Goal: Task Accomplishment & Management: Manage account settings

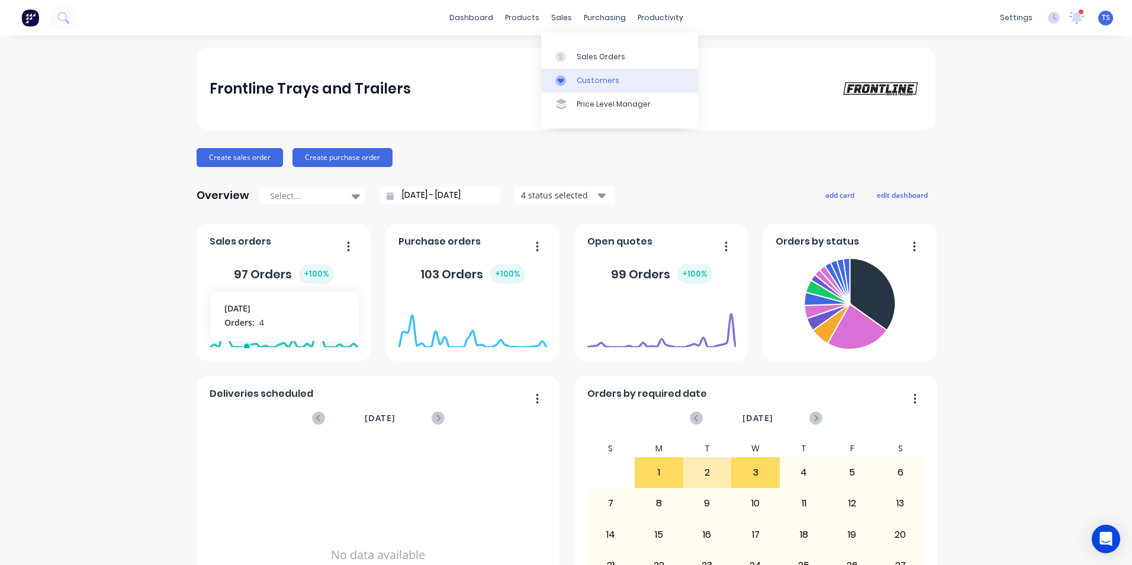
click at [599, 82] on div "Customers" at bounding box center [598, 80] width 43 height 11
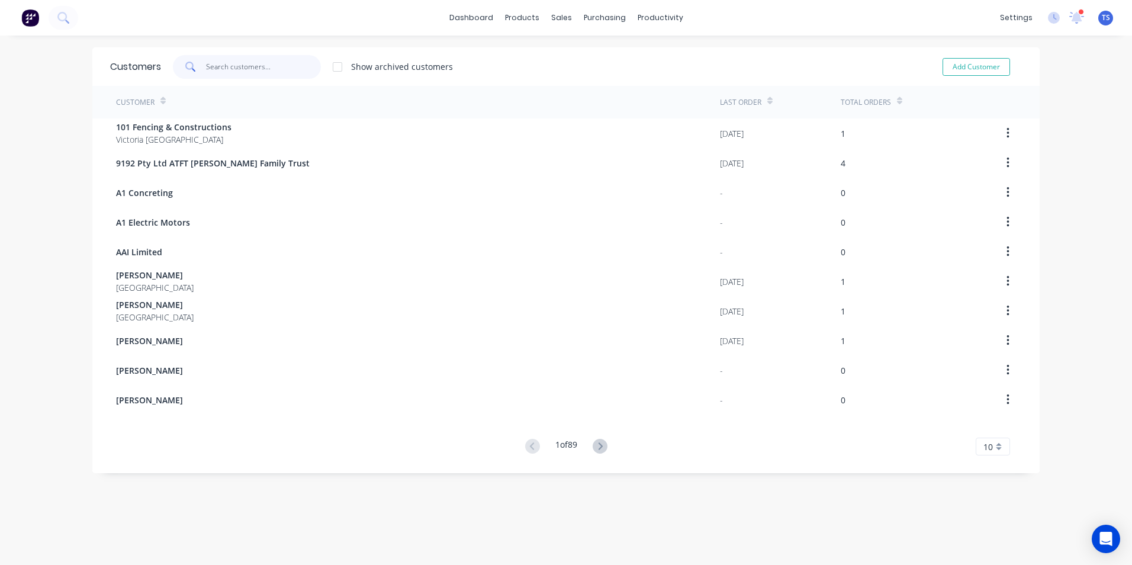
click at [252, 70] on input "text" at bounding box center [263, 67] width 115 height 24
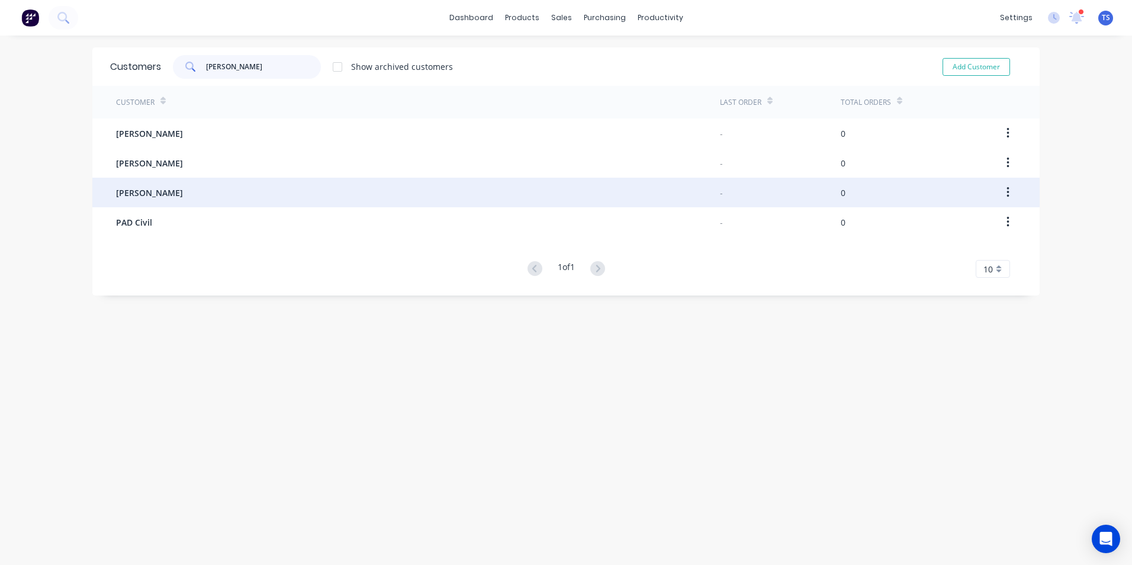
type input "[PERSON_NAME]"
click at [139, 196] on span "[PERSON_NAME]" at bounding box center [149, 193] width 67 height 12
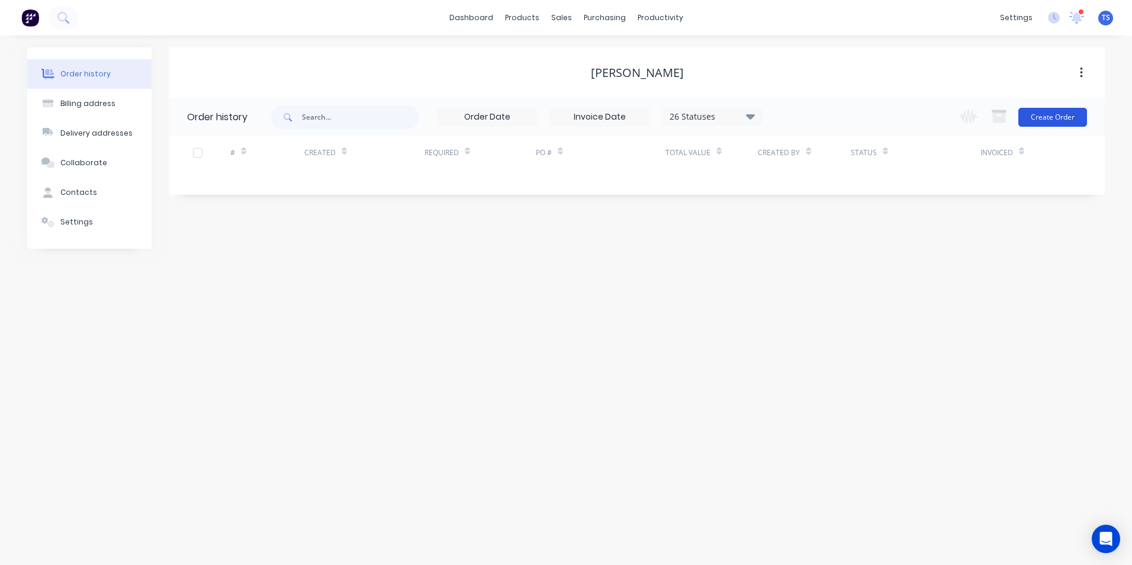
click at [1060, 113] on button "Create Order" at bounding box center [1053, 117] width 69 height 19
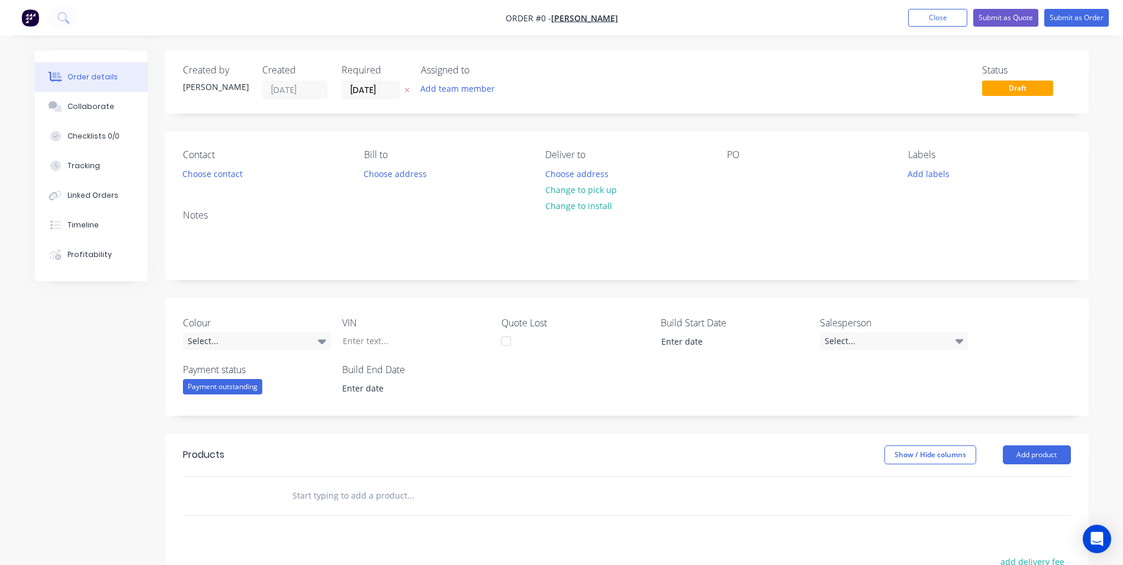
click at [357, 500] on input "text" at bounding box center [410, 496] width 237 height 24
click at [1061, 455] on button "Add product" at bounding box center [1037, 454] width 68 height 19
click at [1000, 485] on div "Product catalogue" at bounding box center [1014, 484] width 91 height 17
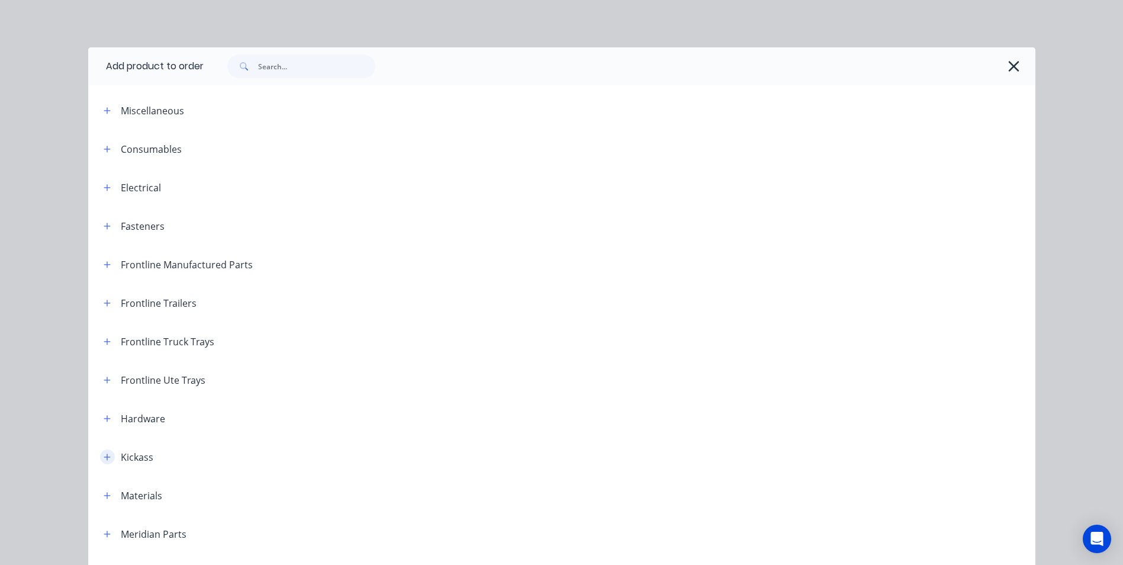
click at [104, 459] on icon "button" at bounding box center [107, 457] width 7 height 8
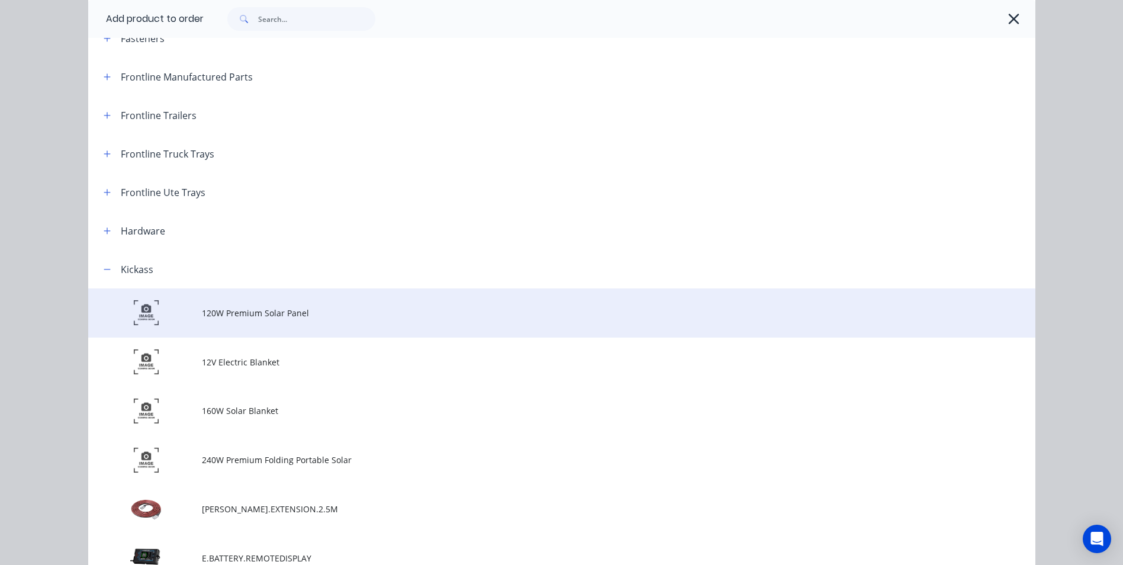
scroll to position [355, 0]
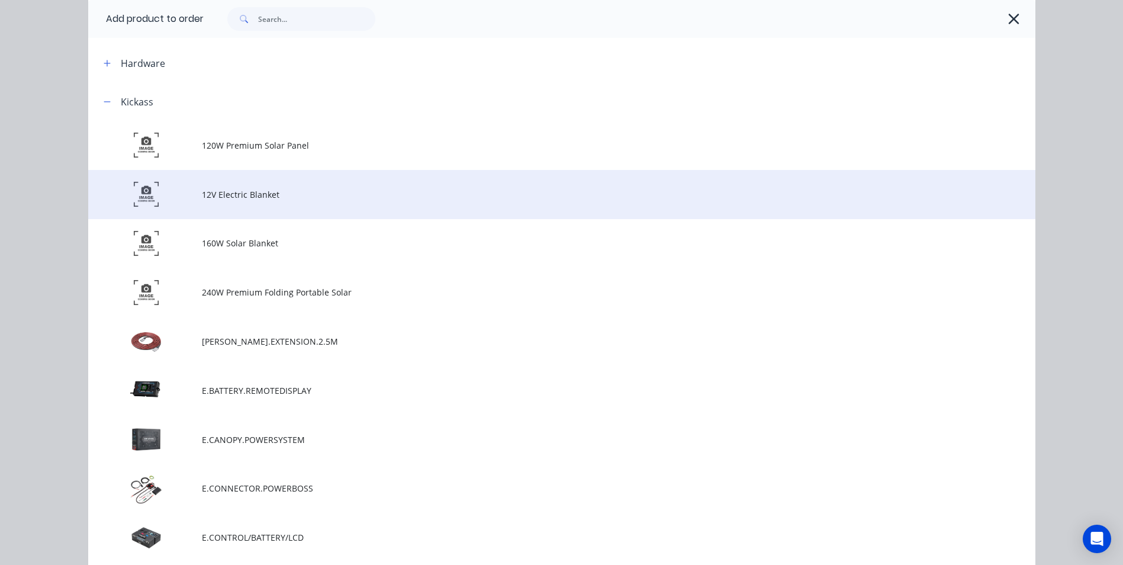
click at [258, 193] on span "12V Electric Blanket" at bounding box center [535, 194] width 667 height 12
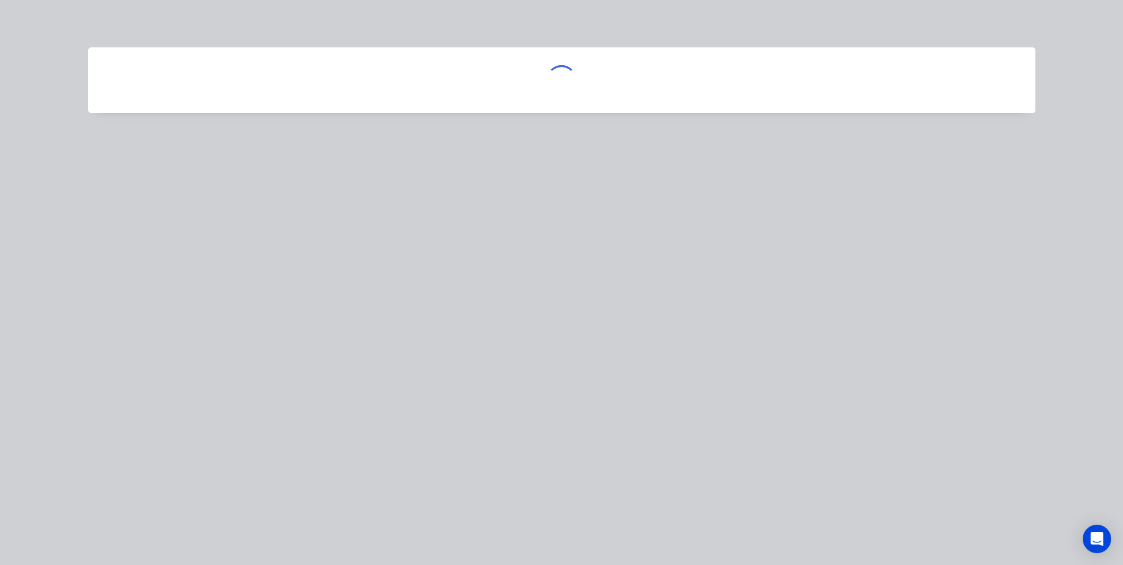
scroll to position [0, 0]
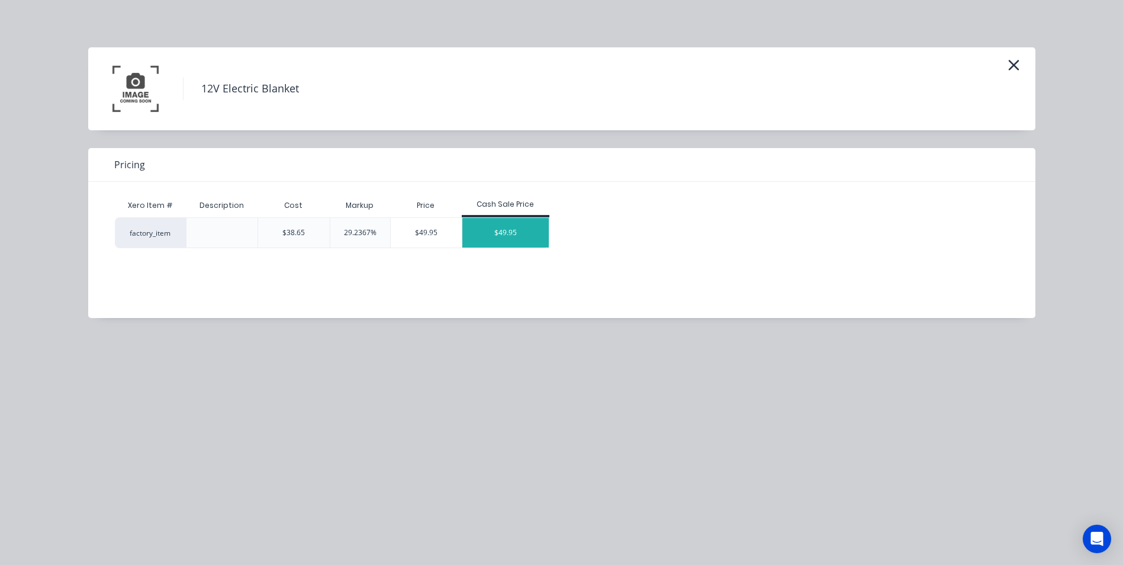
click at [535, 234] on div "$49.95" at bounding box center [505, 233] width 86 height 30
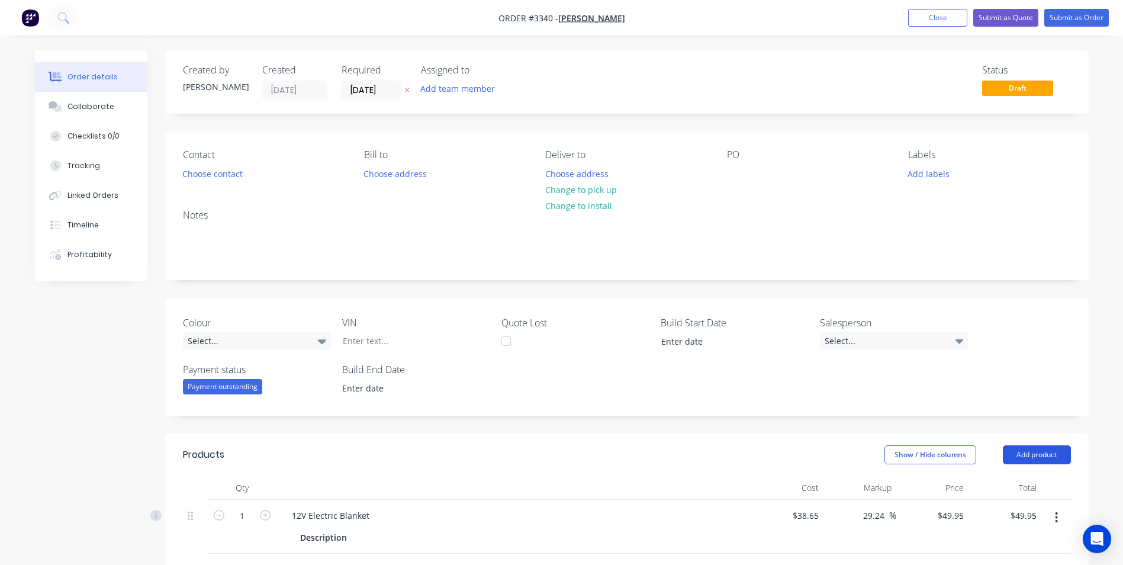
click at [1033, 460] on button "Add product" at bounding box center [1037, 454] width 68 height 19
click at [1037, 480] on div "Product catalogue" at bounding box center [1014, 484] width 91 height 17
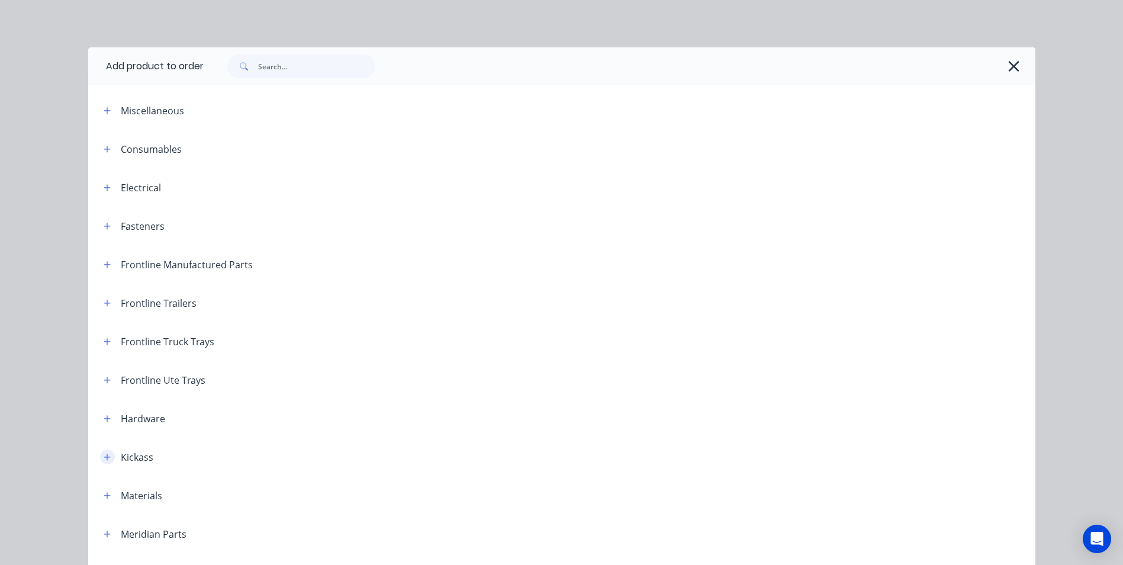
click at [104, 455] on icon "button" at bounding box center [107, 457] width 7 height 7
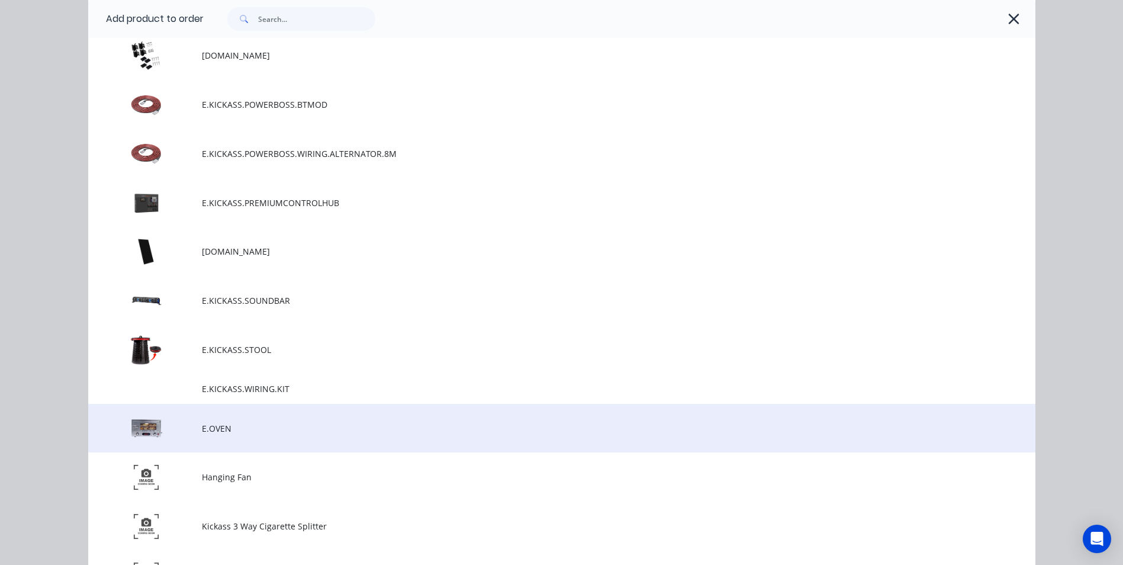
scroll to position [1895, 0]
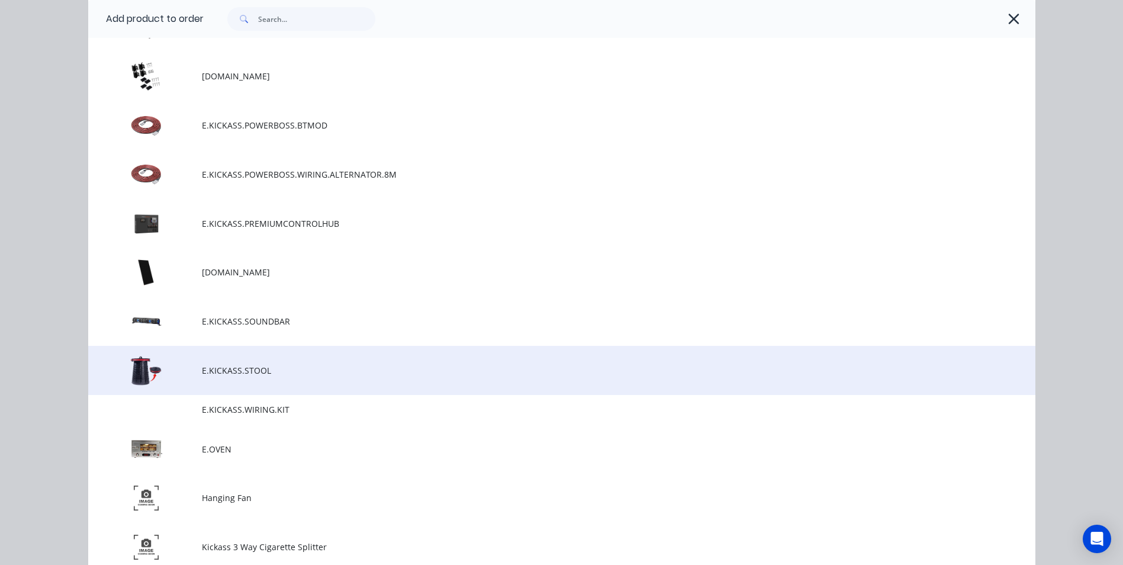
click at [216, 371] on span "E.KICKASS.STOOL" at bounding box center [535, 370] width 667 height 12
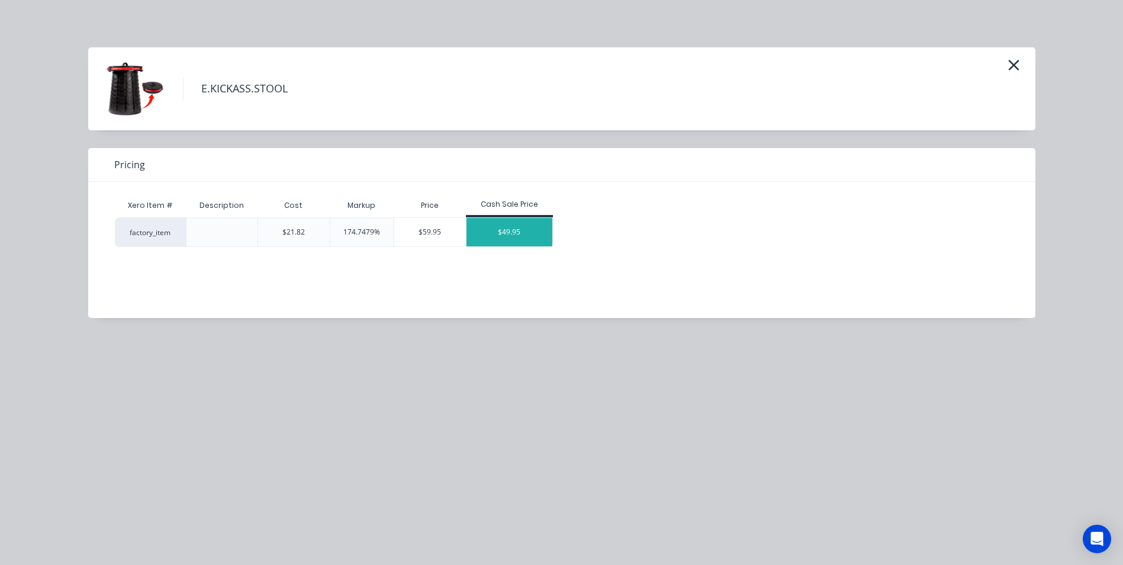
click at [539, 236] on div "$49.95" at bounding box center [510, 232] width 86 height 28
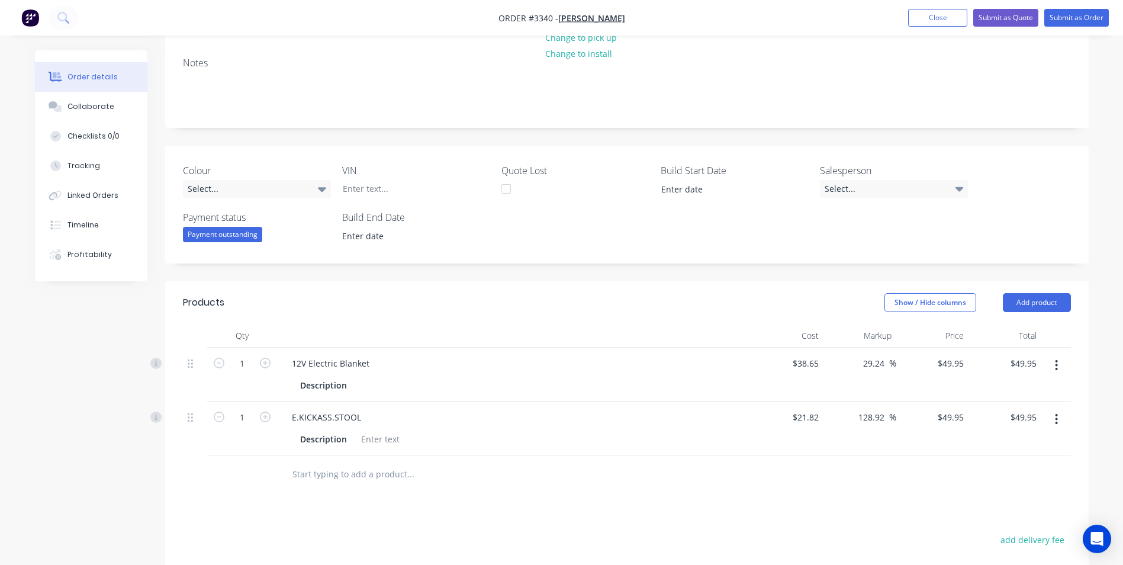
scroll to position [87, 0]
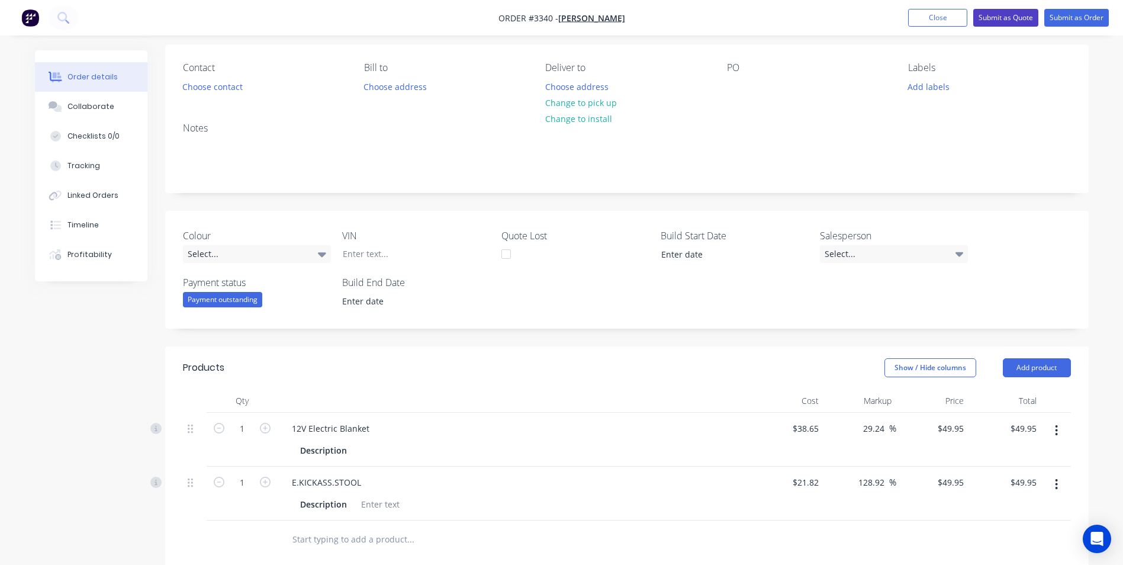
click at [1010, 17] on button "Submit as Quote" at bounding box center [1006, 18] width 65 height 18
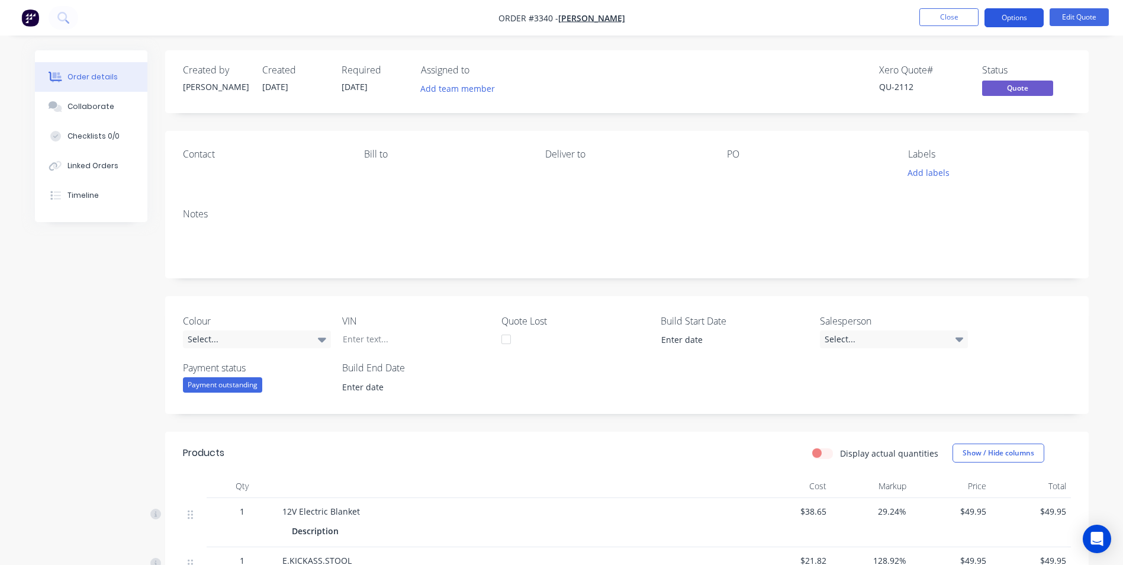
click at [1029, 20] on button "Options" at bounding box center [1014, 17] width 59 height 19
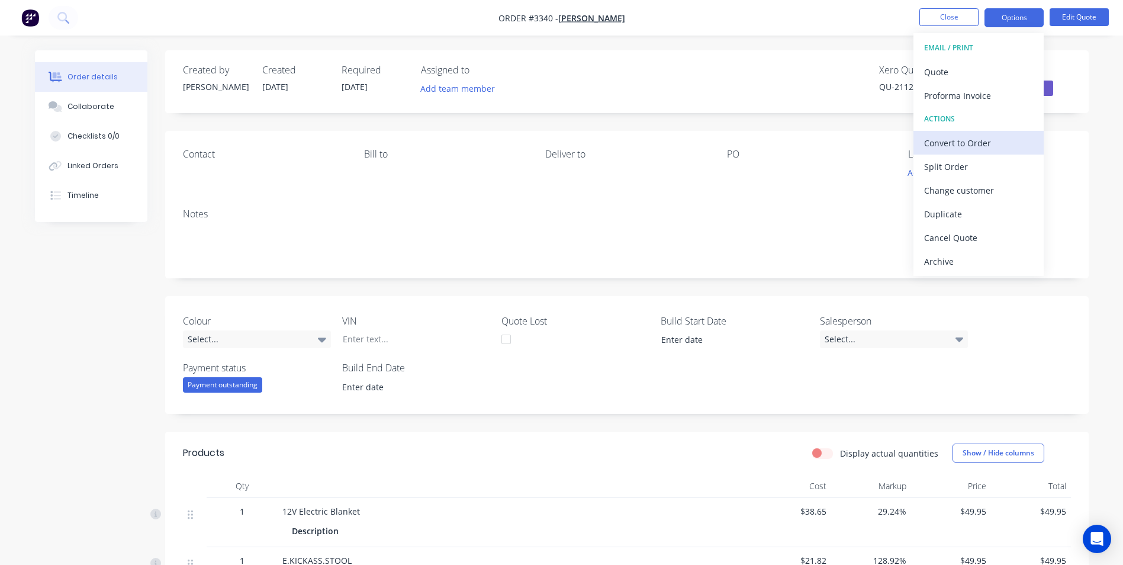
click at [956, 137] on div "Convert to Order" at bounding box center [978, 142] width 109 height 17
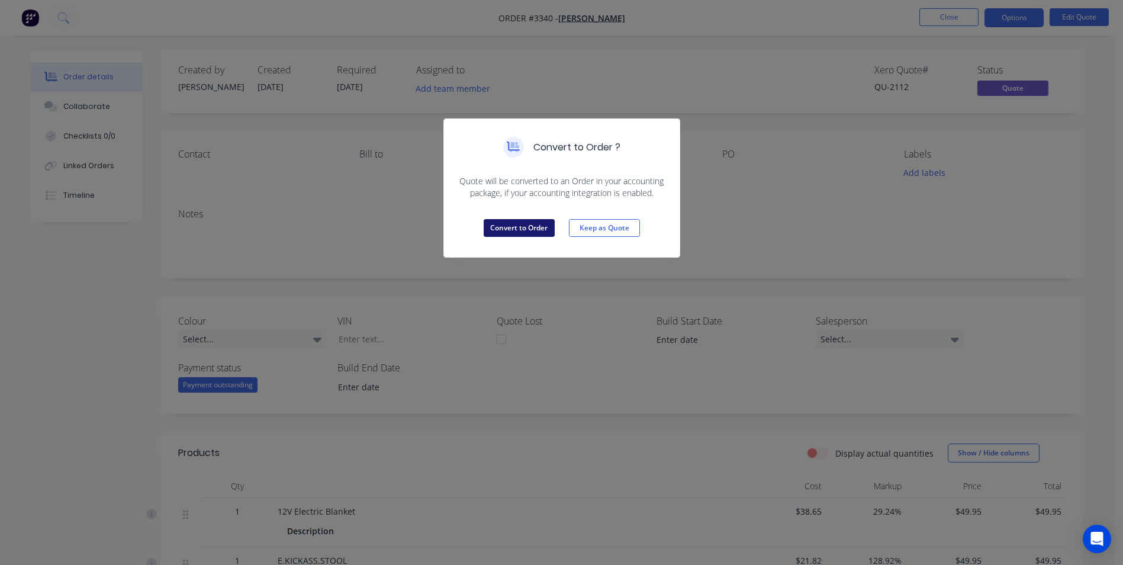
click at [501, 227] on button "Convert to Order" at bounding box center [519, 228] width 71 height 18
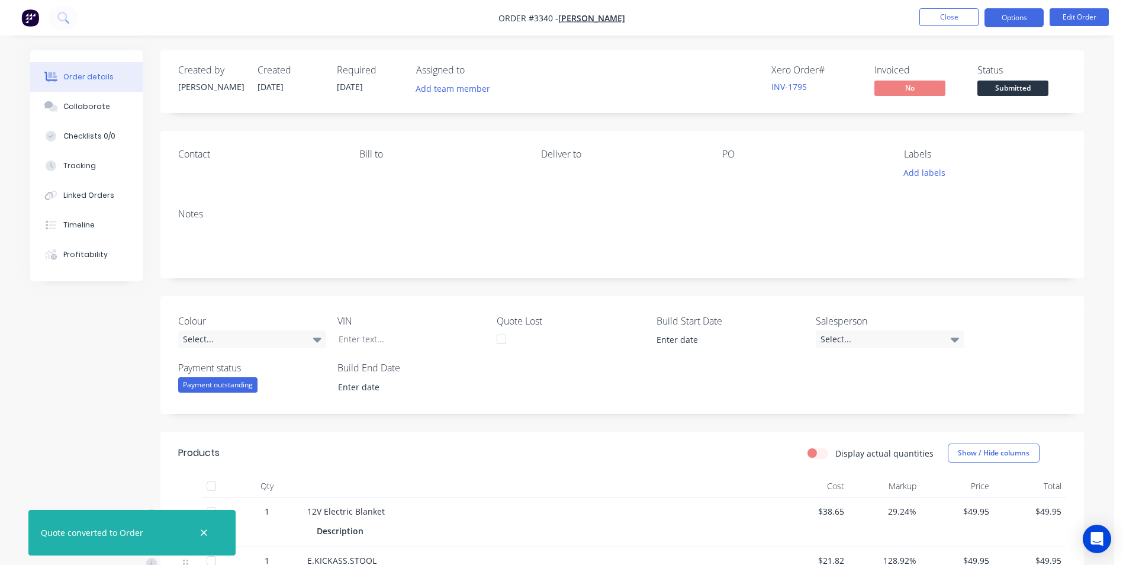
click at [1016, 19] on button "Options" at bounding box center [1014, 17] width 59 height 19
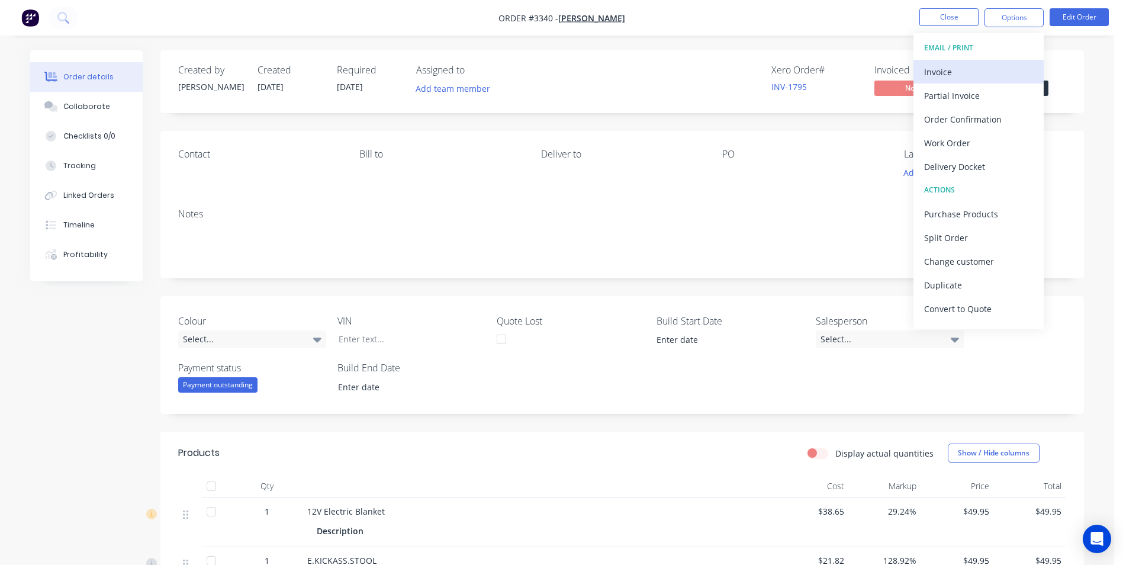
click at [944, 71] on div "Invoice" at bounding box center [978, 71] width 109 height 17
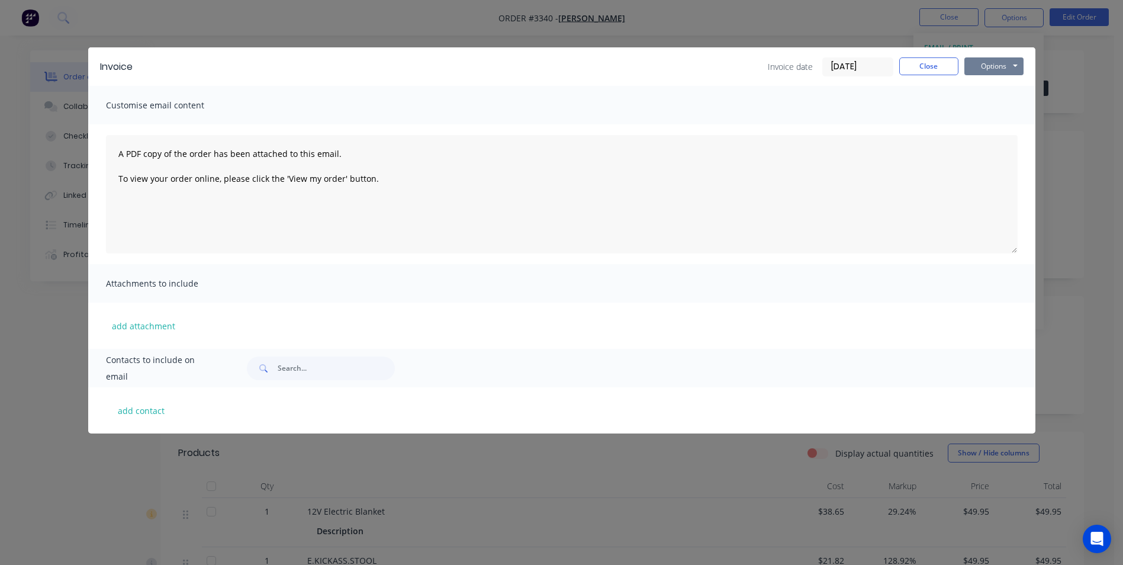
click at [995, 65] on button "Options" at bounding box center [994, 66] width 59 height 18
click at [982, 108] on button "Print" at bounding box center [1003, 107] width 76 height 20
drag, startPoint x: 918, startPoint y: 66, endPoint x: 898, endPoint y: 69, distance: 19.8
click at [918, 66] on button "Close" at bounding box center [929, 66] width 59 height 18
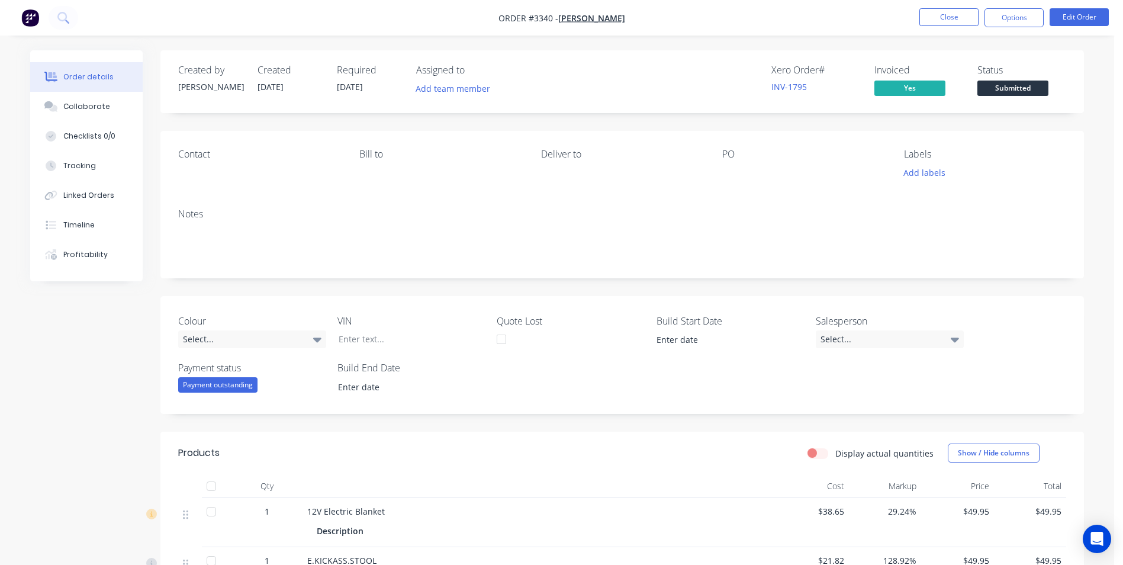
click at [211, 385] on div "Payment outstanding" at bounding box center [217, 384] width 79 height 15
click at [216, 436] on div "Payment received" at bounding box center [221, 432] width 69 height 15
click at [1016, 20] on button "Options" at bounding box center [1014, 17] width 59 height 19
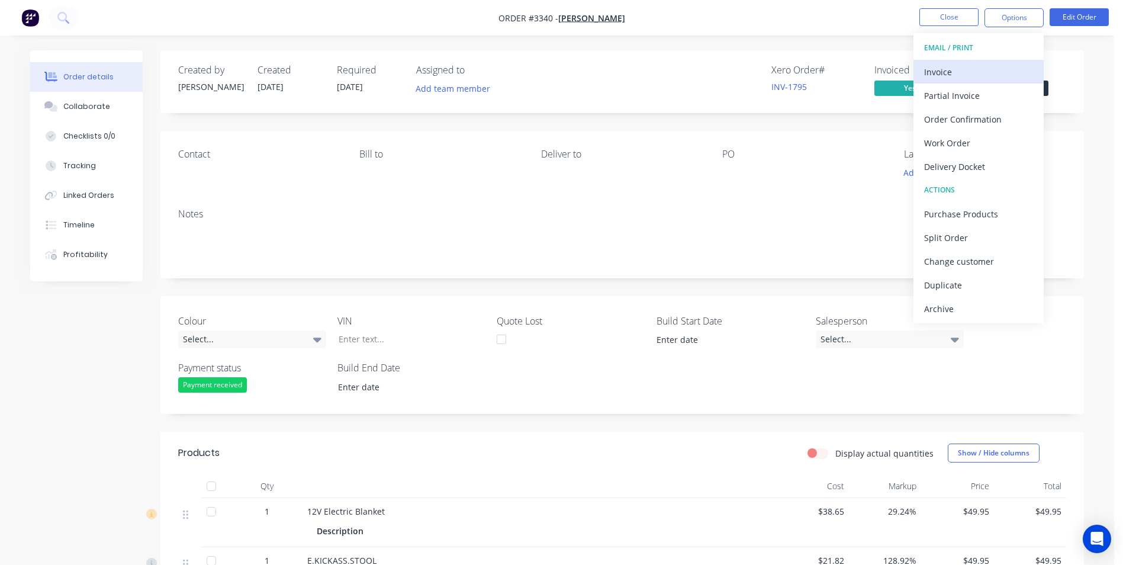
click at [945, 76] on div "Invoice" at bounding box center [978, 71] width 109 height 17
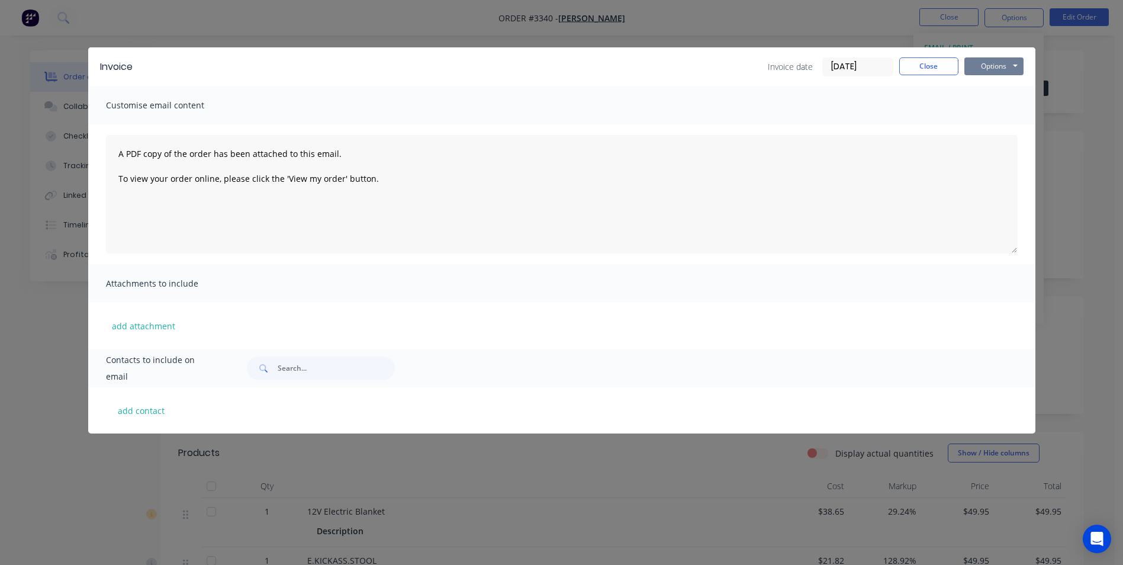
click at [978, 64] on button "Options" at bounding box center [994, 66] width 59 height 18
click at [979, 108] on button "Print" at bounding box center [1003, 107] width 76 height 20
click at [929, 69] on button "Close" at bounding box center [929, 66] width 59 height 18
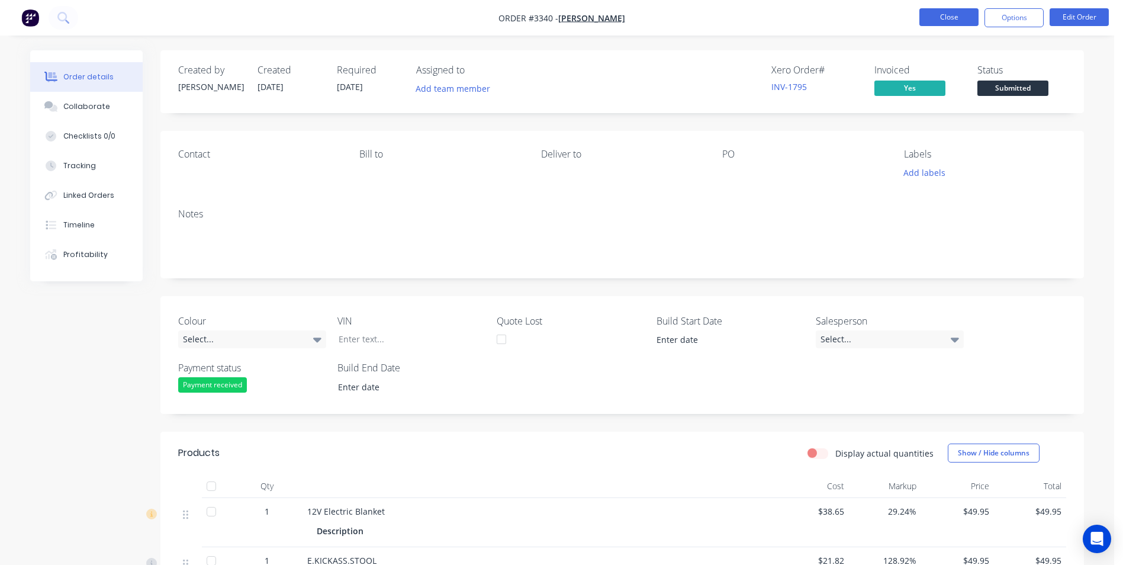
click at [957, 18] on button "Close" at bounding box center [949, 17] width 59 height 18
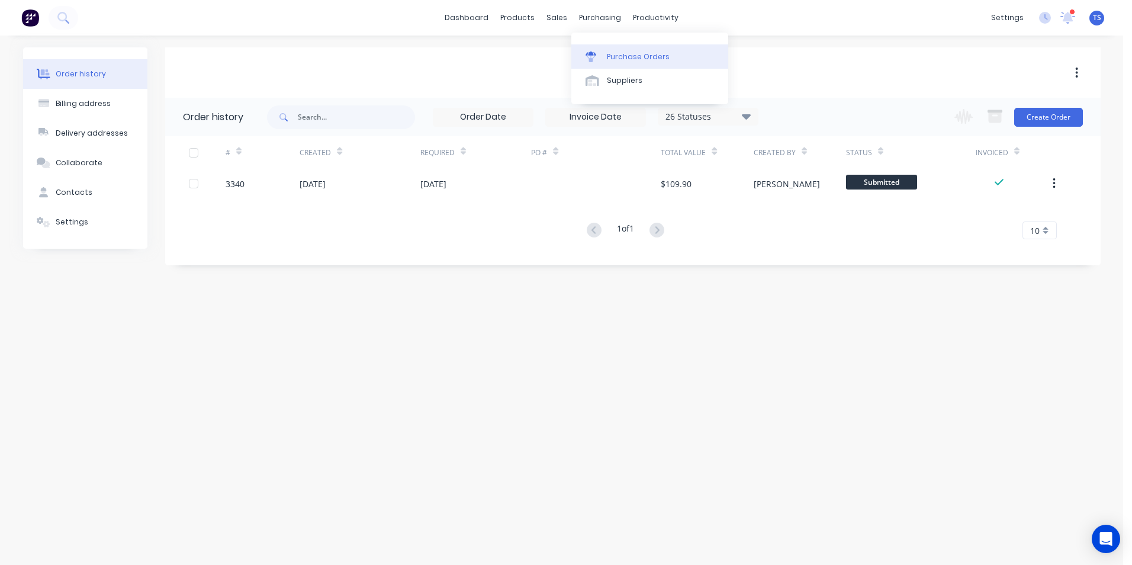
click at [622, 53] on div "Purchase Orders" at bounding box center [638, 57] width 63 height 11
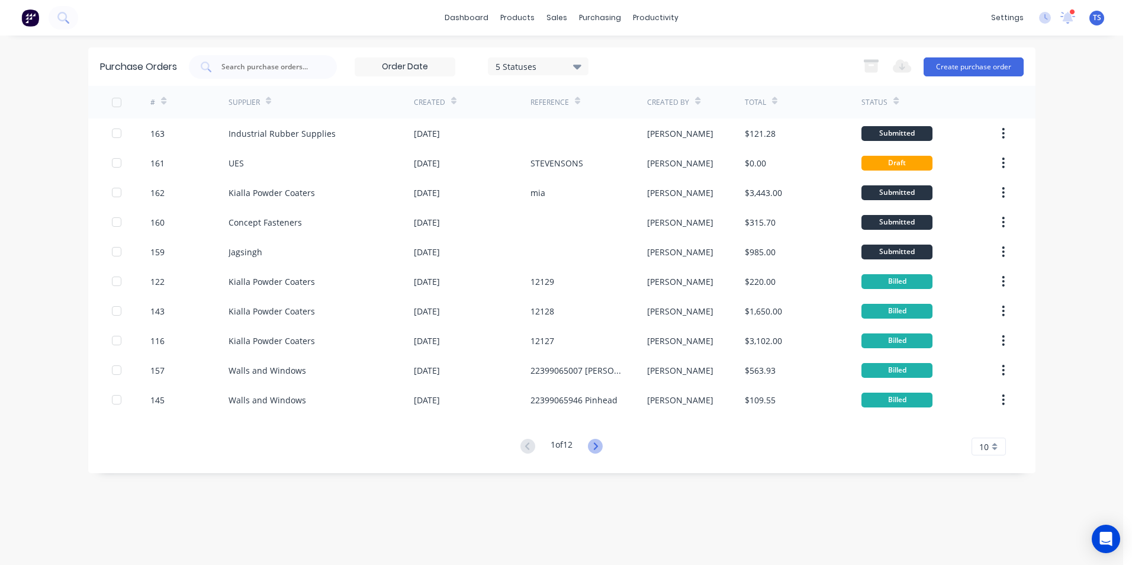
click at [592, 442] on icon at bounding box center [595, 446] width 15 height 15
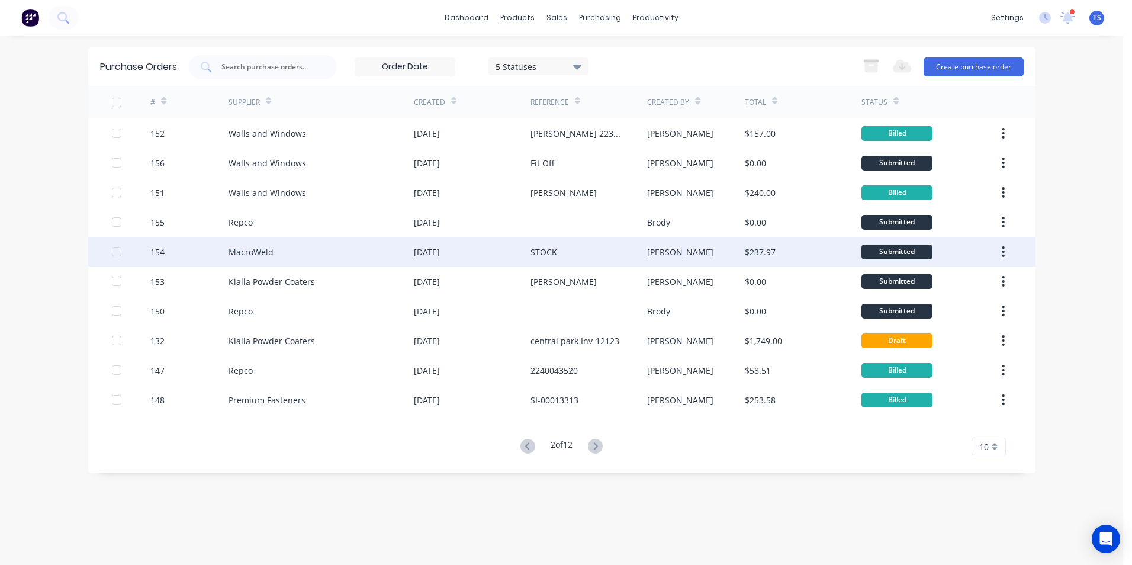
click at [279, 252] on div "MacroWeld" at bounding box center [321, 252] width 185 height 30
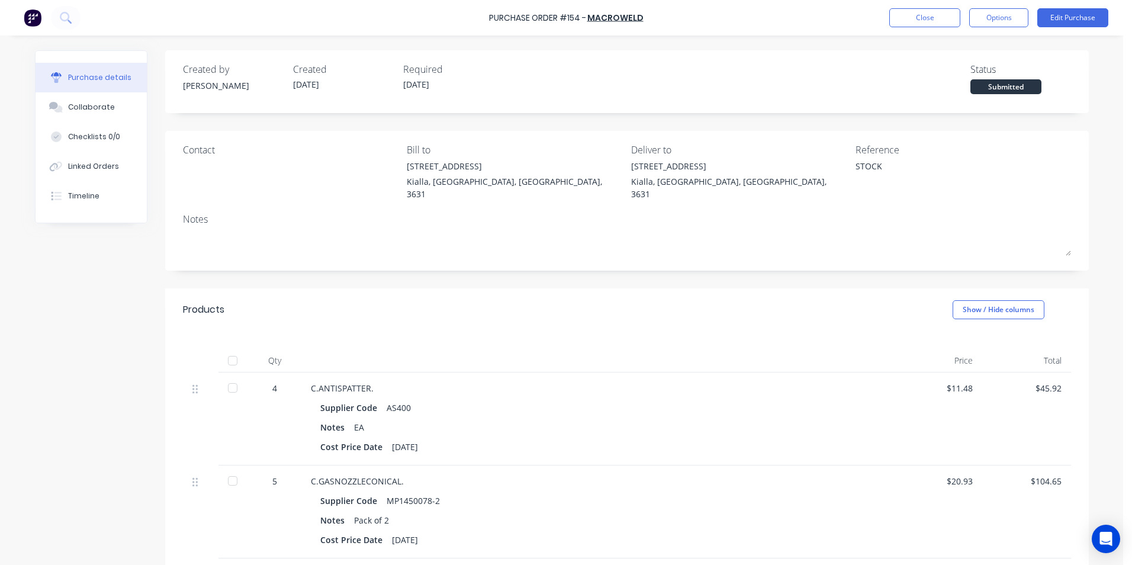
click at [226, 349] on div at bounding box center [233, 361] width 24 height 24
click at [923, 19] on button "Close" at bounding box center [924, 17] width 71 height 19
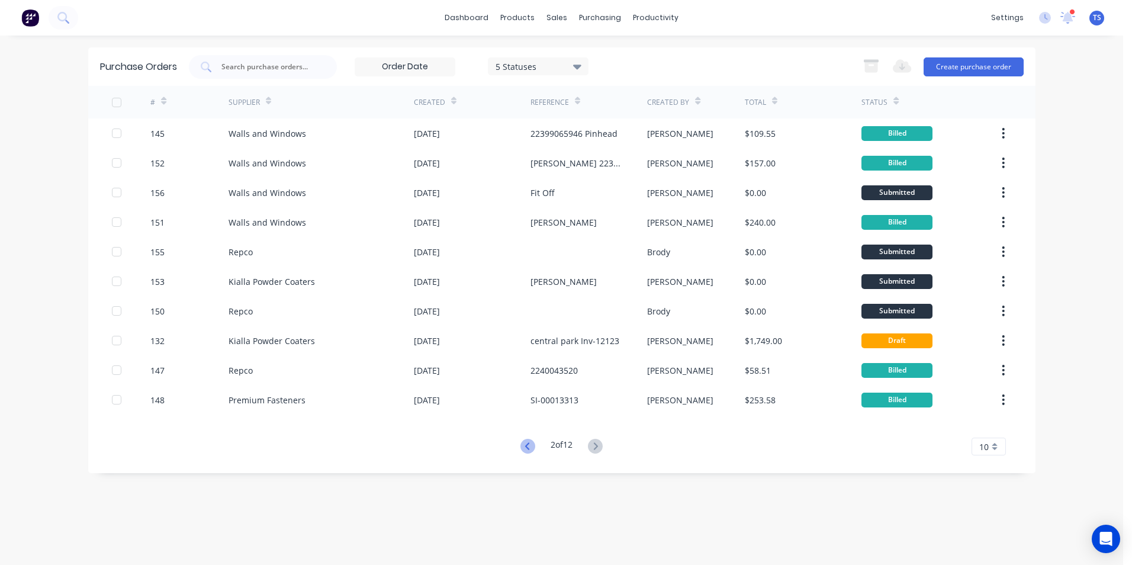
click at [526, 445] on icon at bounding box center [527, 445] width 4 height 7
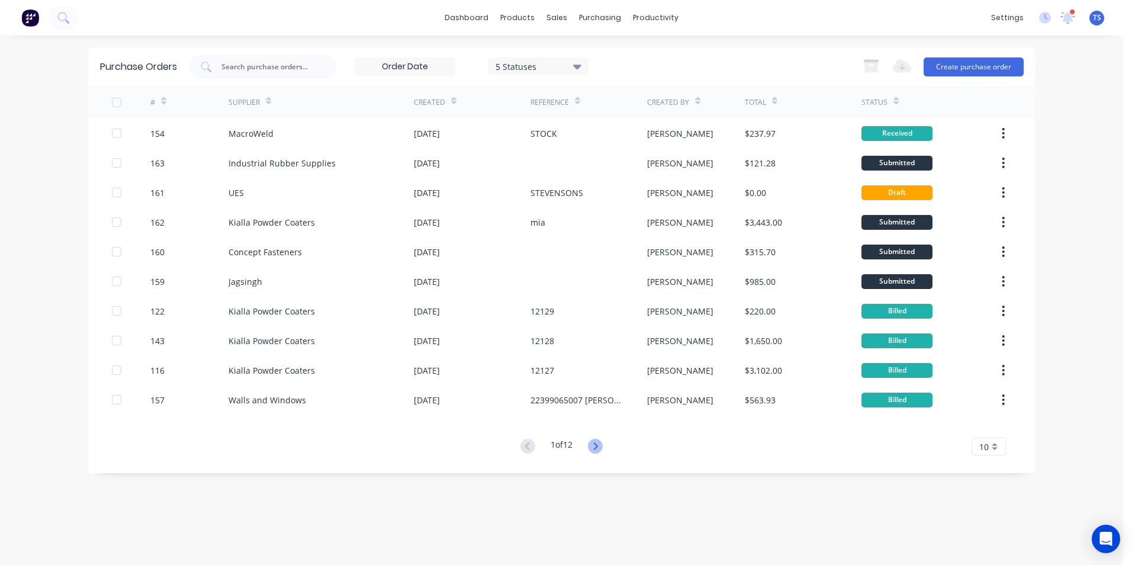
click at [598, 447] on icon at bounding box center [596, 445] width 4 height 7
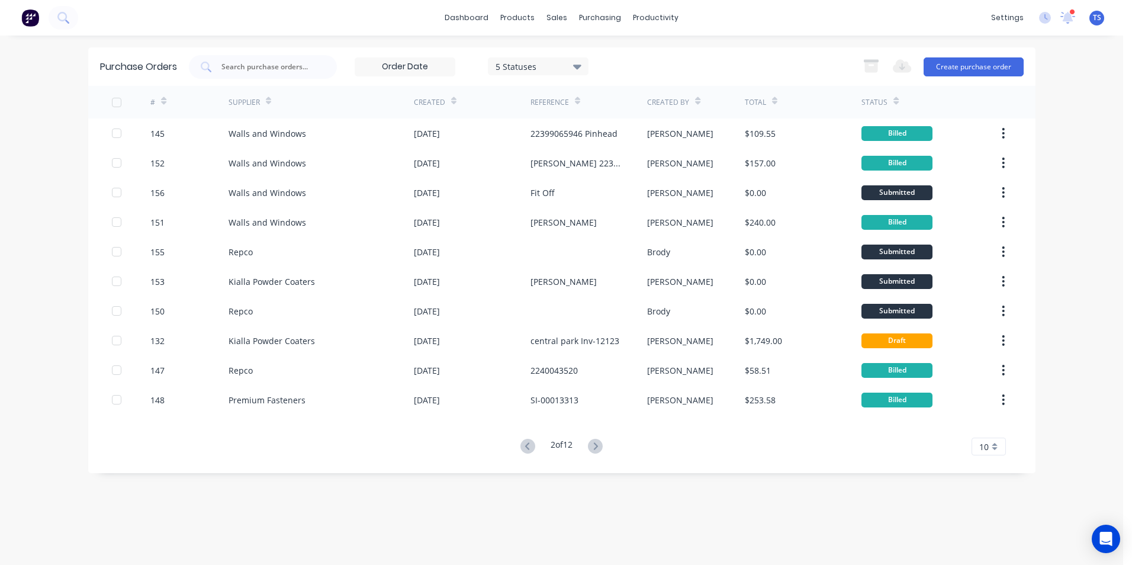
click at [598, 447] on icon at bounding box center [596, 445] width 4 height 7
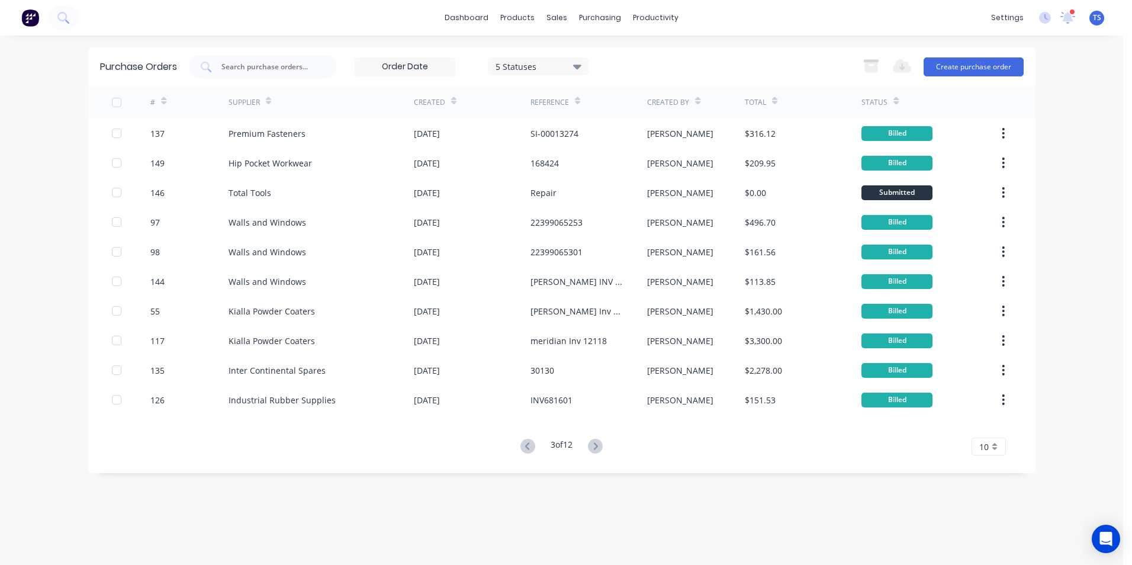
click at [598, 447] on icon at bounding box center [596, 445] width 4 height 7
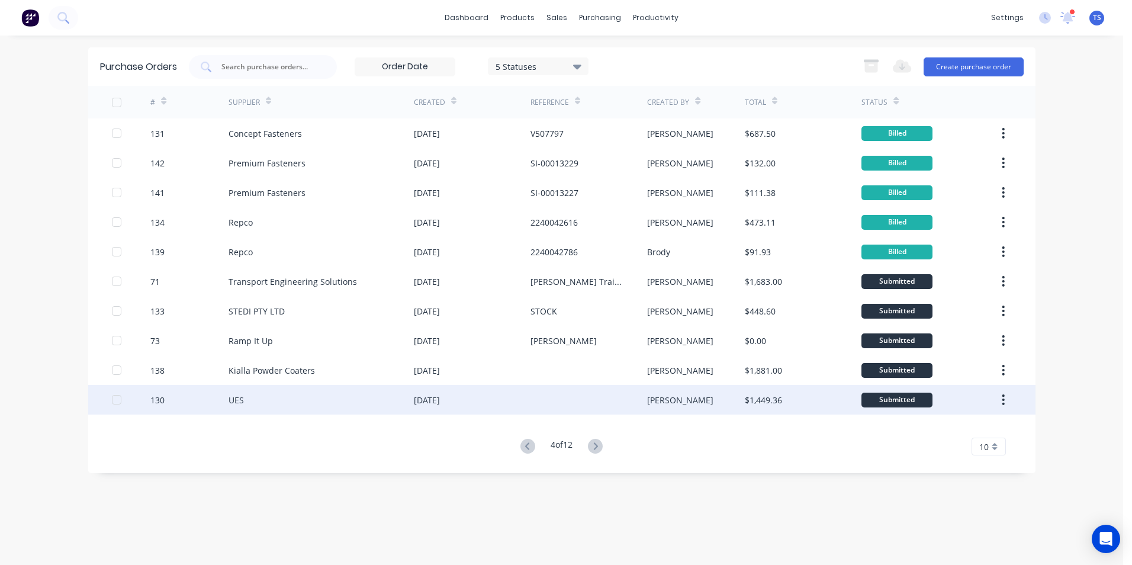
click at [237, 398] on div "UES" at bounding box center [236, 400] width 15 height 12
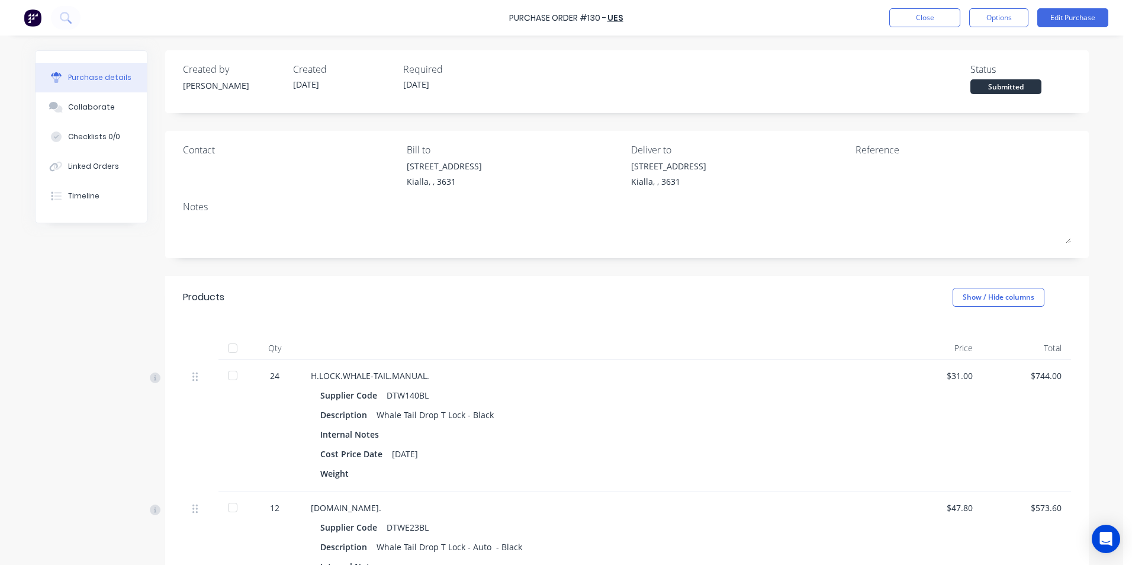
click at [226, 346] on div at bounding box center [233, 348] width 24 height 24
click at [1080, 18] on button "Edit Purchase" at bounding box center [1072, 17] width 71 height 19
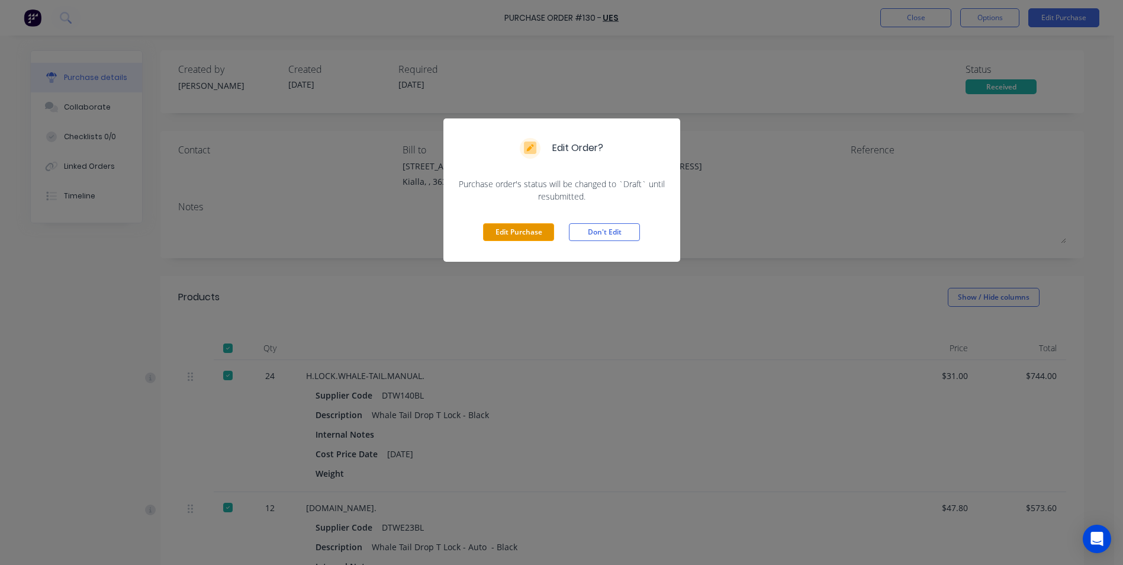
click at [525, 230] on button "Edit Purchase" at bounding box center [518, 232] width 71 height 18
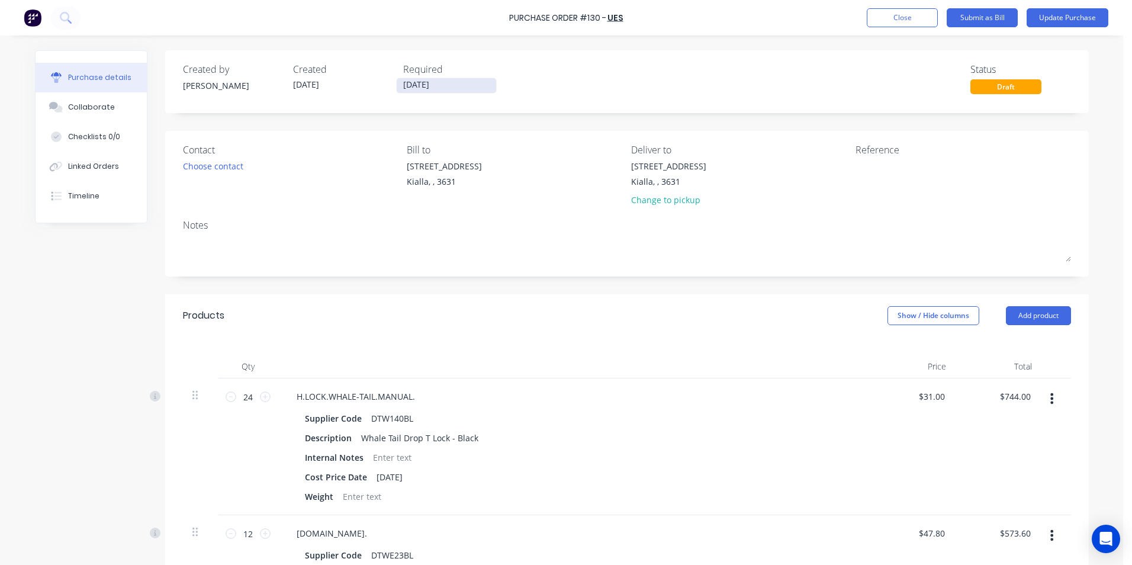
click at [421, 84] on input "[DATE]" at bounding box center [446, 85] width 99 height 15
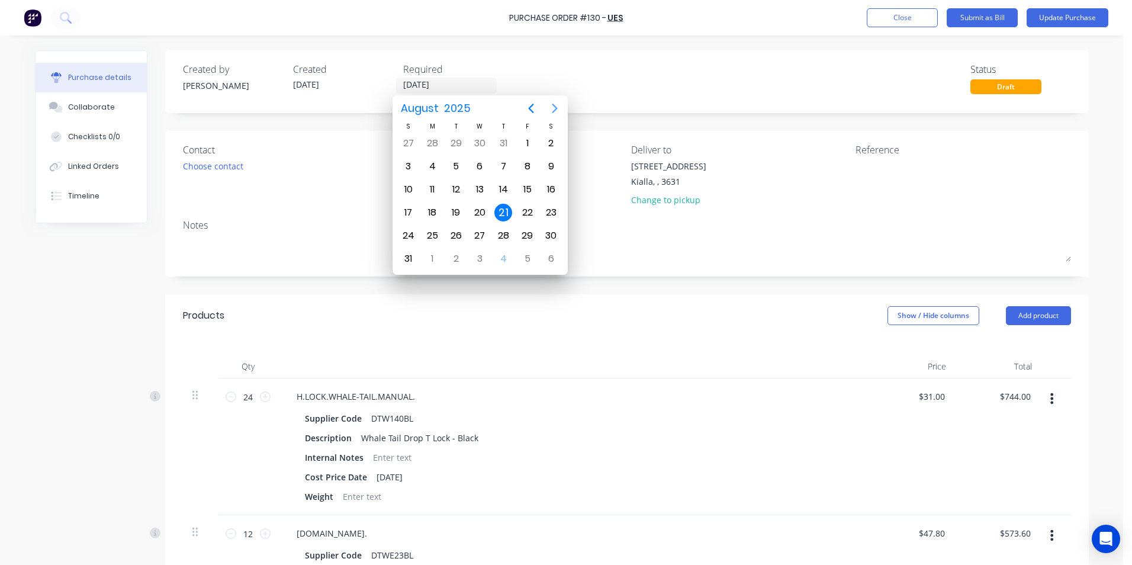
click at [555, 108] on icon "Next page" at bounding box center [555, 108] width 14 height 14
click at [459, 237] on div "30" at bounding box center [456, 236] width 18 height 18
type input "[DATE]"
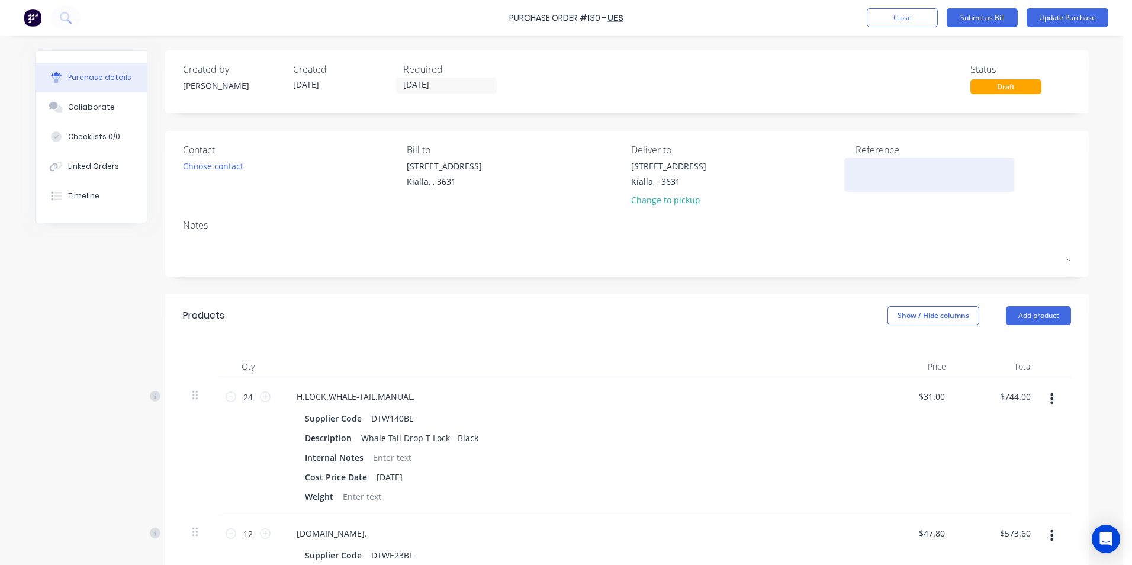
click at [870, 168] on textarea at bounding box center [930, 173] width 148 height 27
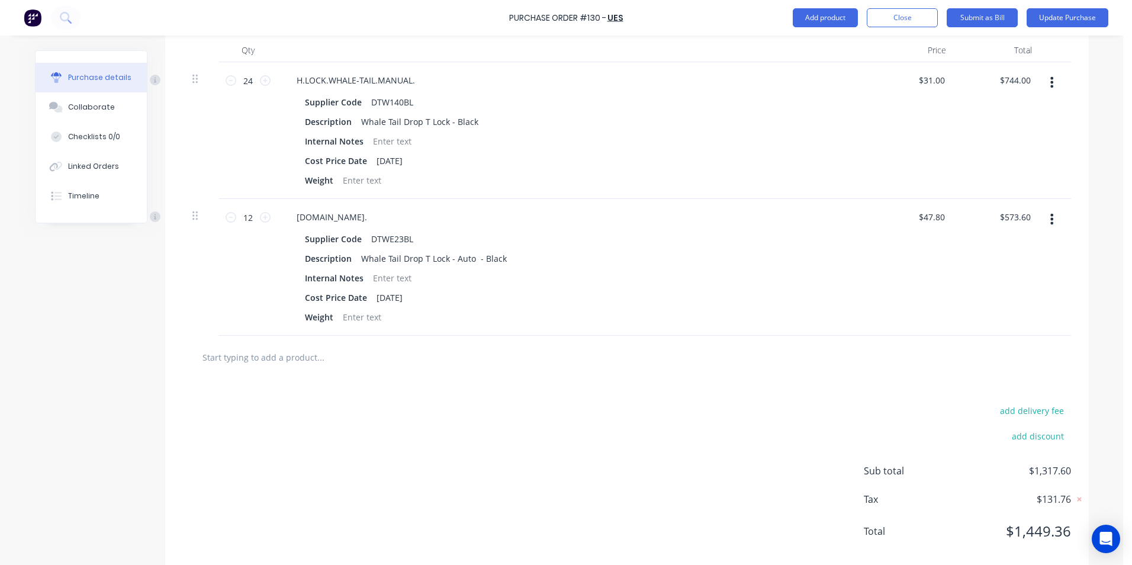
scroll to position [337, 0]
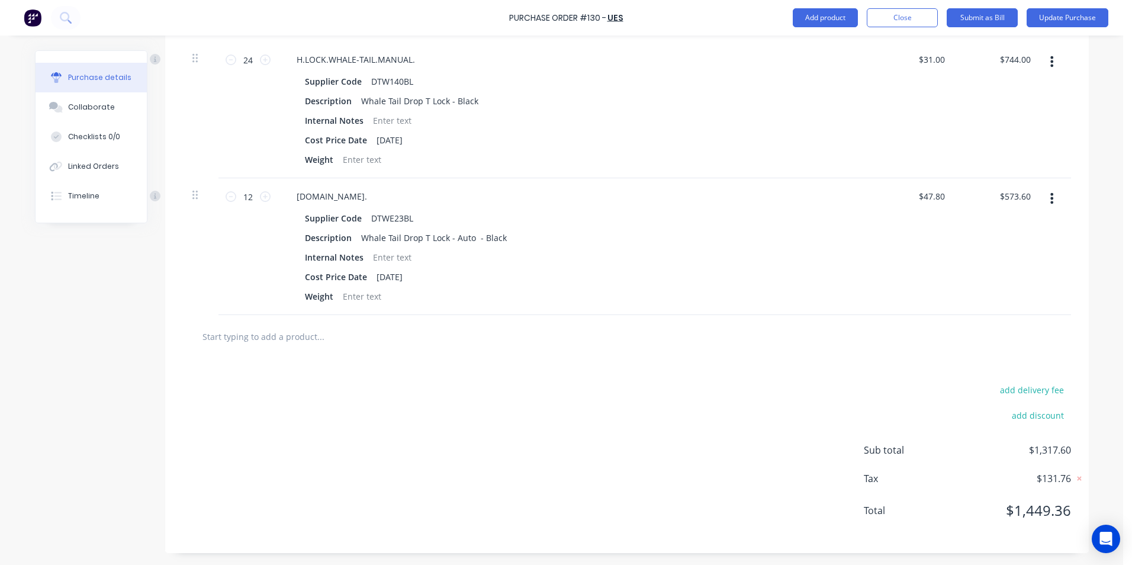
type textarea "573484"
click at [291, 333] on input "text" at bounding box center [320, 337] width 237 height 24
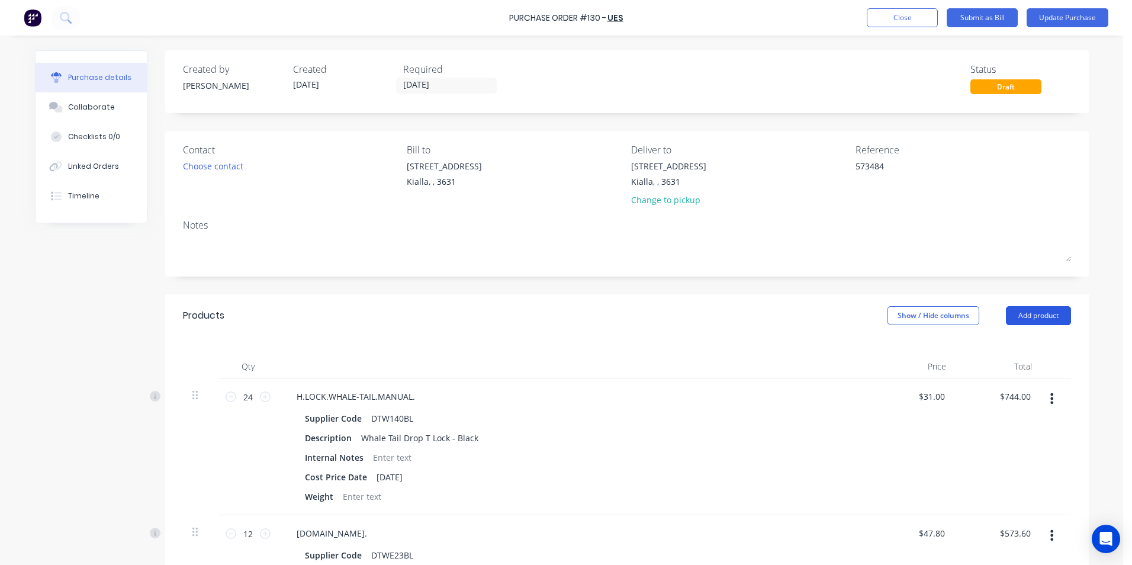
click at [1042, 316] on button "Add product" at bounding box center [1038, 315] width 65 height 19
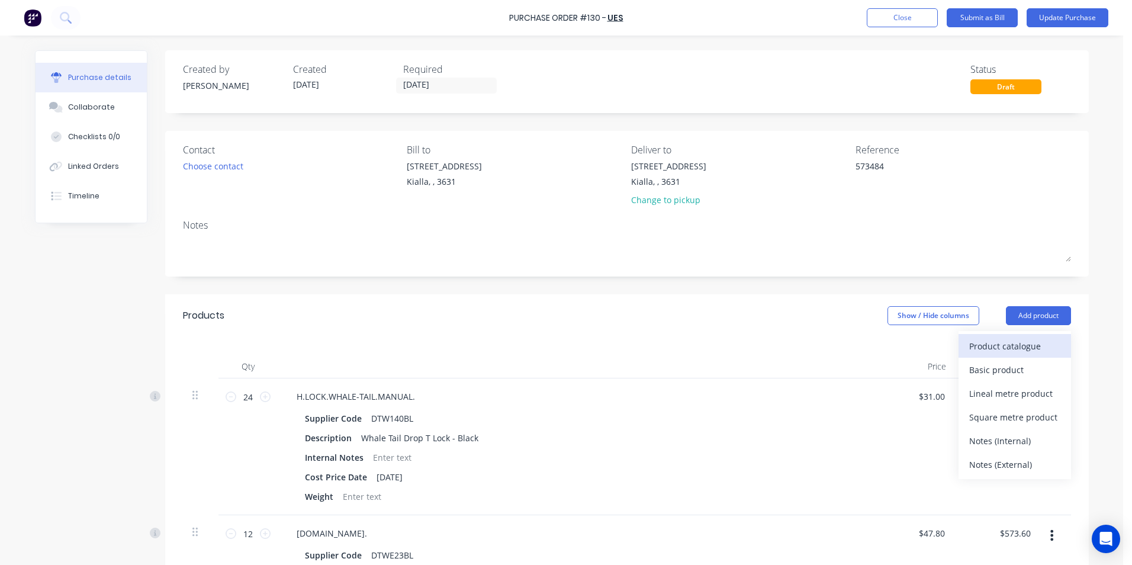
click at [1026, 346] on div "Product catalogue" at bounding box center [1014, 346] width 91 height 17
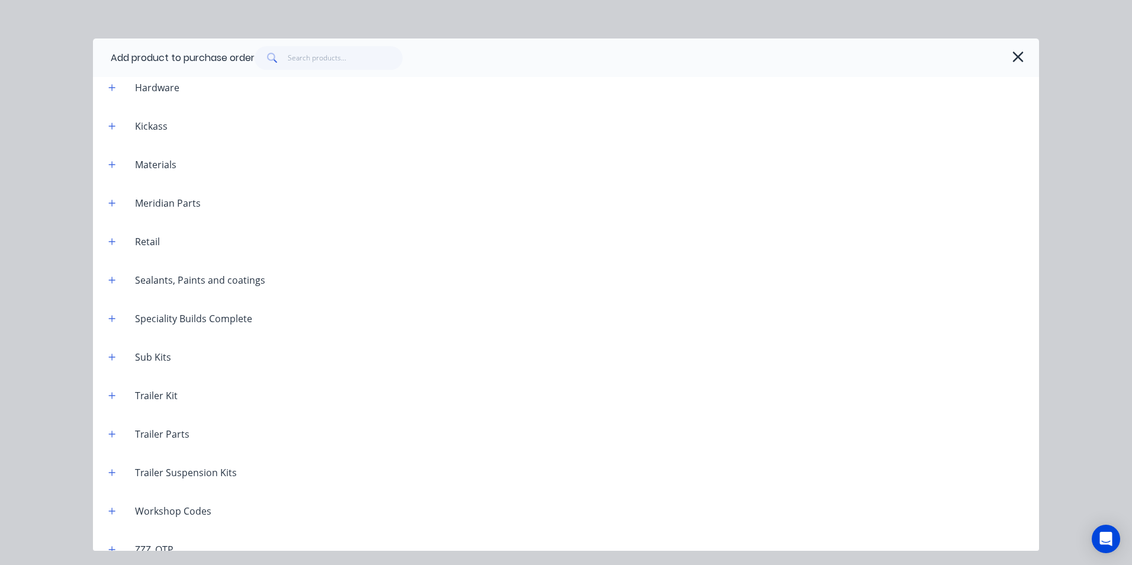
scroll to position [847, 0]
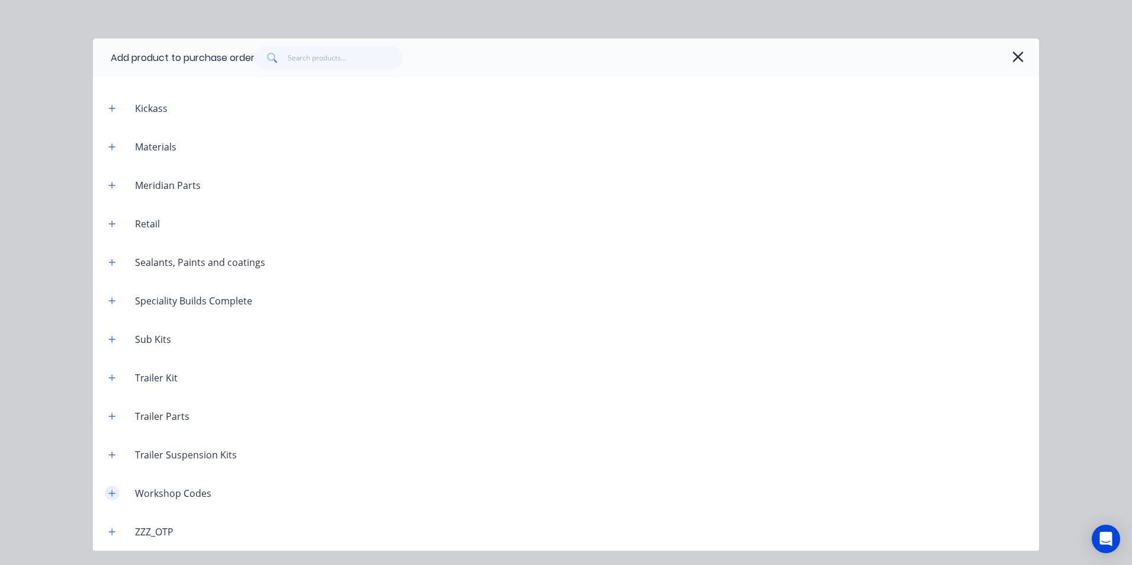
click at [110, 492] on icon "button" at bounding box center [111, 493] width 7 height 8
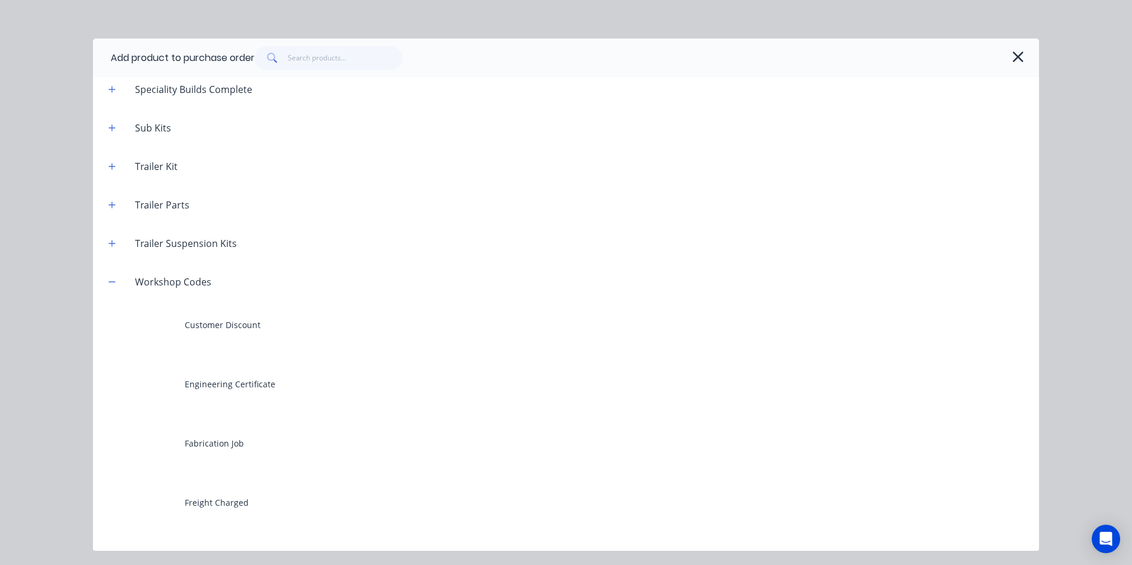
scroll to position [1143, 0]
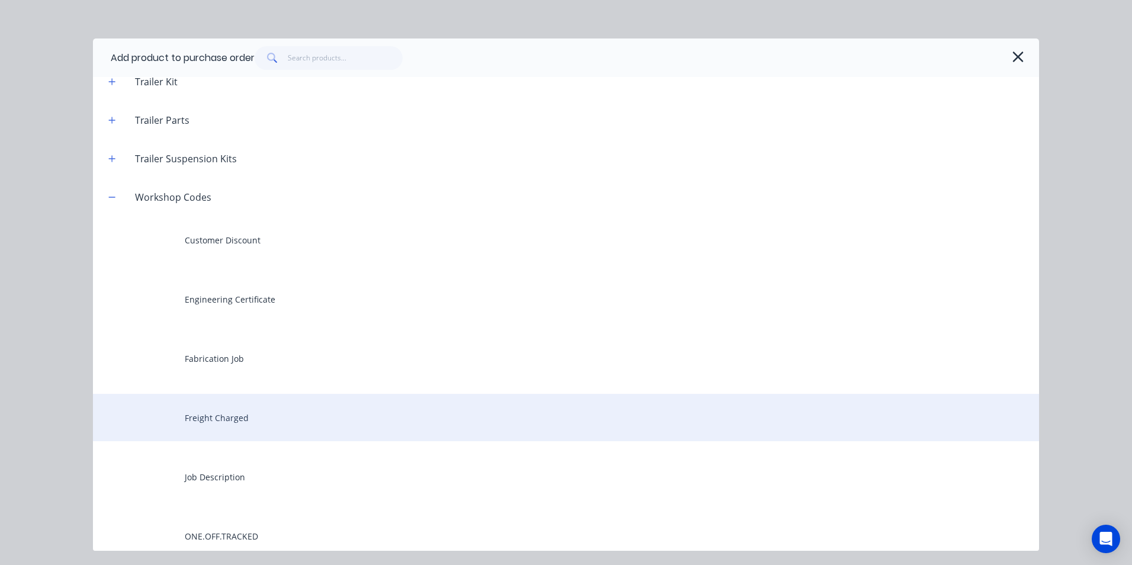
click at [242, 416] on div "Freight Charged" at bounding box center [566, 417] width 946 height 47
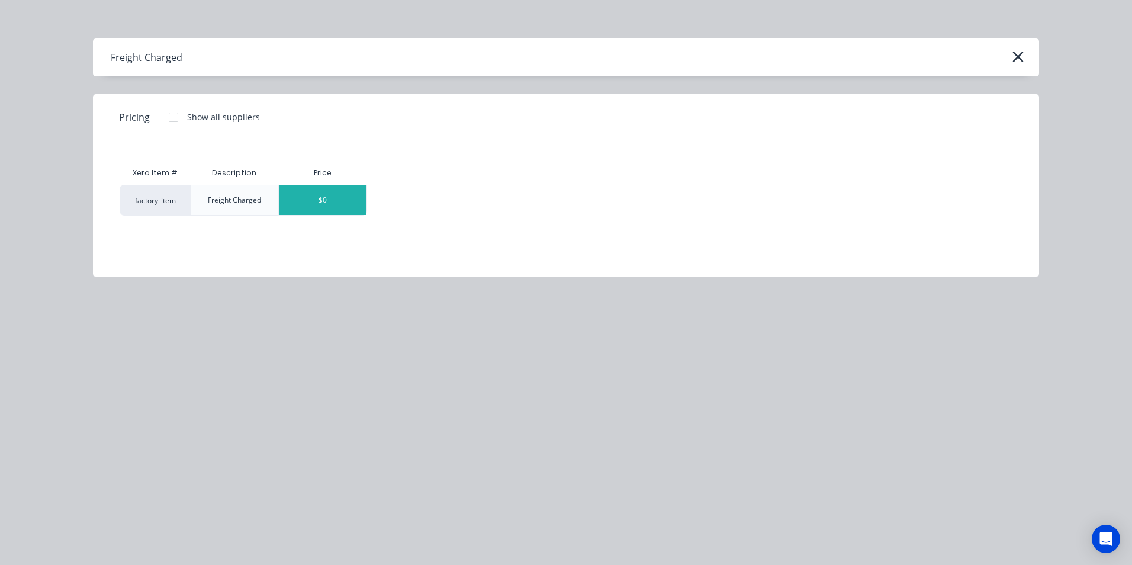
click at [360, 206] on div "$0" at bounding box center [323, 200] width 88 height 30
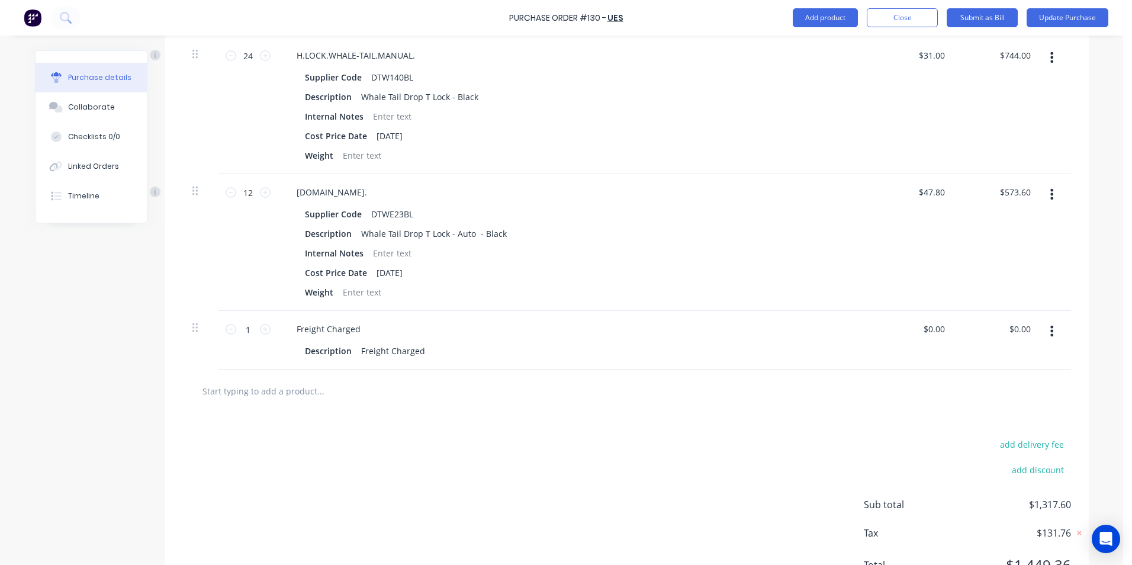
scroll to position [355, 0]
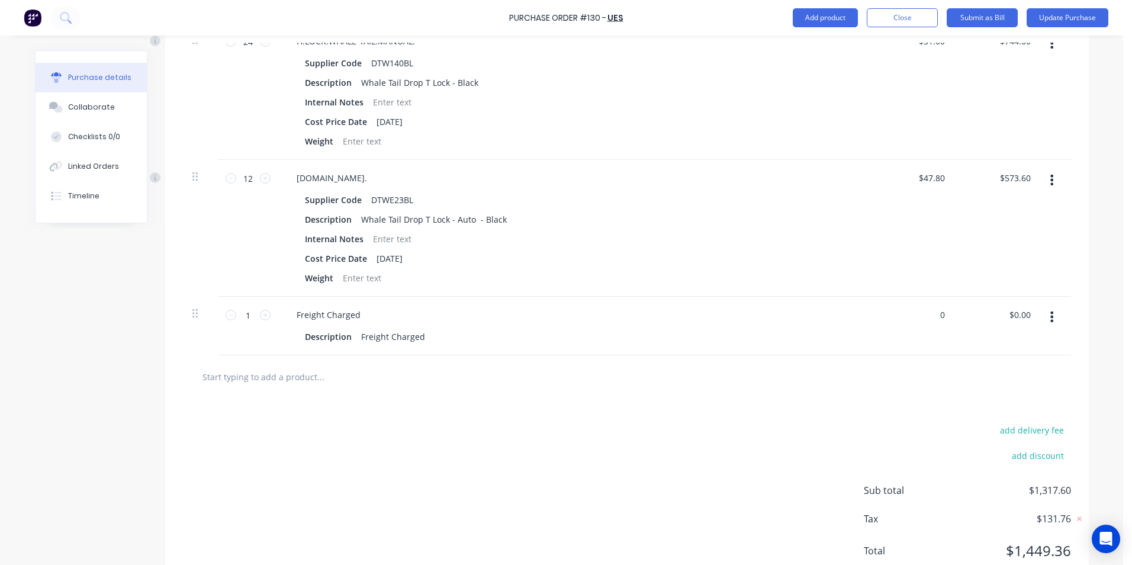
drag, startPoint x: 942, startPoint y: 313, endPoint x: 913, endPoint y: 315, distance: 29.1
click at [913, 315] on div "0 0" at bounding box center [913, 326] width 86 height 59
type input "$30.00"
click at [1045, 336] on div at bounding box center [1057, 326] width 30 height 59
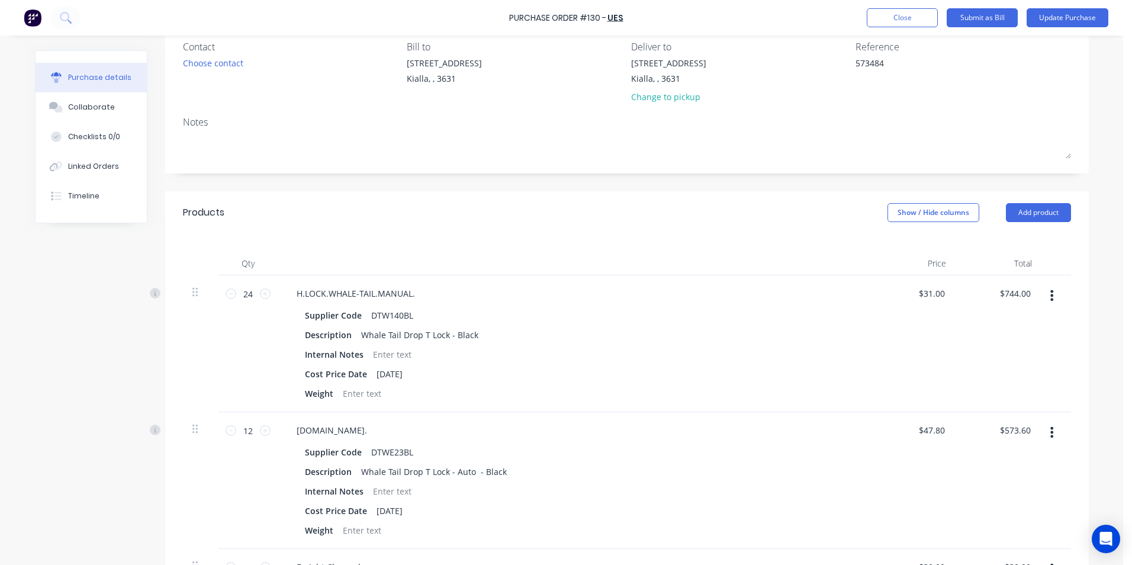
scroll to position [99, 0]
click at [1039, 215] on button "Add product" at bounding box center [1038, 216] width 65 height 19
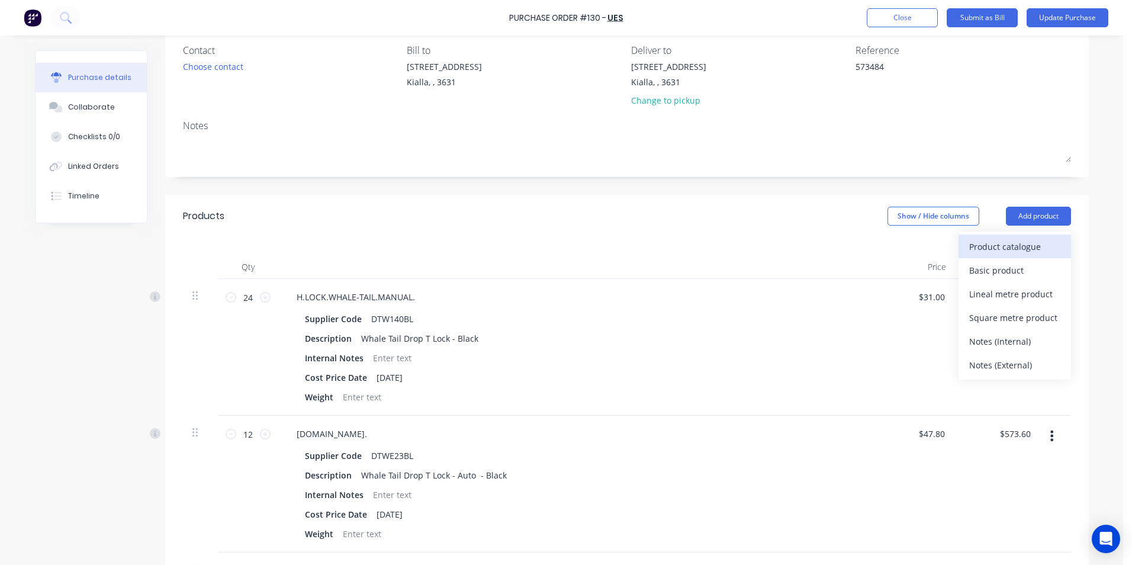
click at [1003, 241] on div "Product catalogue" at bounding box center [1014, 246] width 91 height 17
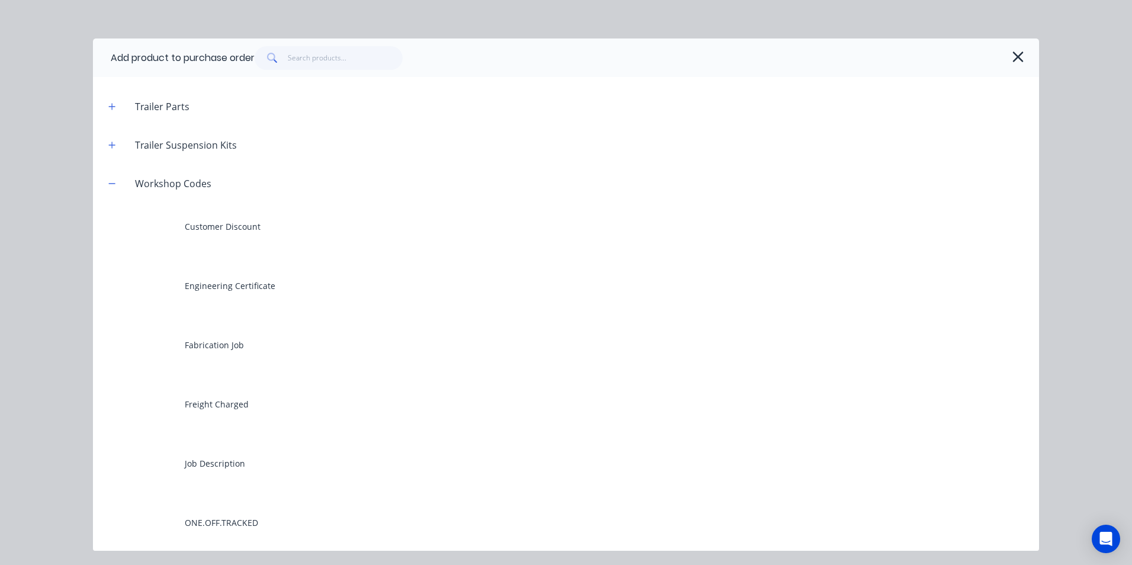
scroll to position [1184, 0]
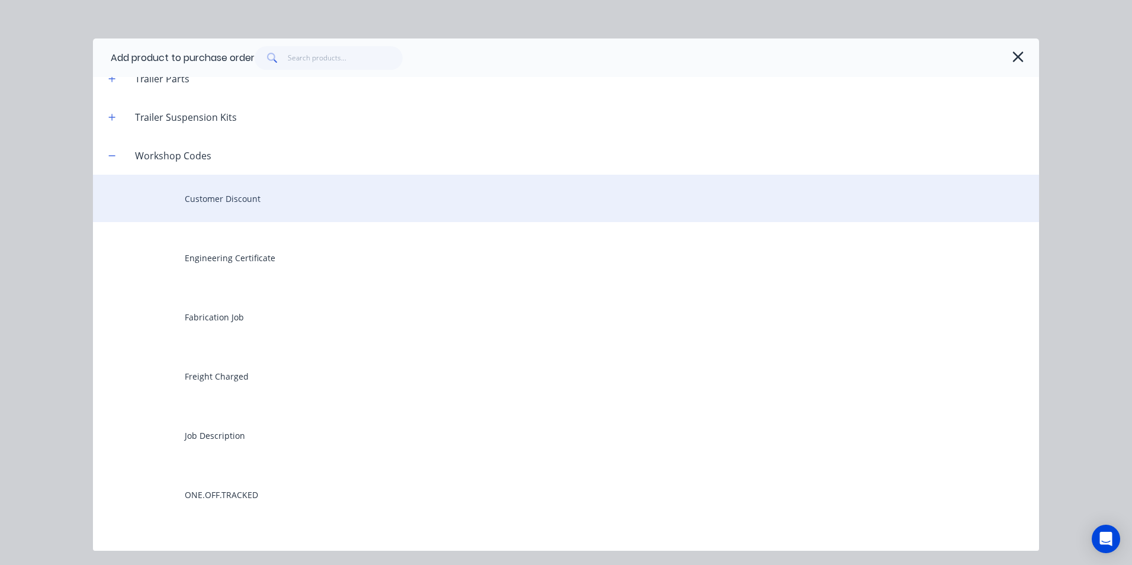
click at [248, 201] on div "Customer Discount" at bounding box center [566, 198] width 946 height 47
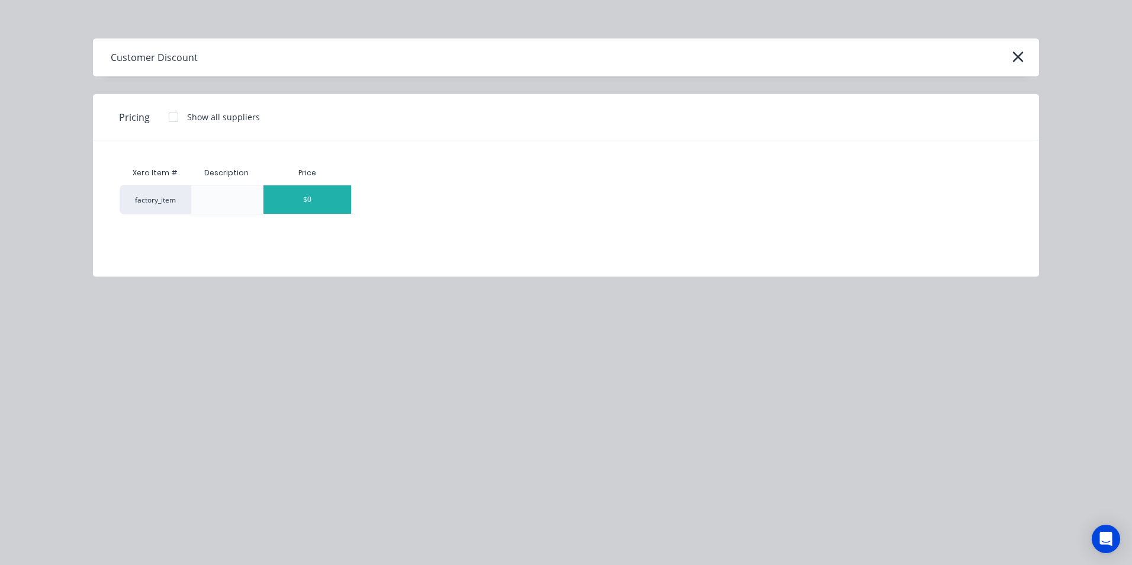
click at [329, 196] on div "$0" at bounding box center [308, 199] width 88 height 28
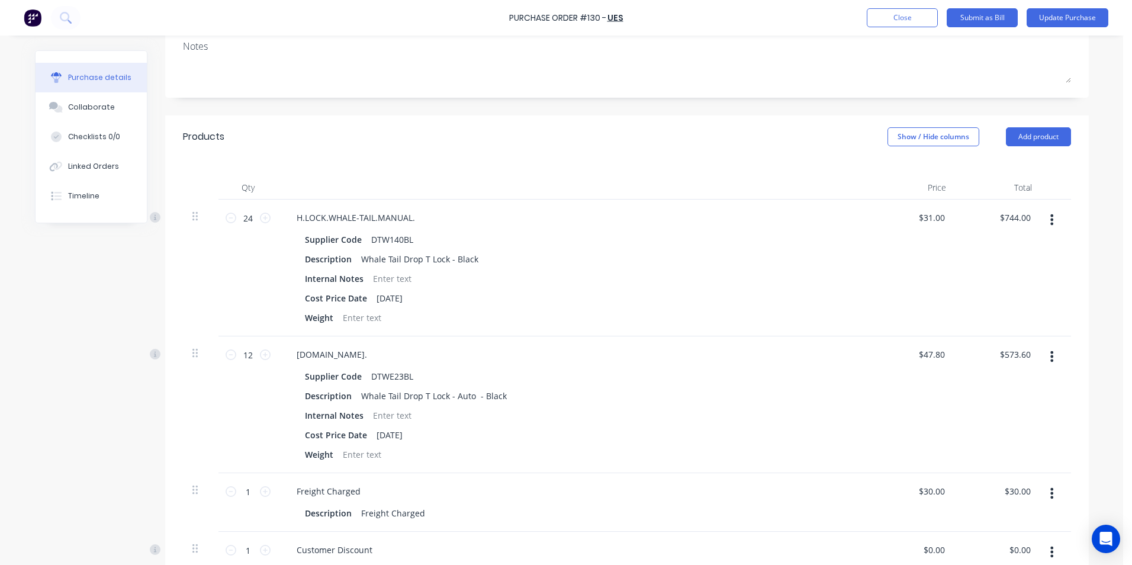
scroll to position [396, 0]
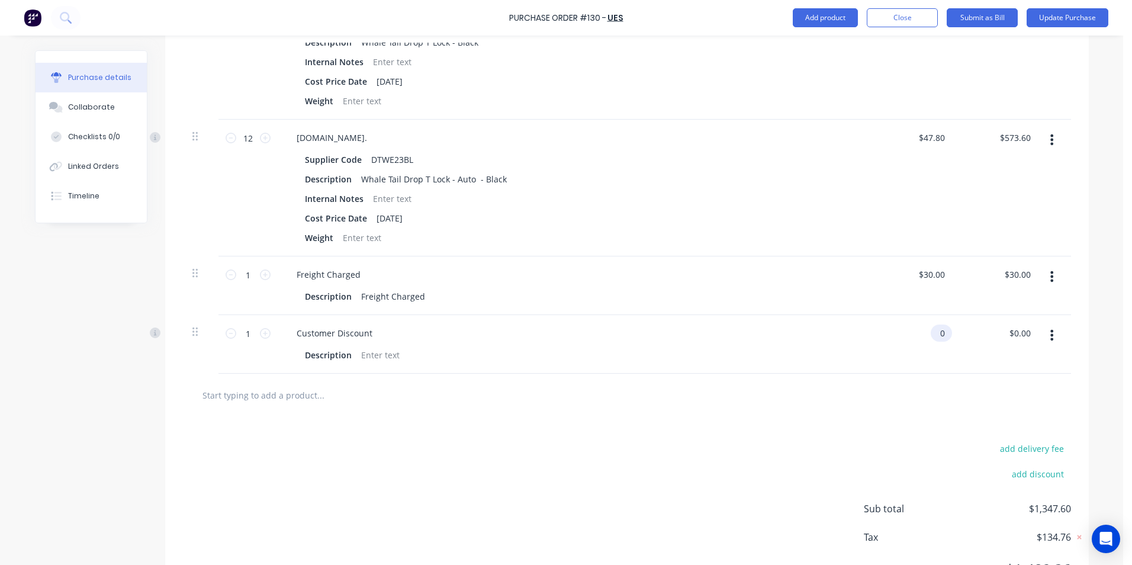
click at [942, 333] on input "0" at bounding box center [939, 333] width 17 height 17
type input "0"
type input "$-65.88"
click at [1006, 351] on div "$-65.88 $-65.88" at bounding box center [999, 344] width 86 height 59
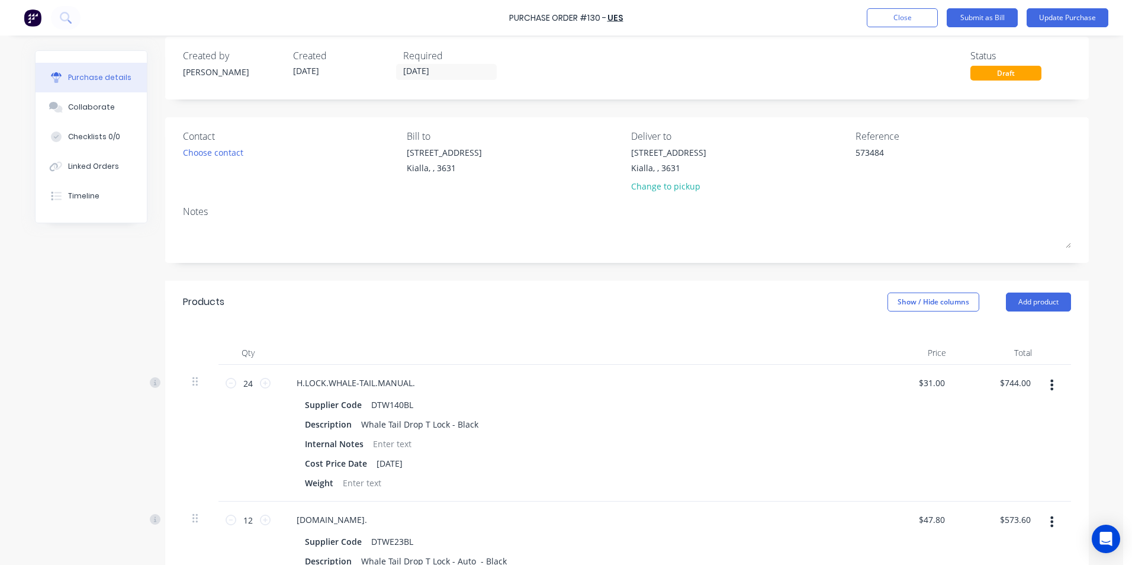
scroll to position [0, 0]
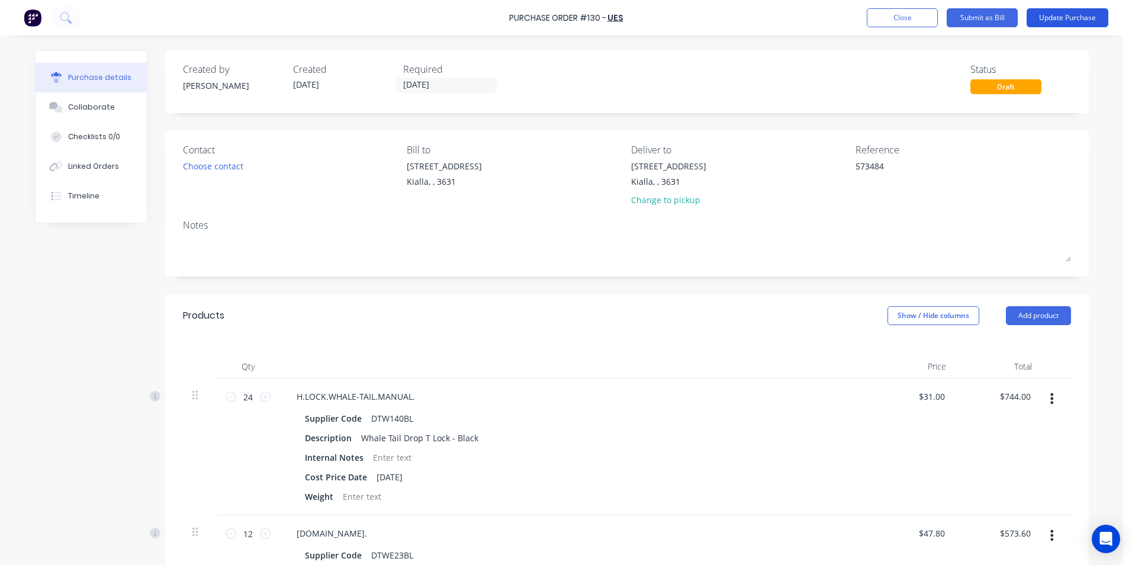
click at [1056, 17] on button "Update Purchase" at bounding box center [1068, 17] width 82 height 19
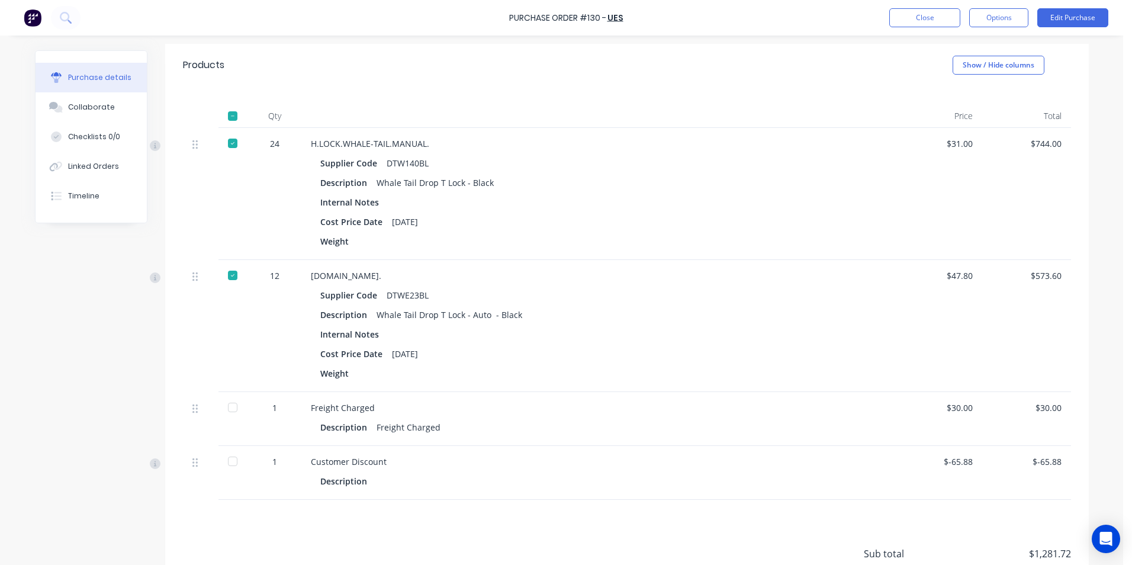
scroll to position [336, 0]
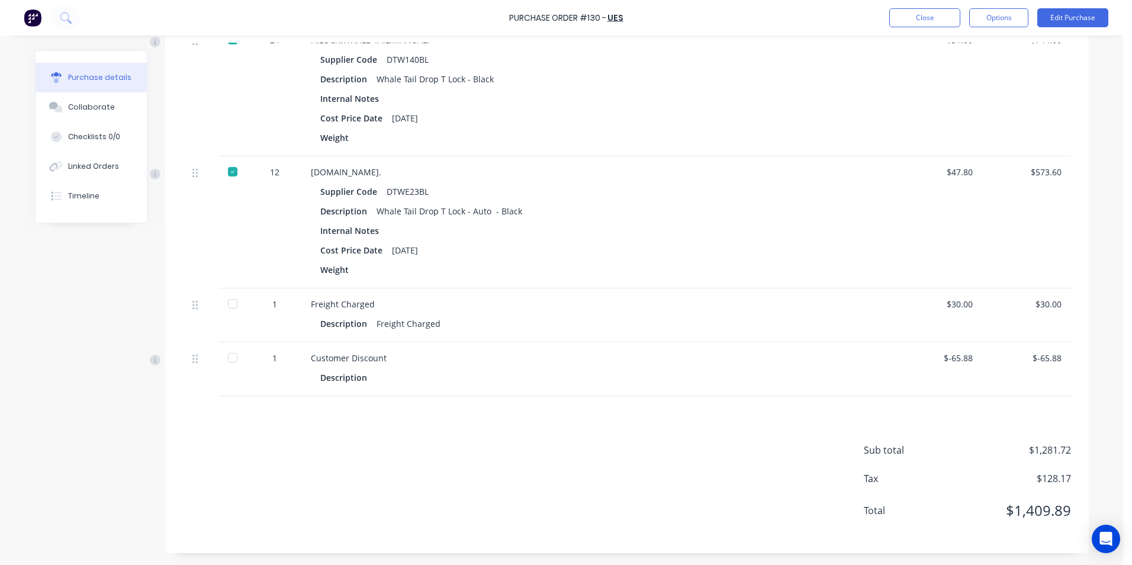
click at [227, 306] on div at bounding box center [233, 304] width 24 height 24
click at [226, 357] on div at bounding box center [233, 358] width 24 height 24
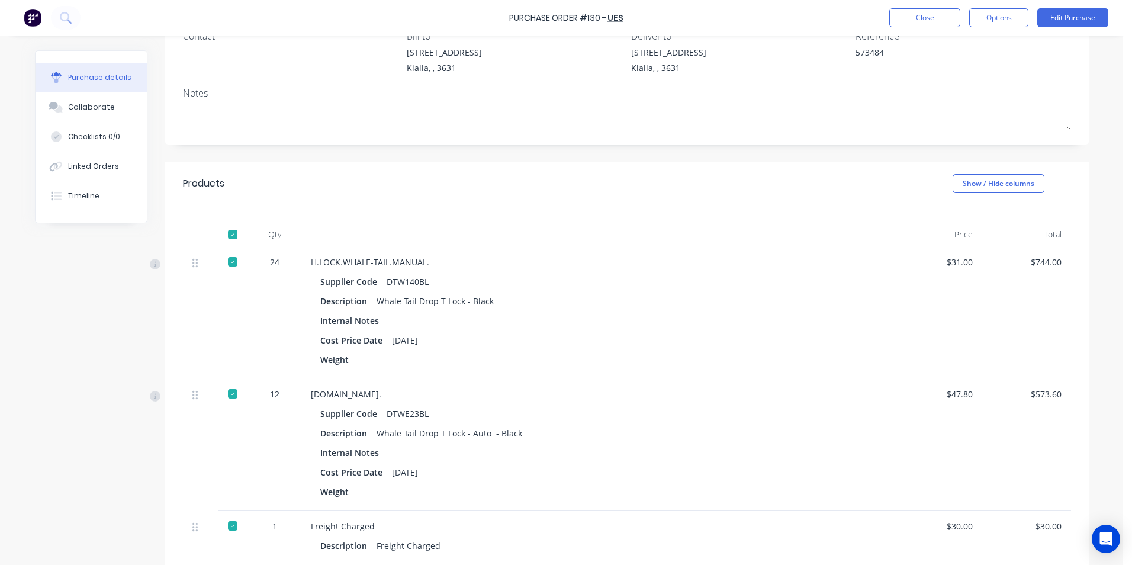
scroll to position [0, 0]
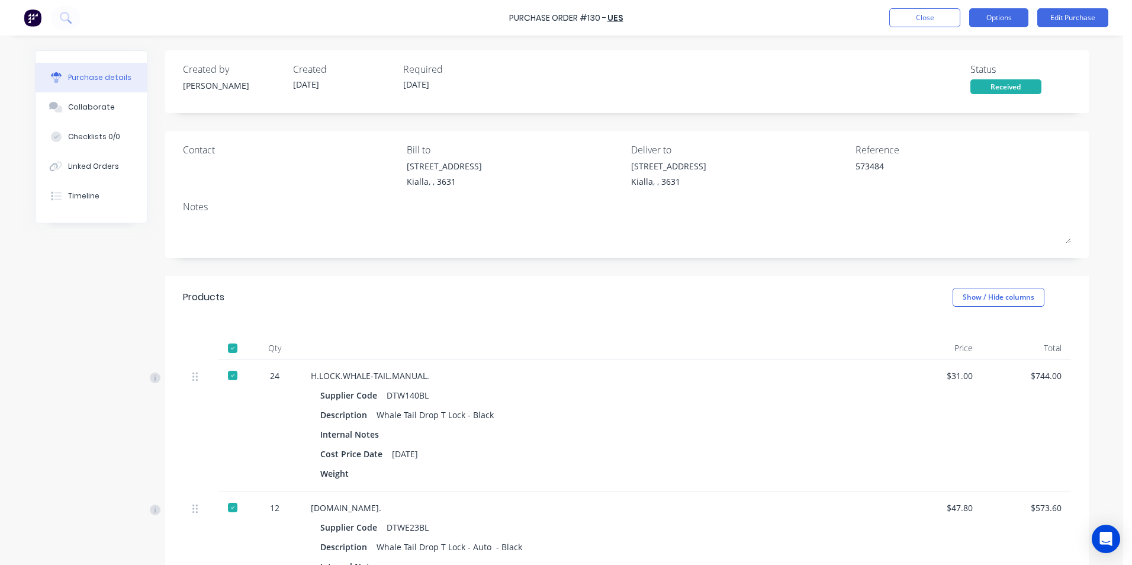
click at [994, 19] on button "Options" at bounding box center [998, 17] width 59 height 19
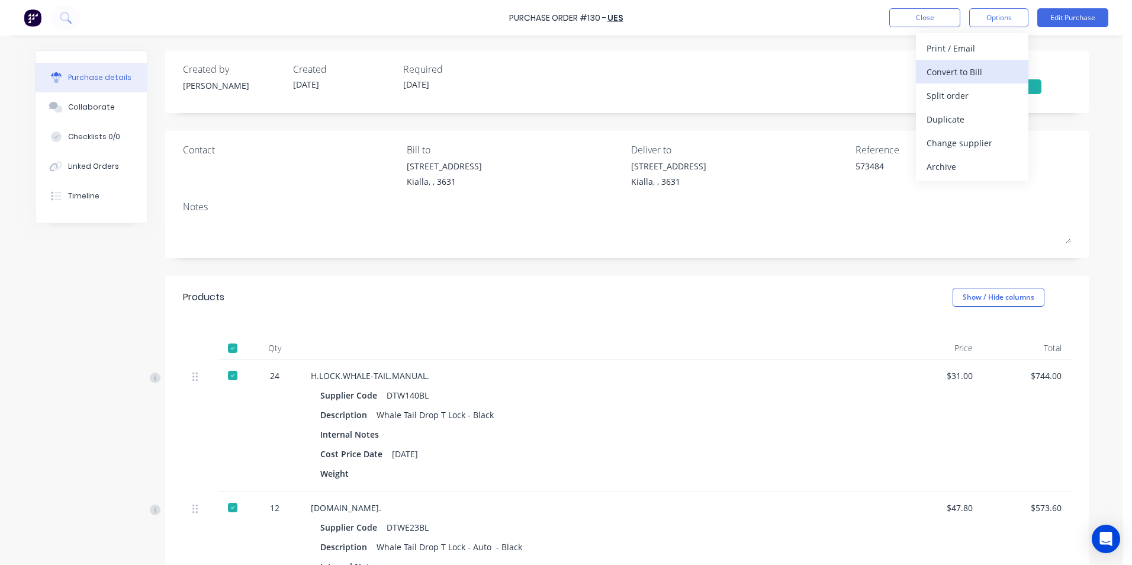
click at [982, 75] on div "Convert to Bill" at bounding box center [972, 71] width 91 height 17
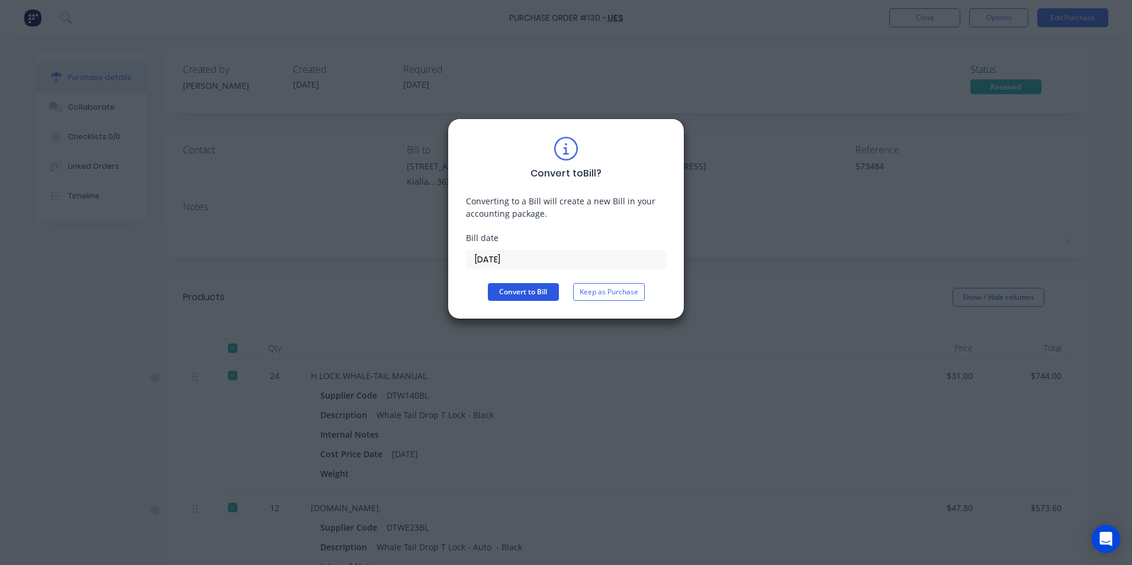
click at [536, 295] on button "Convert to Bill" at bounding box center [523, 292] width 71 height 18
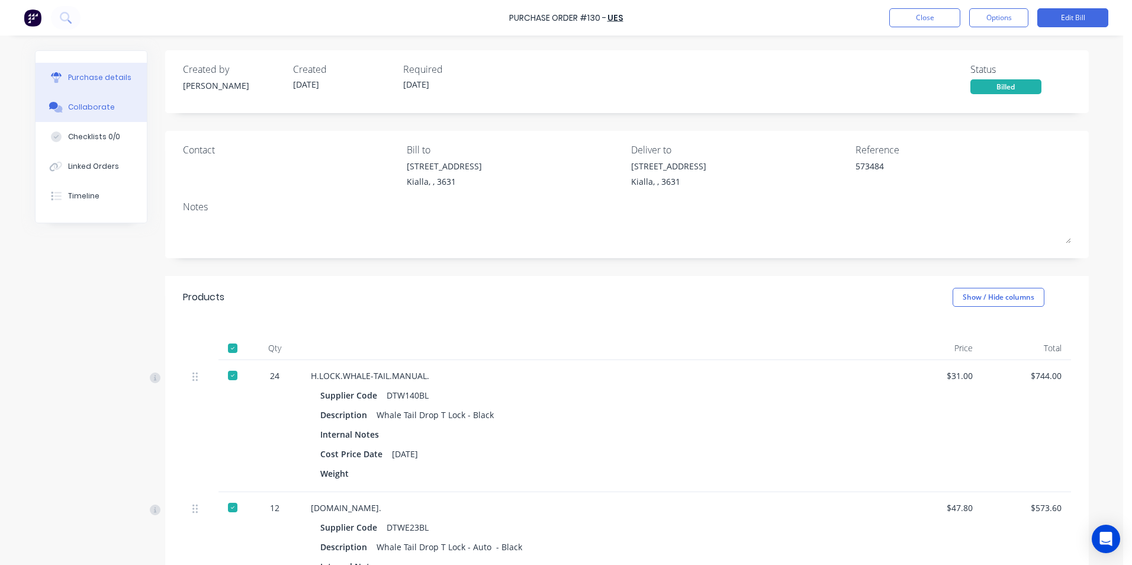
click at [108, 104] on button "Collaborate" at bounding box center [91, 107] width 111 height 30
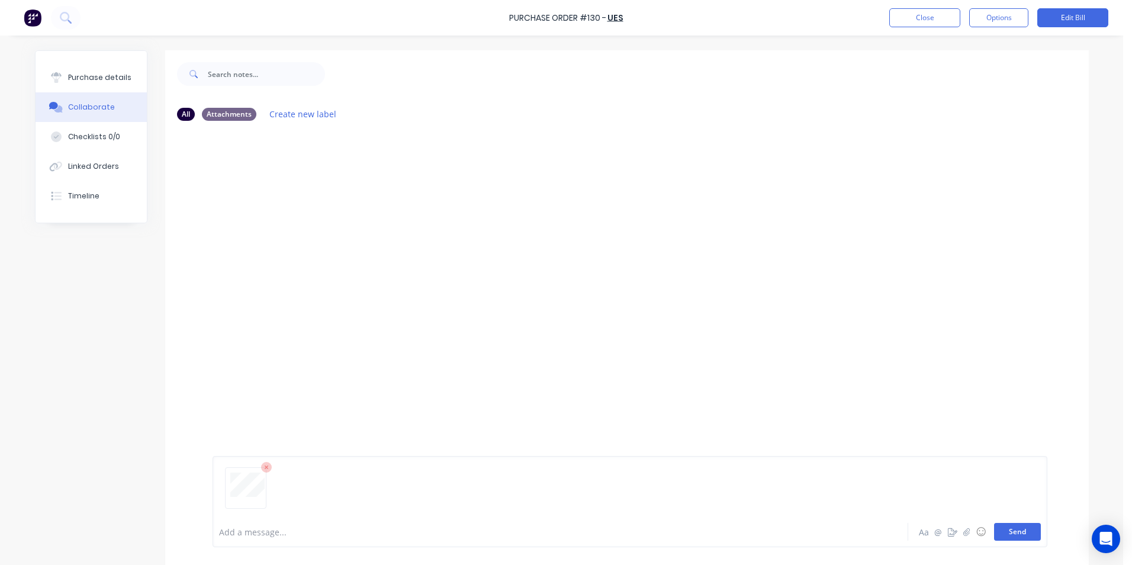
click at [1007, 532] on button "Send" at bounding box center [1017, 532] width 47 height 18
click at [92, 77] on div "Purchase details" at bounding box center [99, 77] width 63 height 11
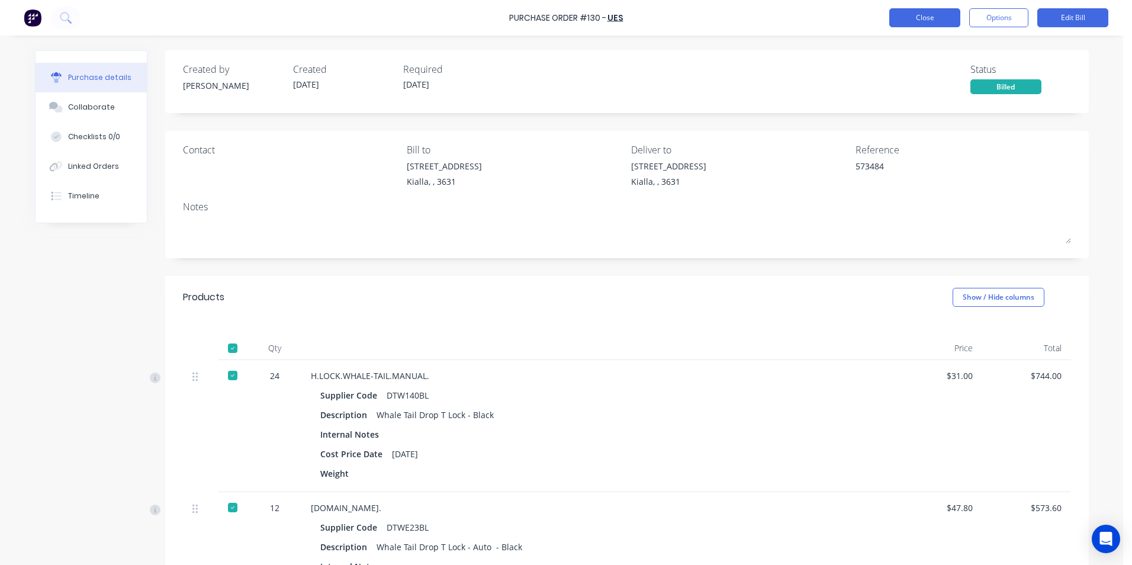
click at [927, 19] on button "Close" at bounding box center [924, 17] width 71 height 19
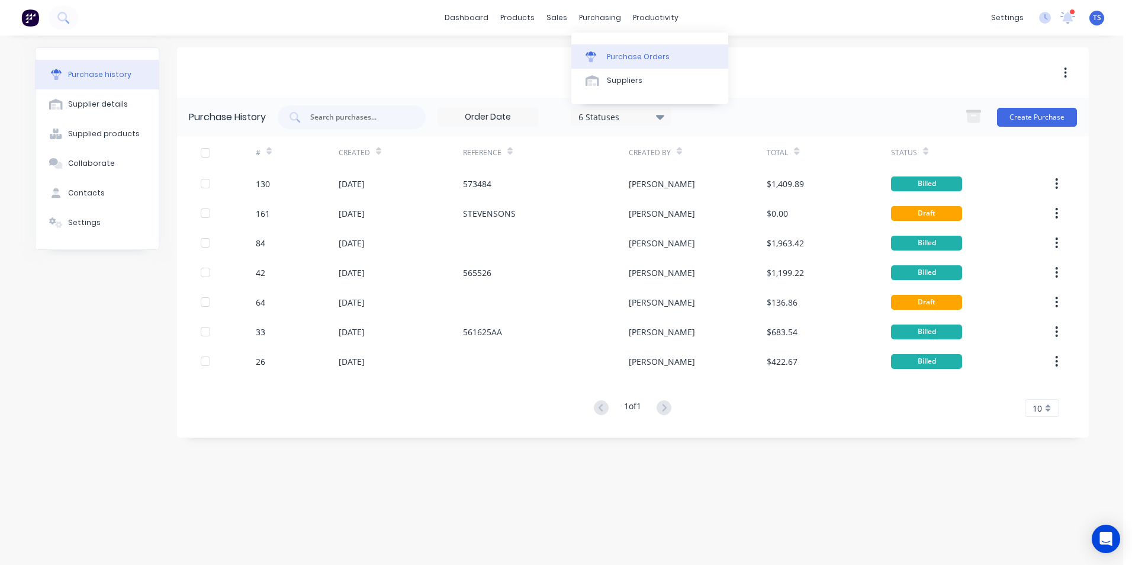
click at [613, 56] on div "Purchase Orders" at bounding box center [638, 57] width 63 height 11
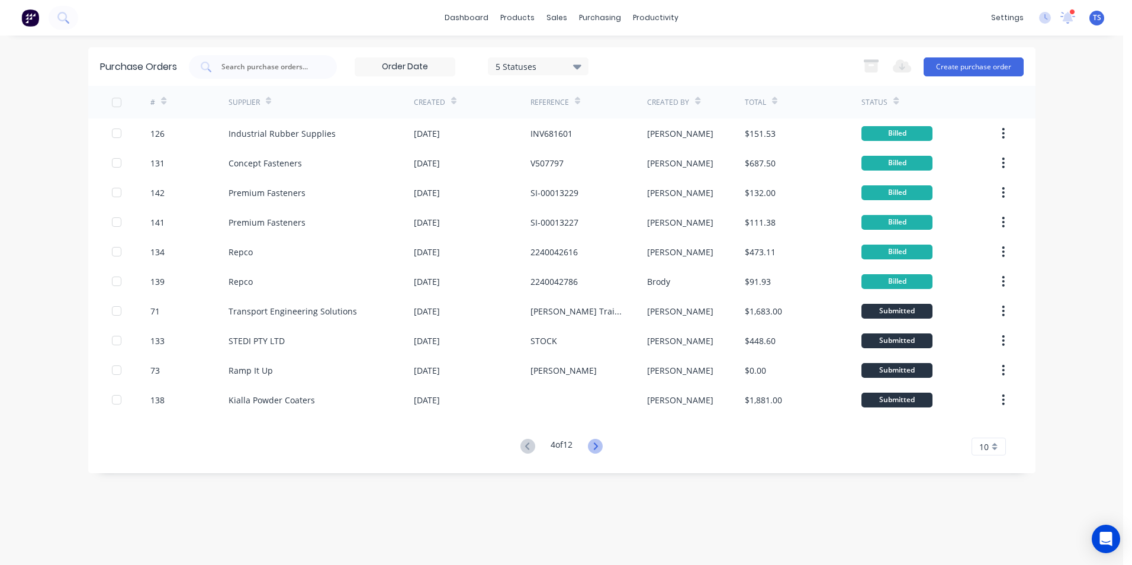
click at [598, 444] on icon at bounding box center [595, 446] width 15 height 15
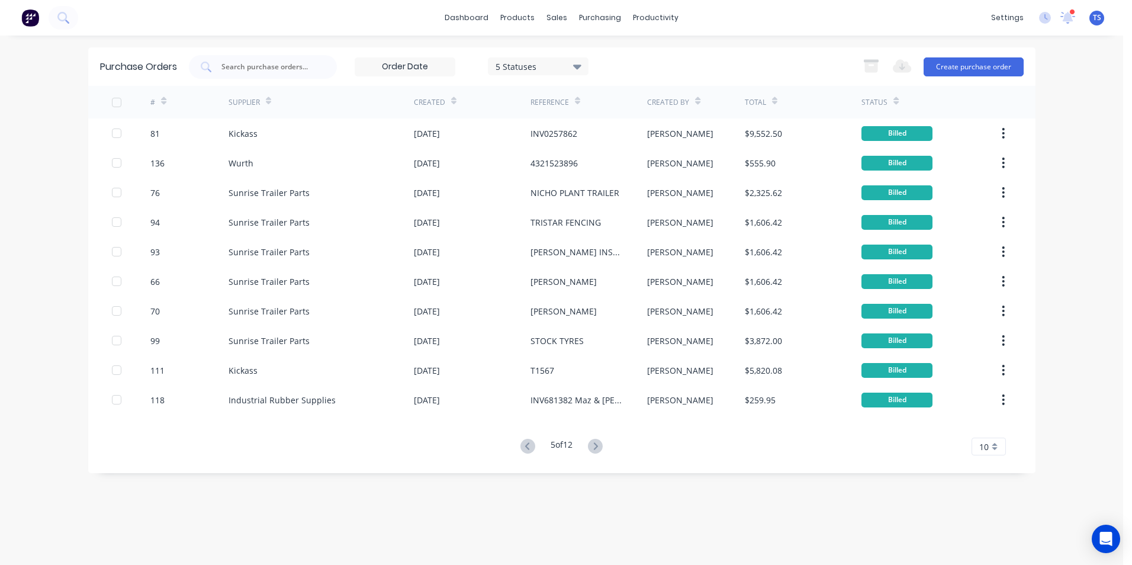
click at [598, 444] on icon at bounding box center [595, 446] width 15 height 15
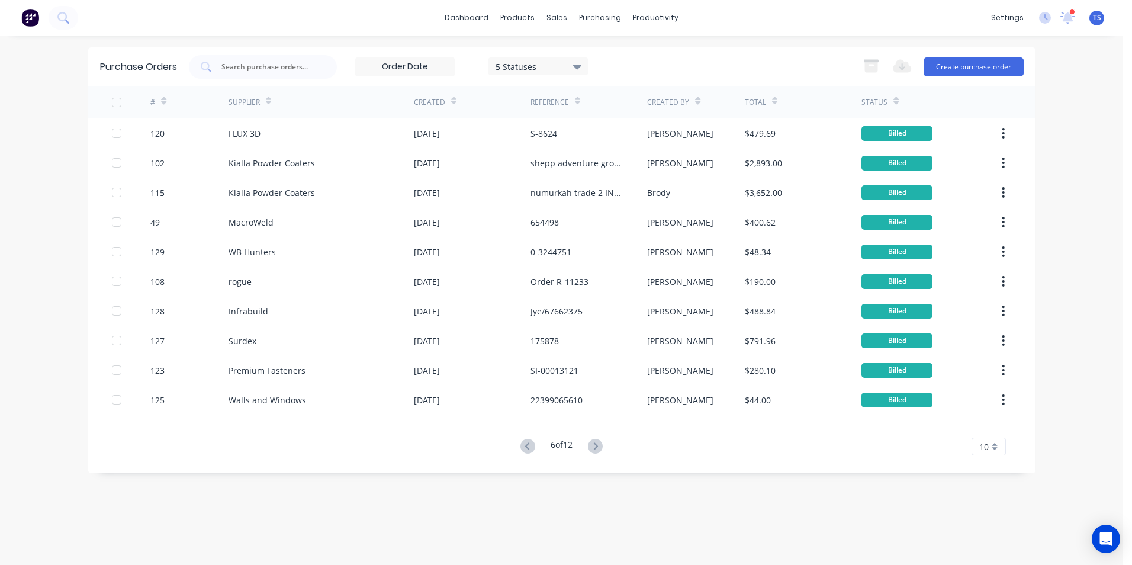
click at [598, 444] on icon at bounding box center [595, 446] width 15 height 15
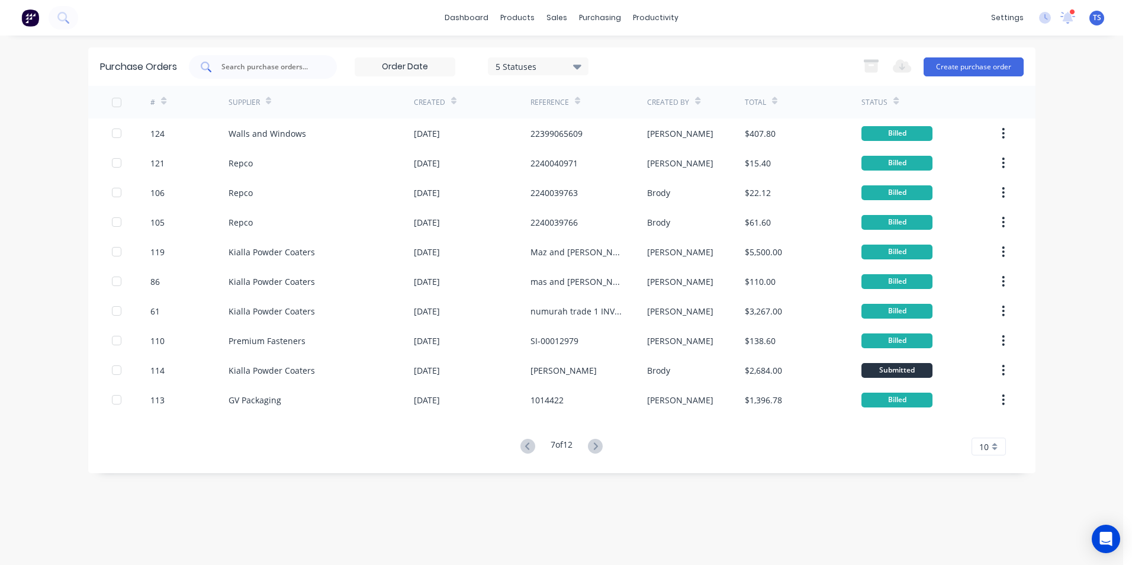
click at [259, 66] on input "text" at bounding box center [269, 67] width 98 height 12
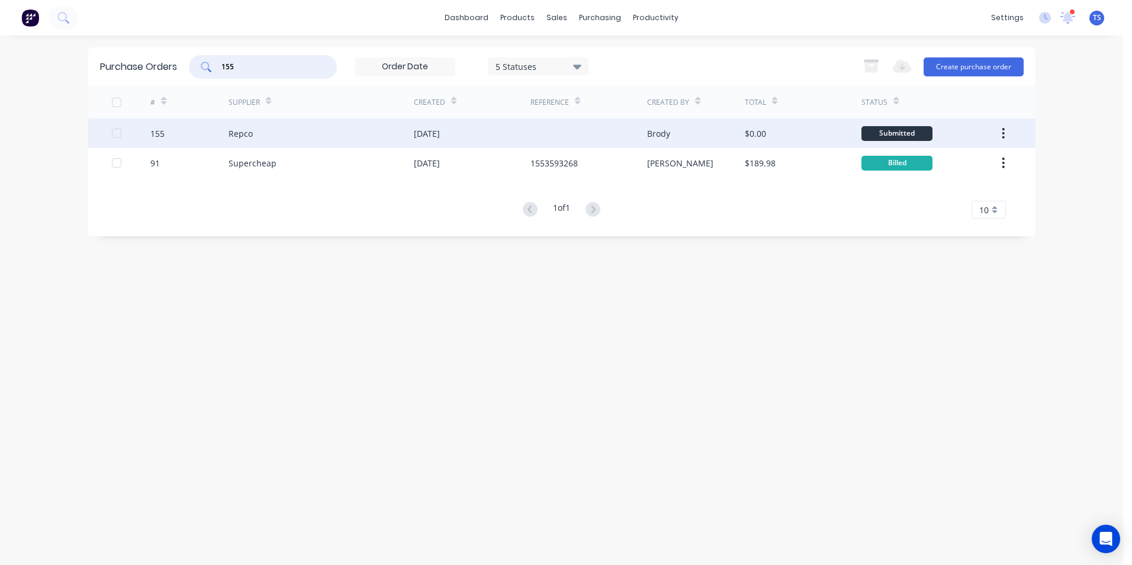
type input "155"
click at [249, 134] on div "Repco" at bounding box center [241, 133] width 24 height 12
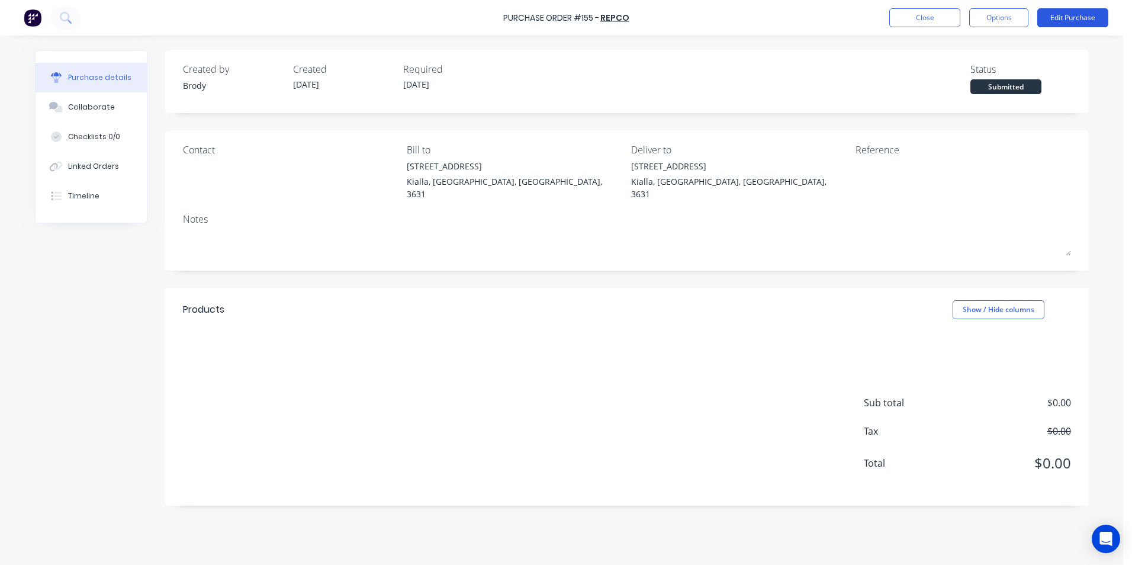
click at [1083, 15] on button "Edit Purchase" at bounding box center [1072, 17] width 71 height 19
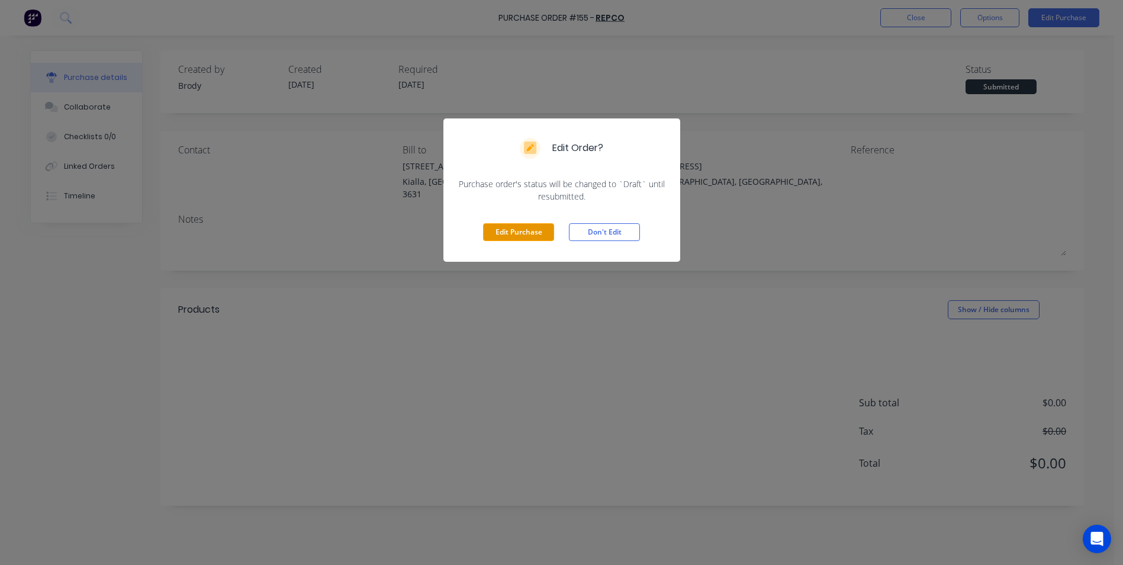
click at [543, 234] on button "Edit Purchase" at bounding box center [518, 232] width 71 height 18
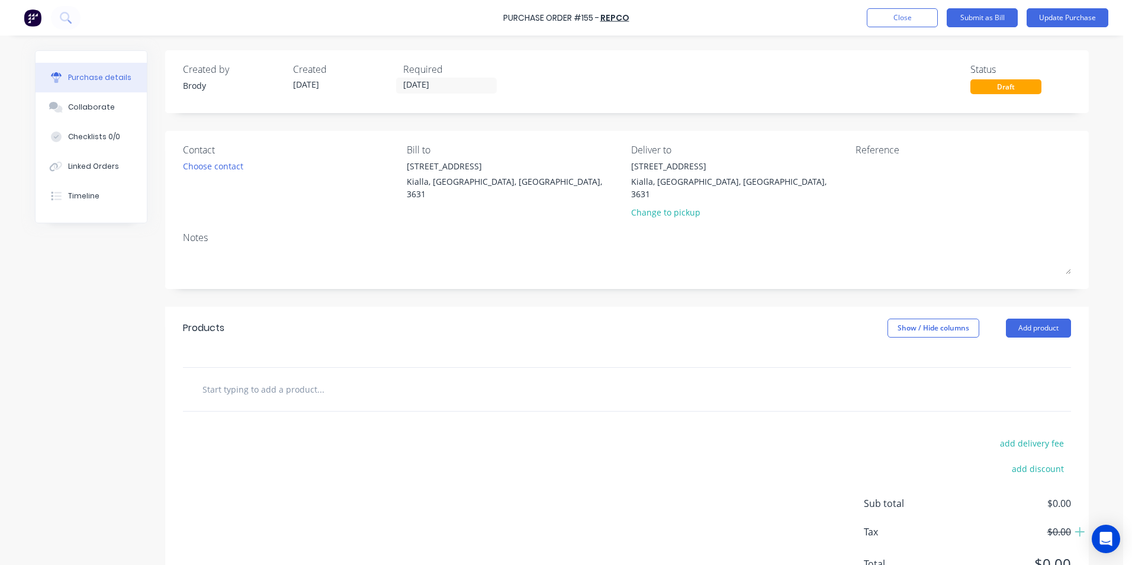
click at [245, 380] on input "text" at bounding box center [320, 389] width 237 height 24
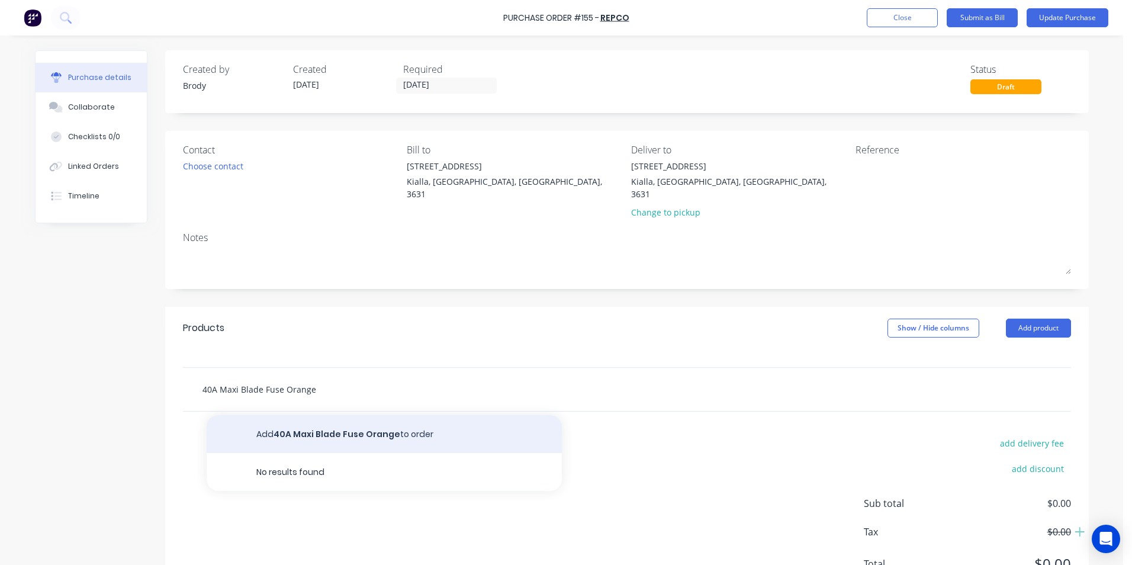
type input "40A Maxi Blade Fuse Orange"
click at [343, 422] on button "Add 40A Maxi Blade Fuse Orange to order" at bounding box center [384, 434] width 355 height 38
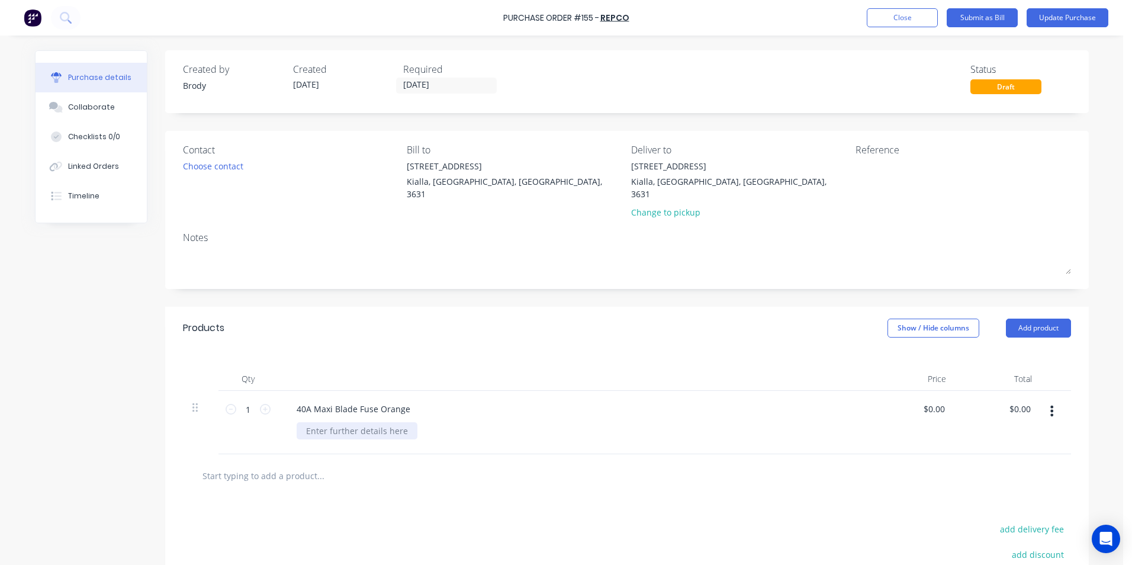
click at [338, 422] on div at bounding box center [357, 430] width 121 height 17
click at [939, 400] on input "0.00" at bounding box center [936, 408] width 23 height 17
drag, startPoint x: 940, startPoint y: 397, endPoint x: 906, endPoint y: 403, distance: 34.2
click at [906, 403] on div "0.00 0.00" at bounding box center [913, 422] width 86 height 63
type input "$5.18"
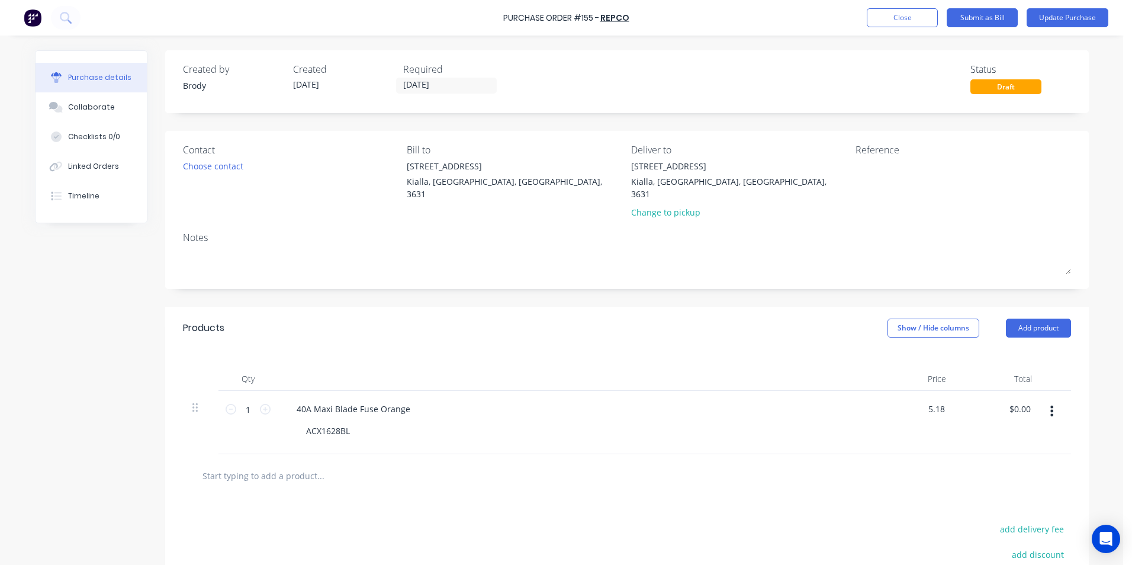
type input "$5.18"
click at [1017, 412] on div "$5.18 $0.00" at bounding box center [999, 422] width 86 height 63
click at [290, 464] on input "text" at bounding box center [320, 476] width 237 height 24
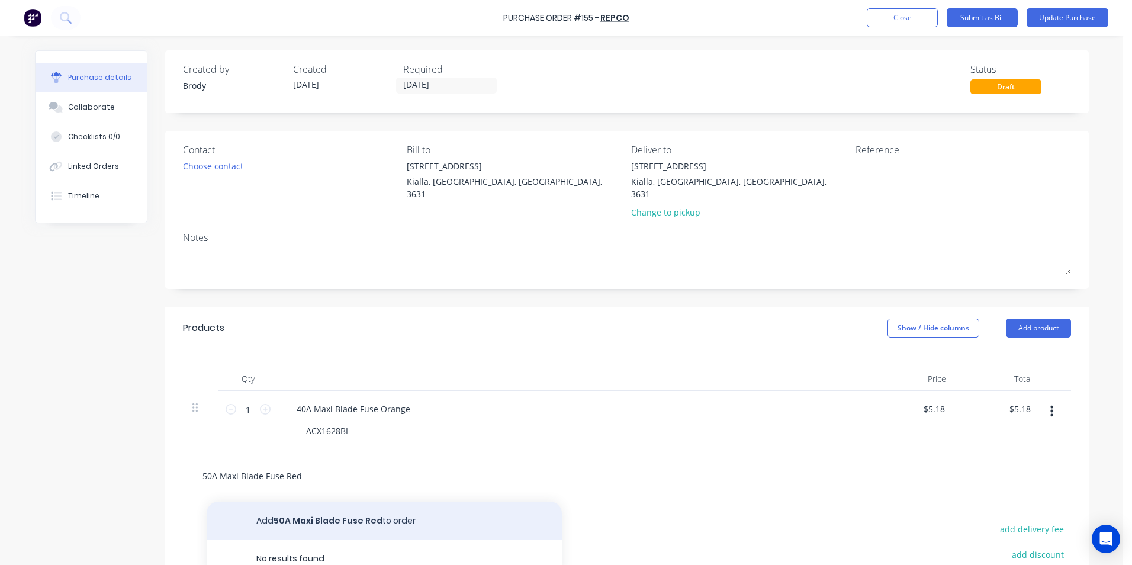
type input "50A Maxi Blade Fuse Red"
click at [294, 506] on button "Add 50A Maxi Blade Fuse Red to order" at bounding box center [384, 521] width 355 height 38
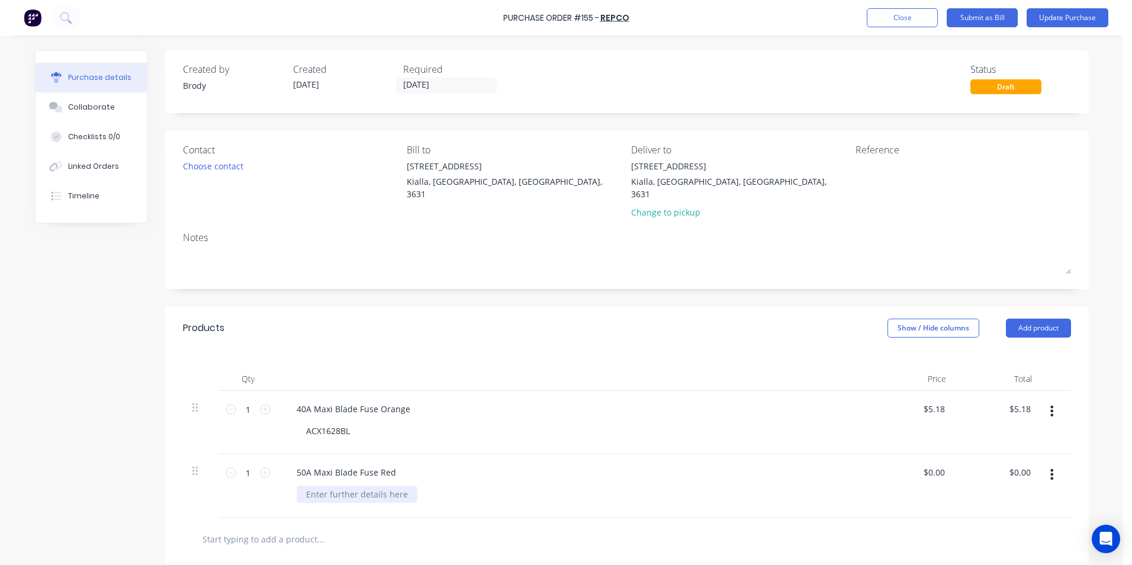
click at [325, 486] on div at bounding box center [357, 494] width 121 height 17
click at [943, 464] on div "$0.00 $0.00" at bounding box center [936, 472] width 32 height 17
drag, startPoint x: 943, startPoint y: 460, endPoint x: 919, endPoint y: 459, distance: 24.3
click at [920, 464] on div "$0.00 $0.00" at bounding box center [936, 472] width 32 height 17
click at [941, 464] on input "0.00" at bounding box center [933, 472] width 27 height 17
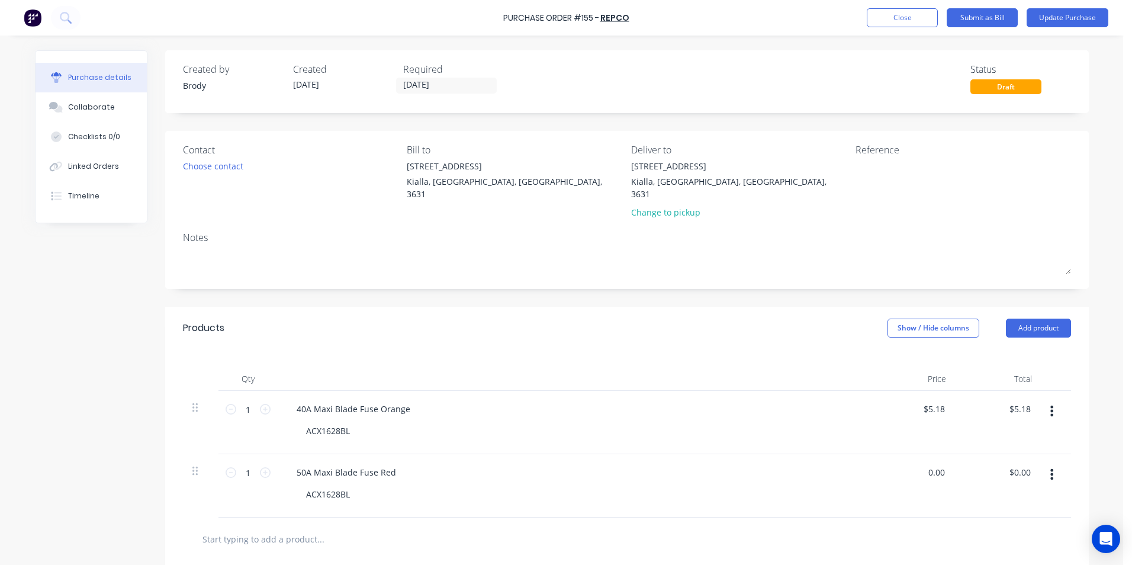
drag, startPoint x: 941, startPoint y: 460, endPoint x: 919, endPoint y: 464, distance: 22.3
click at [919, 464] on div "0.00 0.00" at bounding box center [913, 485] width 86 height 63
type input "$5.18"
click at [1024, 477] on div "$5.18 $0.00" at bounding box center [999, 485] width 86 height 63
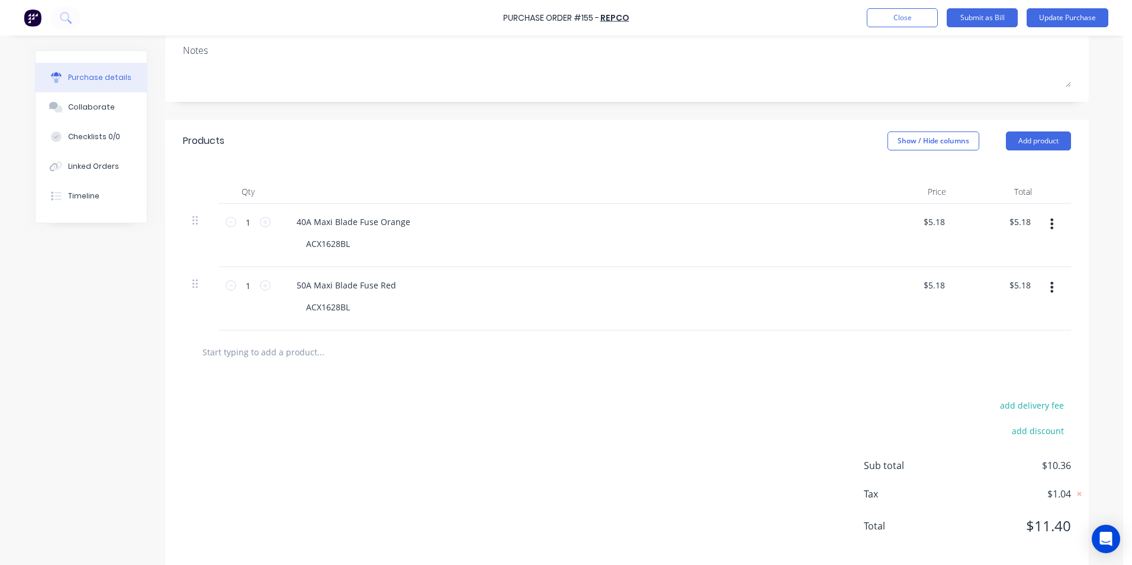
scroll to position [190, 0]
click at [943, 210] on input "5.18" at bounding box center [933, 218] width 27 height 17
drag, startPoint x: 943, startPoint y: 206, endPoint x: 933, endPoint y: 206, distance: 9.5
click at [940, 210] on input "5.18" at bounding box center [936, 218] width 23 height 17
type input "$5.70"
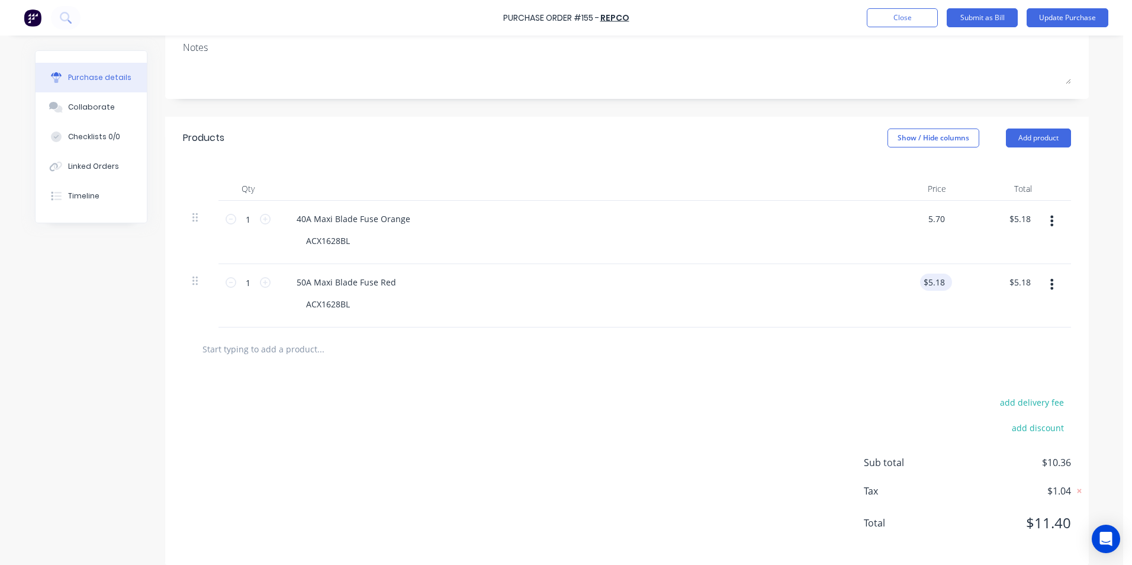
type input "$5.70"
click at [940, 274] on input "5.18" at bounding box center [936, 282] width 23 height 17
type input "$5.70"
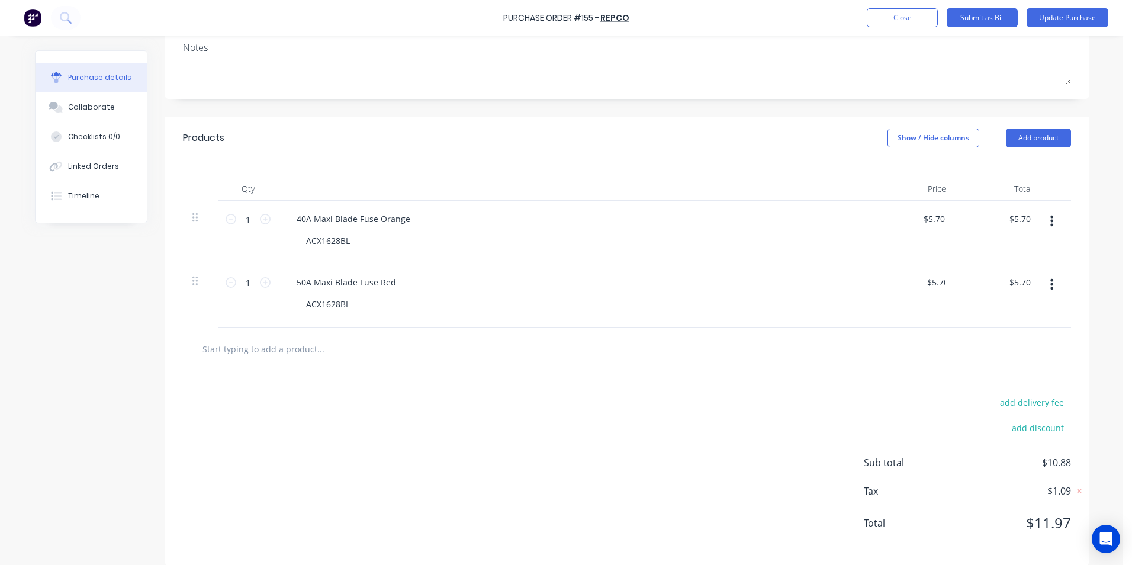
click at [944, 337] on div at bounding box center [626, 349] width 869 height 24
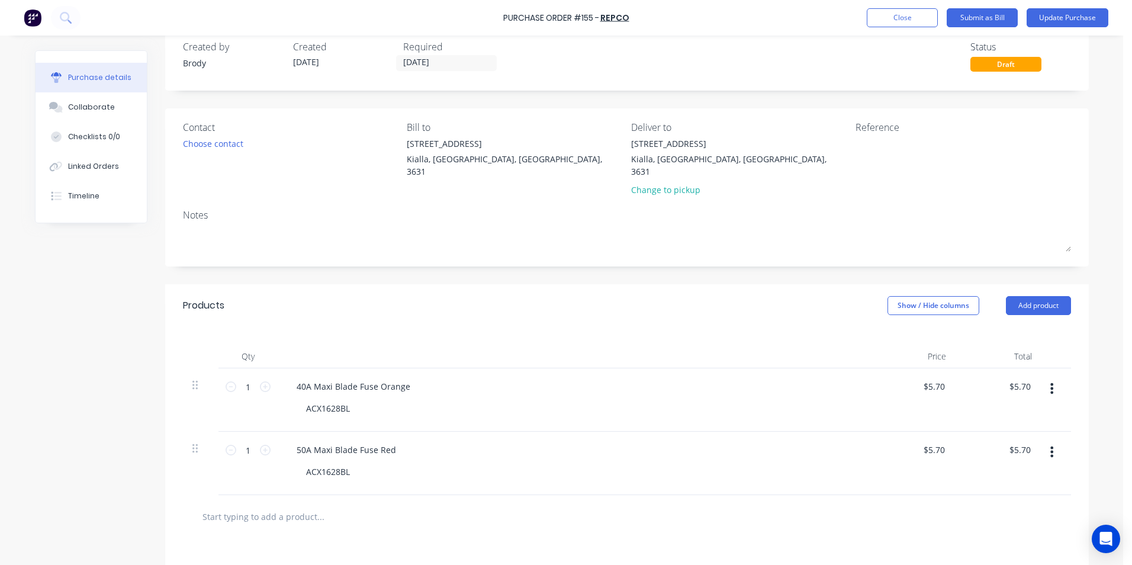
scroll to position [0, 0]
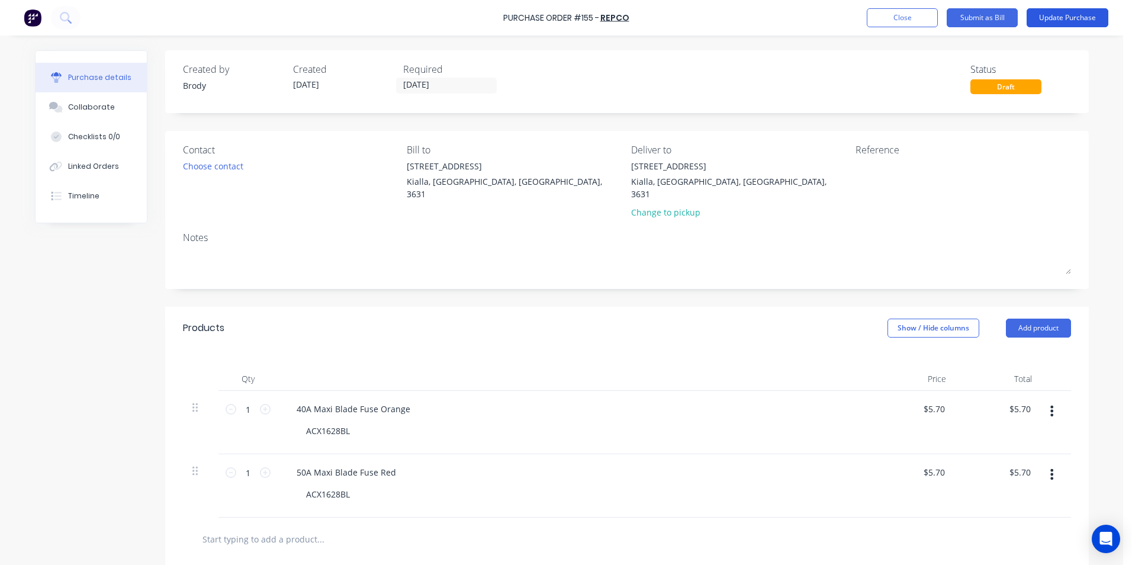
click at [1080, 18] on button "Update Purchase" at bounding box center [1068, 17] width 82 height 19
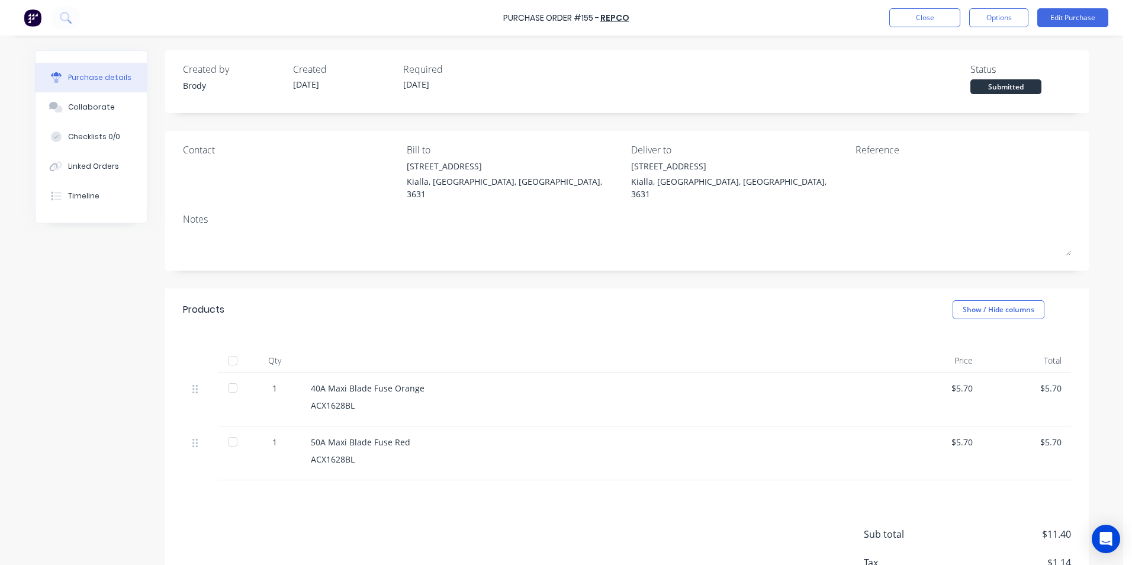
click at [229, 349] on div at bounding box center [233, 361] width 24 height 24
click at [1059, 17] on button "Edit Purchase" at bounding box center [1072, 17] width 71 height 19
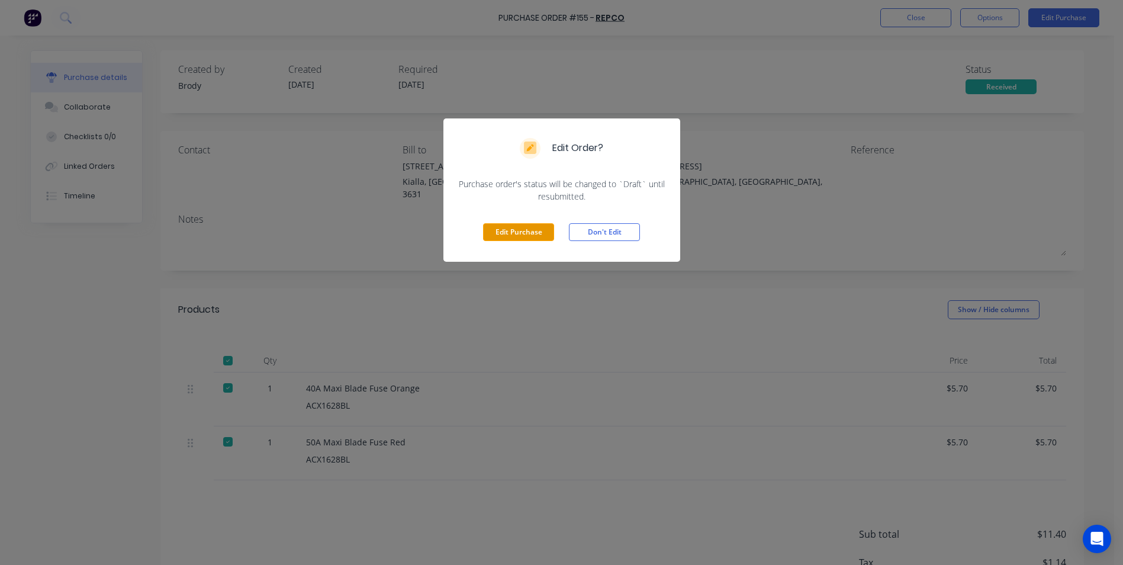
click at [510, 231] on button "Edit Purchase" at bounding box center [518, 232] width 71 height 18
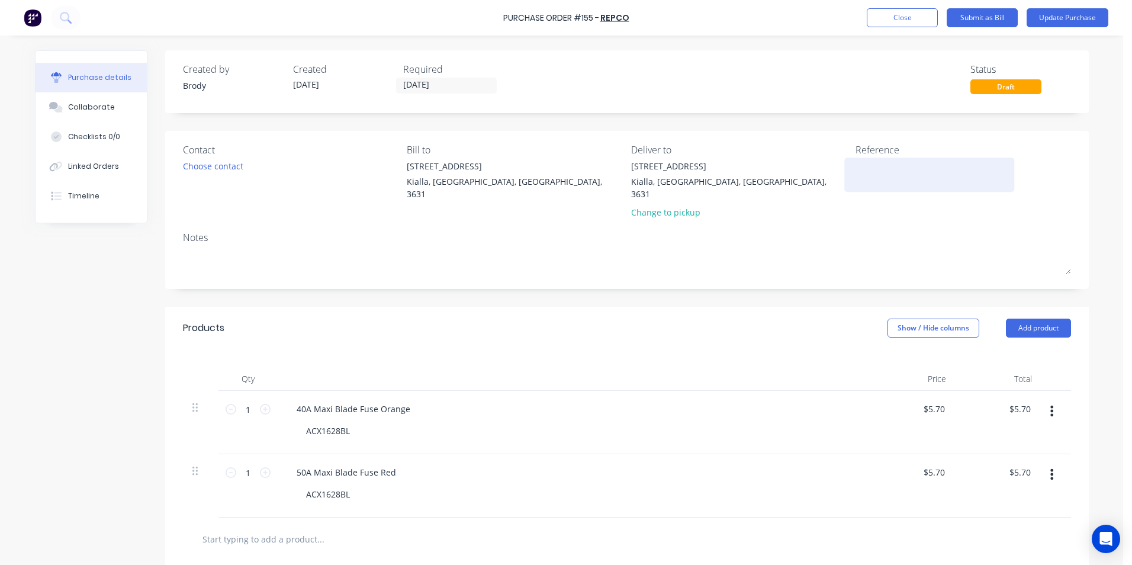
click at [856, 167] on textarea at bounding box center [930, 173] width 148 height 27
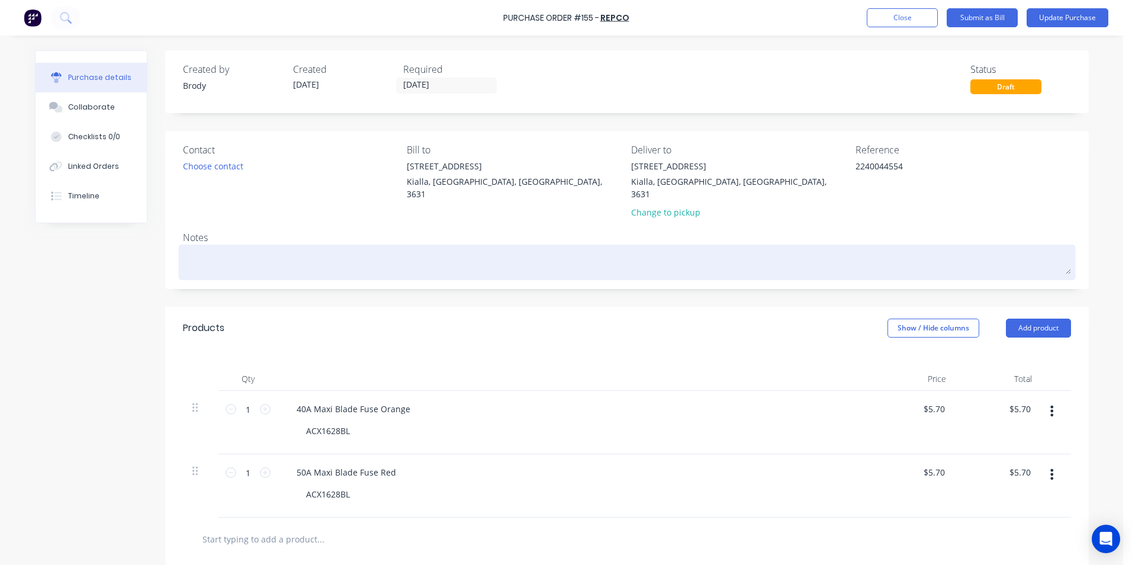
type textarea "2240044554"
click at [206, 248] on textarea at bounding box center [627, 261] width 888 height 27
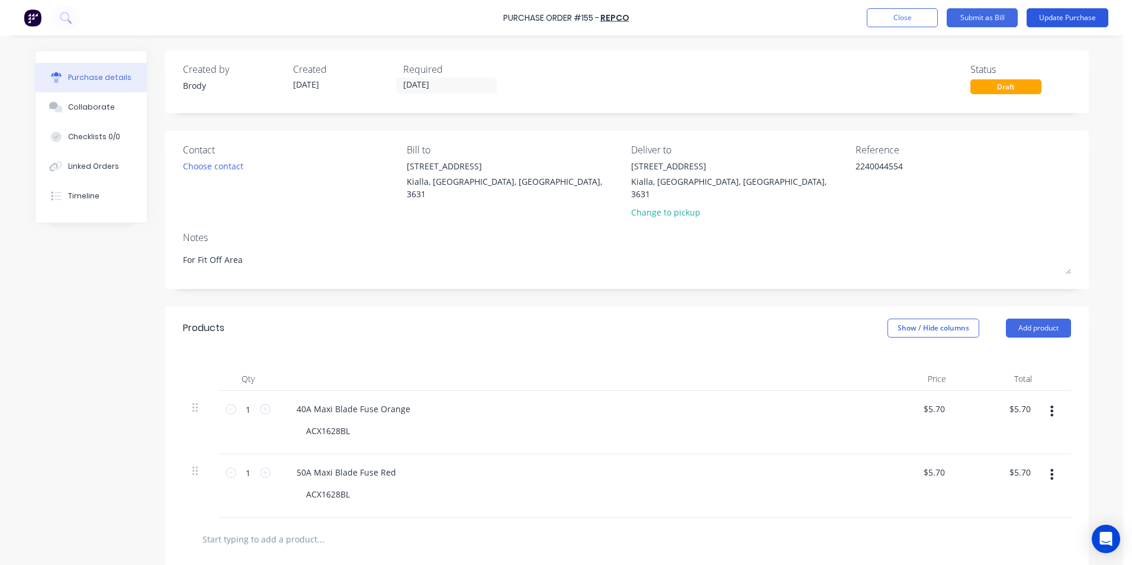
type textarea "For Fit Off Area"
click at [1071, 18] on button "Update Purchase" at bounding box center [1068, 17] width 82 height 19
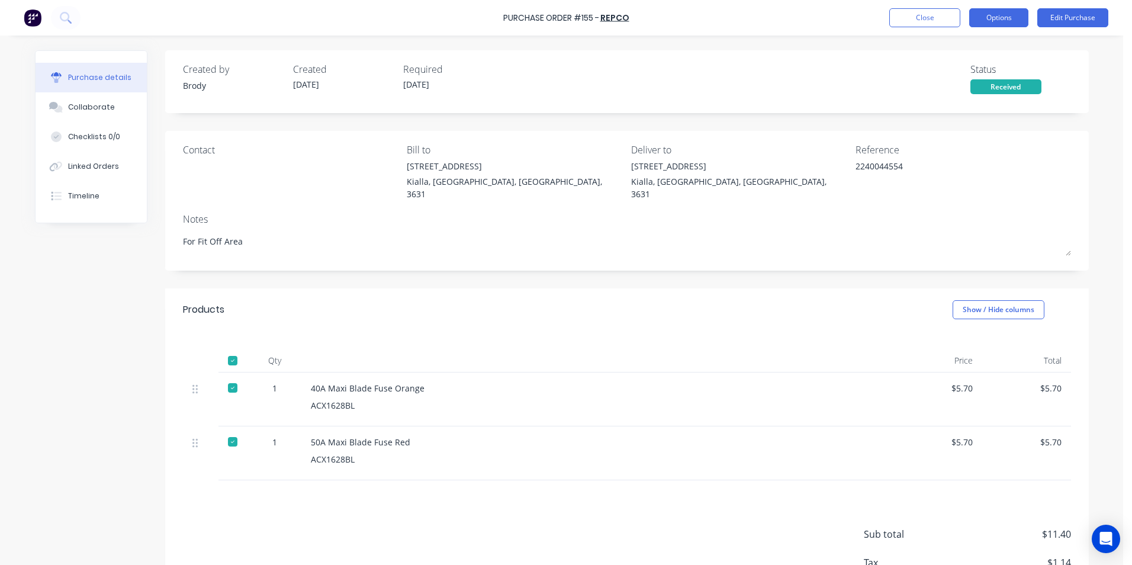
click at [994, 15] on button "Options" at bounding box center [998, 17] width 59 height 19
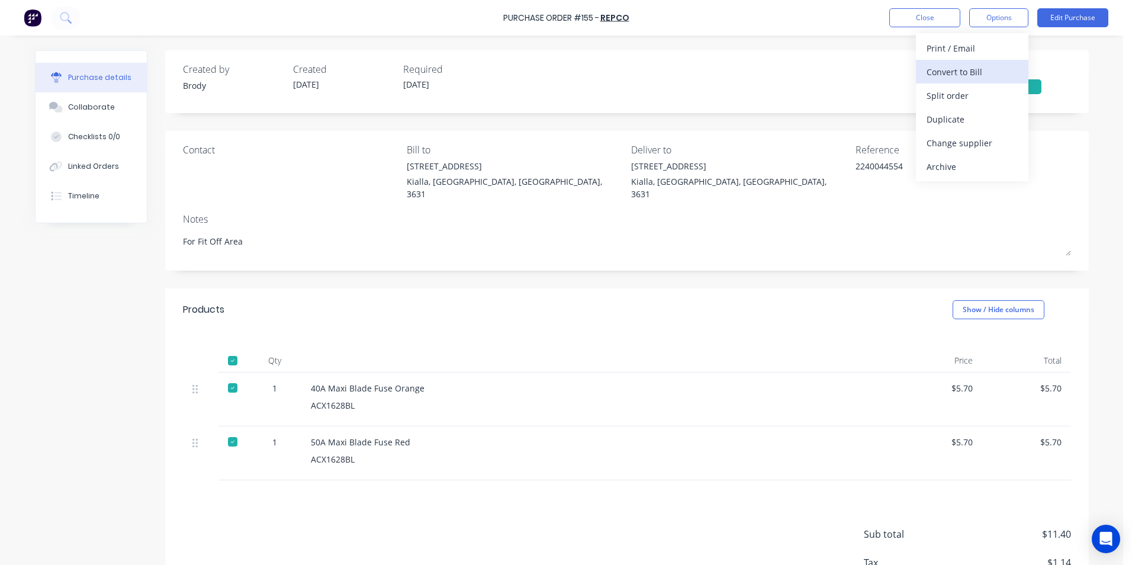
click at [982, 68] on div "Convert to Bill" at bounding box center [972, 71] width 91 height 17
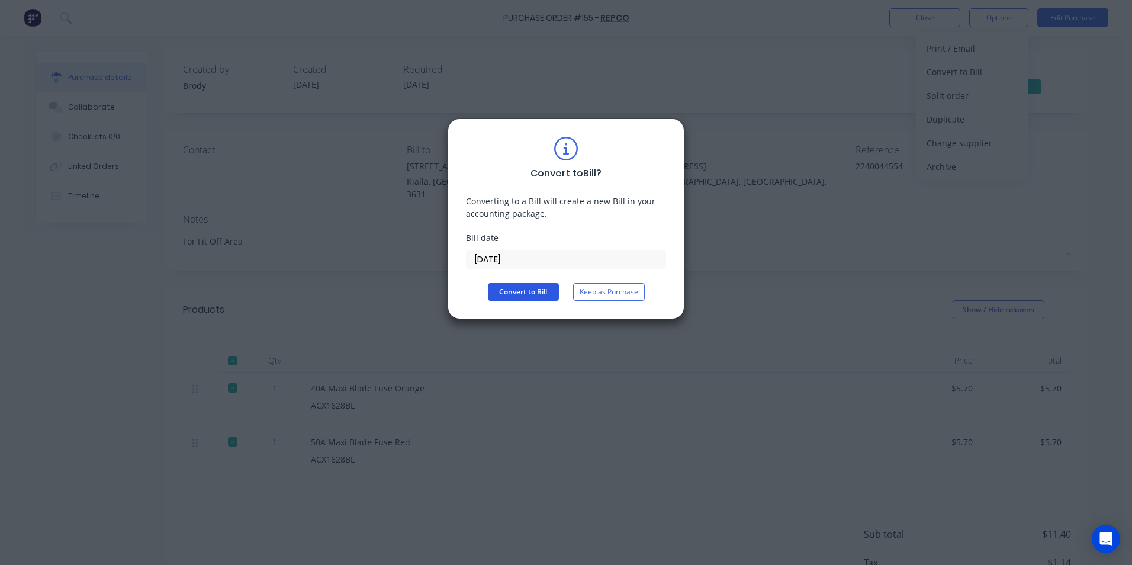
click at [534, 293] on button "Convert to Bill" at bounding box center [523, 292] width 71 height 18
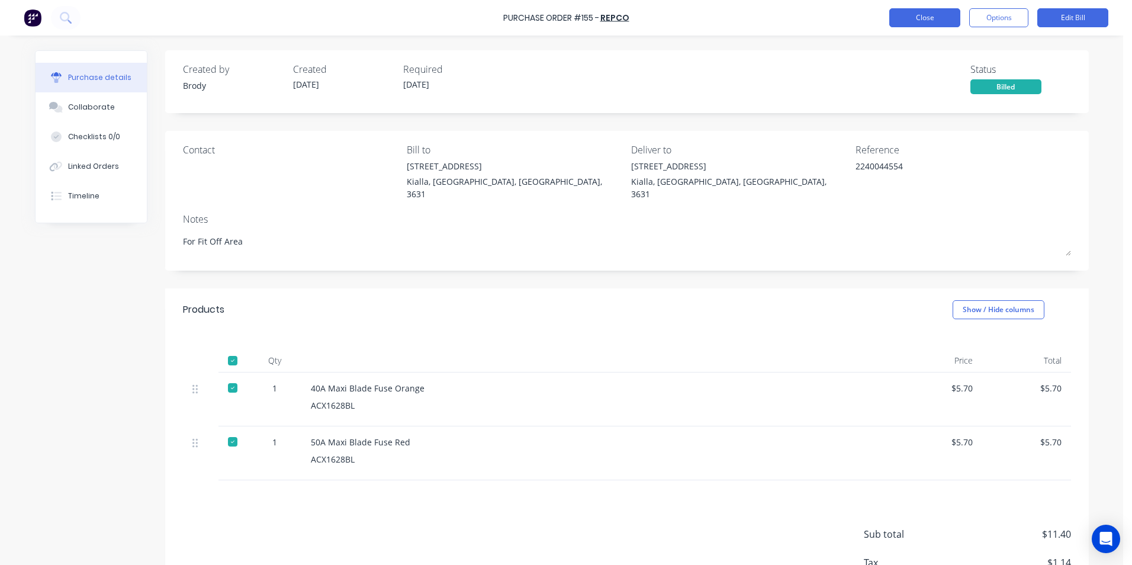
click at [912, 20] on button "Close" at bounding box center [924, 17] width 71 height 19
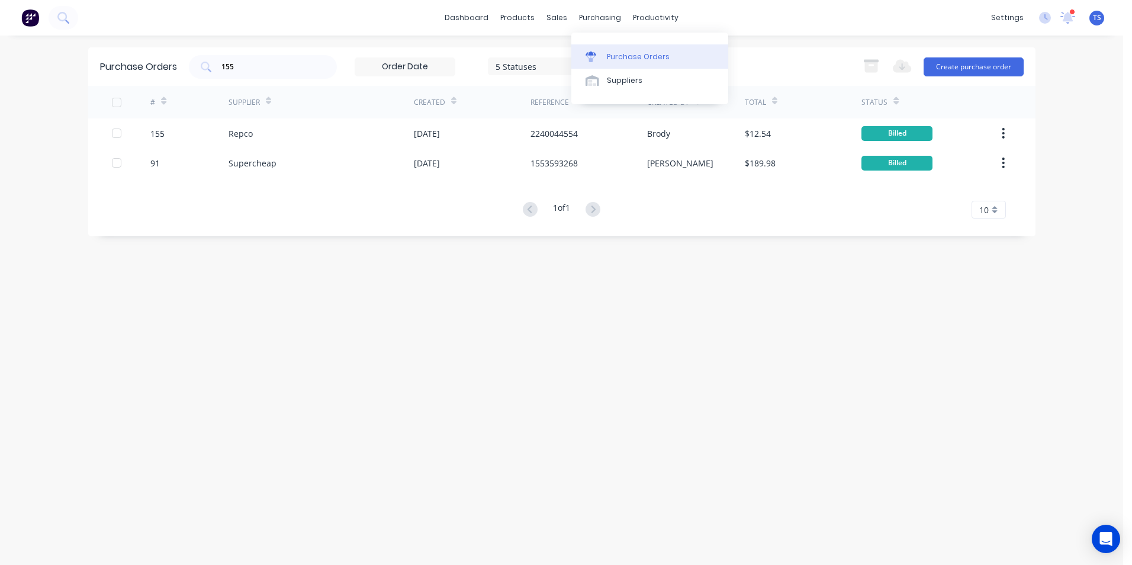
click at [608, 59] on div "Purchase Orders" at bounding box center [638, 57] width 63 height 11
click at [256, 68] on input "155" at bounding box center [269, 67] width 98 height 12
type input "1"
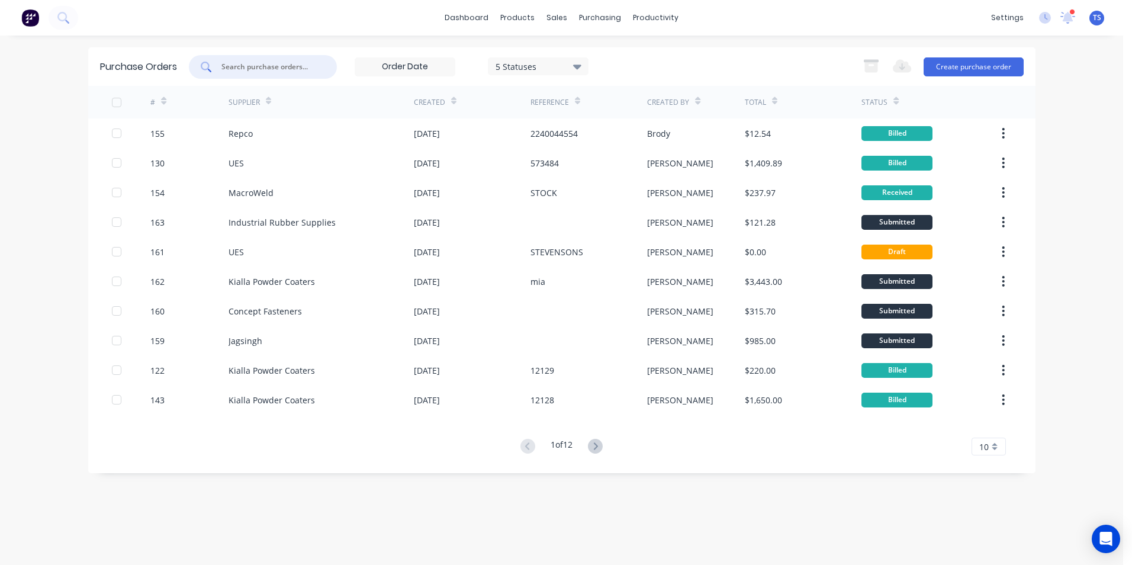
click at [225, 67] on input "text" at bounding box center [269, 67] width 98 height 12
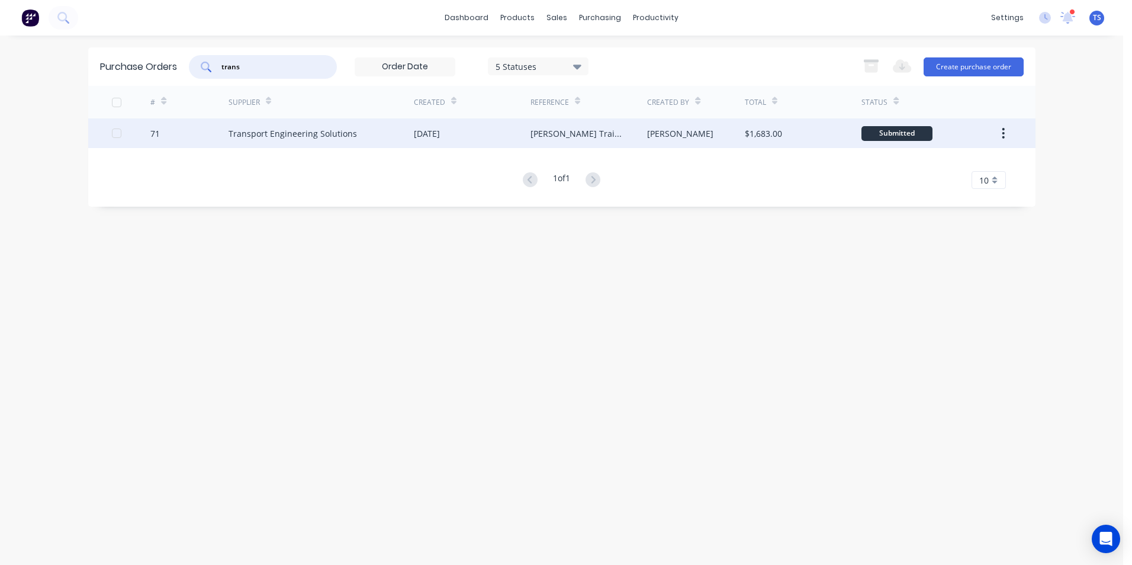
type input "trans"
click at [254, 136] on div "Transport Engineering Solutions" at bounding box center [293, 133] width 129 height 12
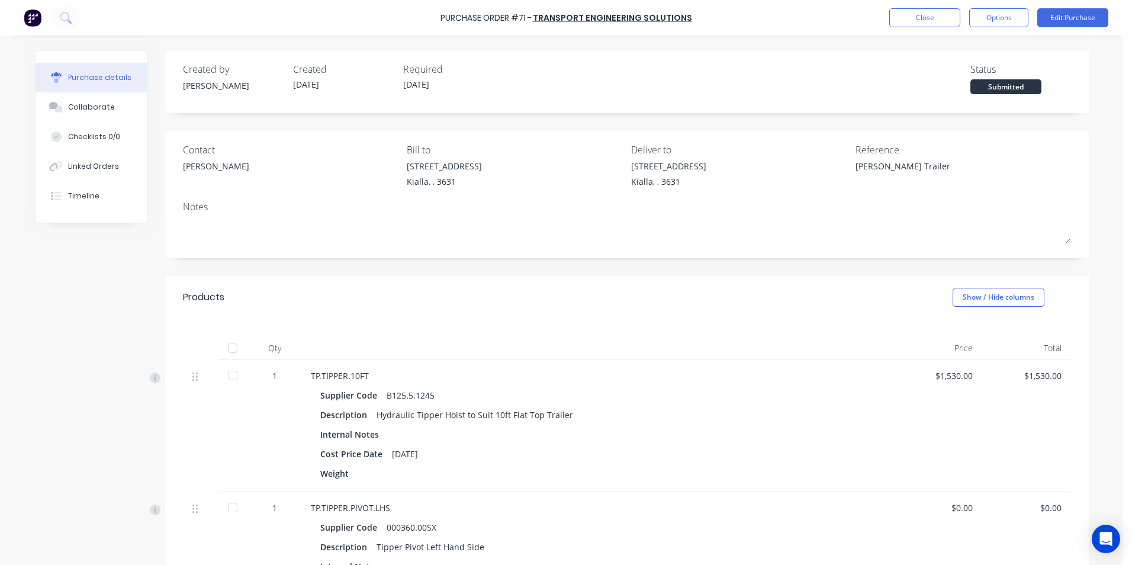
click at [227, 347] on div at bounding box center [233, 348] width 24 height 24
click at [1060, 20] on button "Edit Purchase" at bounding box center [1072, 17] width 71 height 19
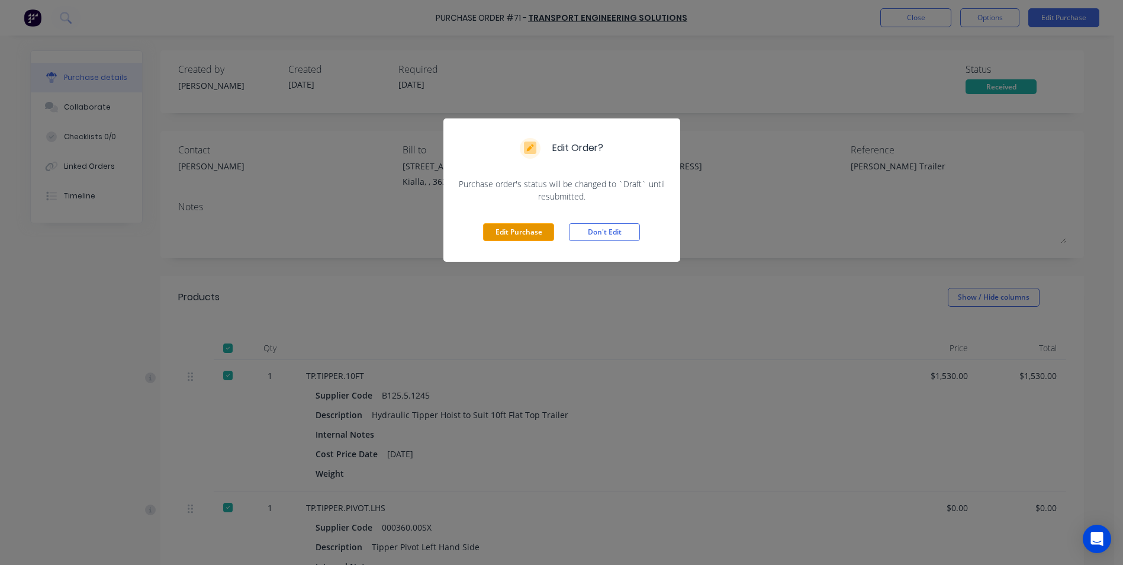
click at [537, 236] on button "Edit Purchase" at bounding box center [518, 232] width 71 height 18
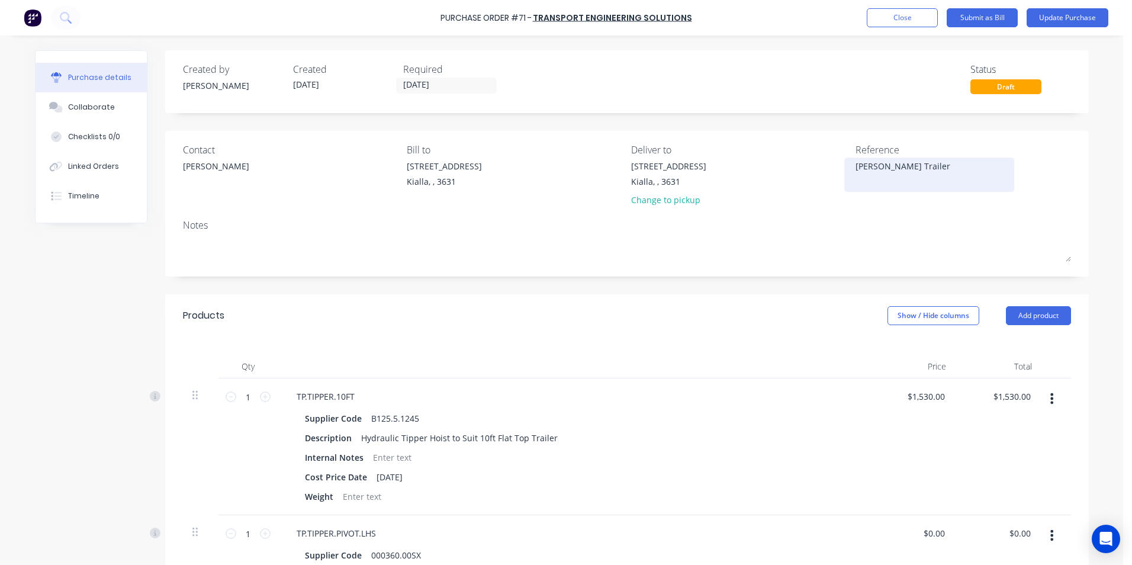
click at [856, 163] on textarea "[PERSON_NAME] Trailer" at bounding box center [930, 173] width 148 height 27
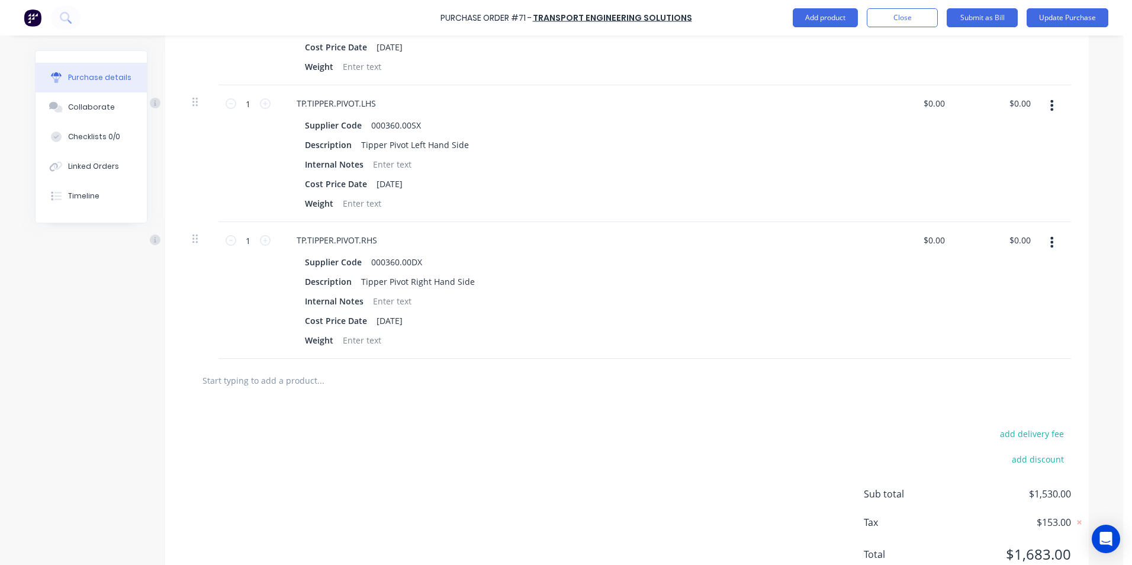
scroll to position [474, 0]
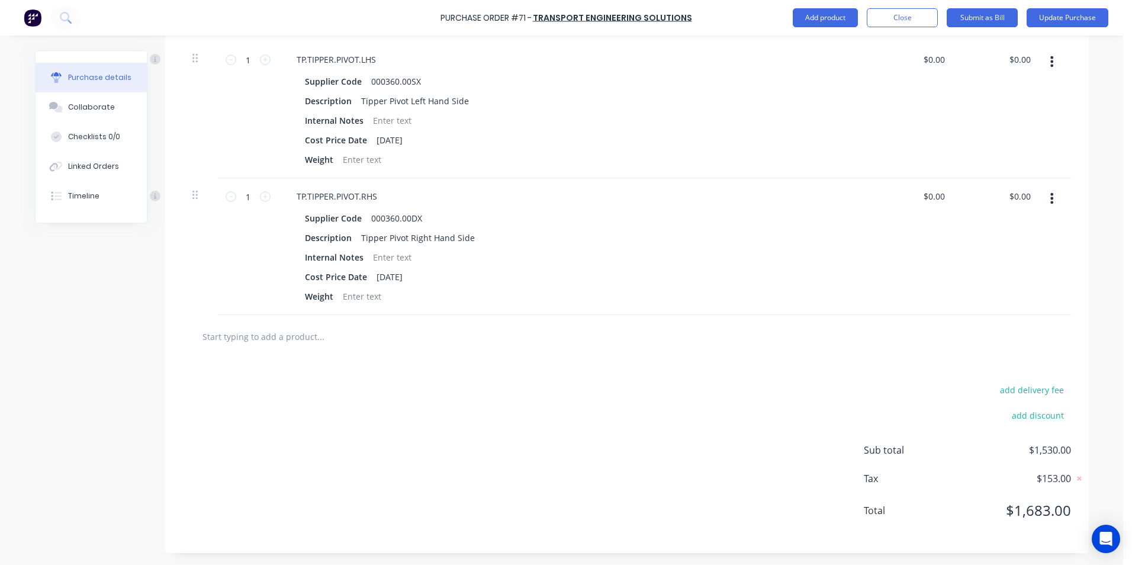
type textarea "503563 [PERSON_NAME] Trailer"
click at [217, 342] on input "text" at bounding box center [320, 337] width 237 height 24
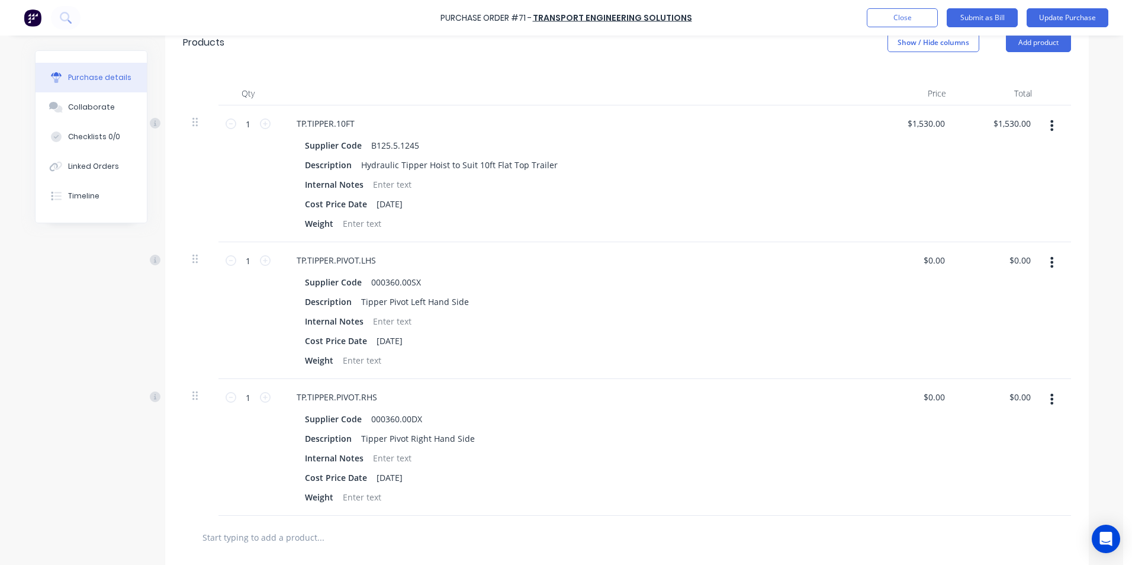
scroll to position [0, 0]
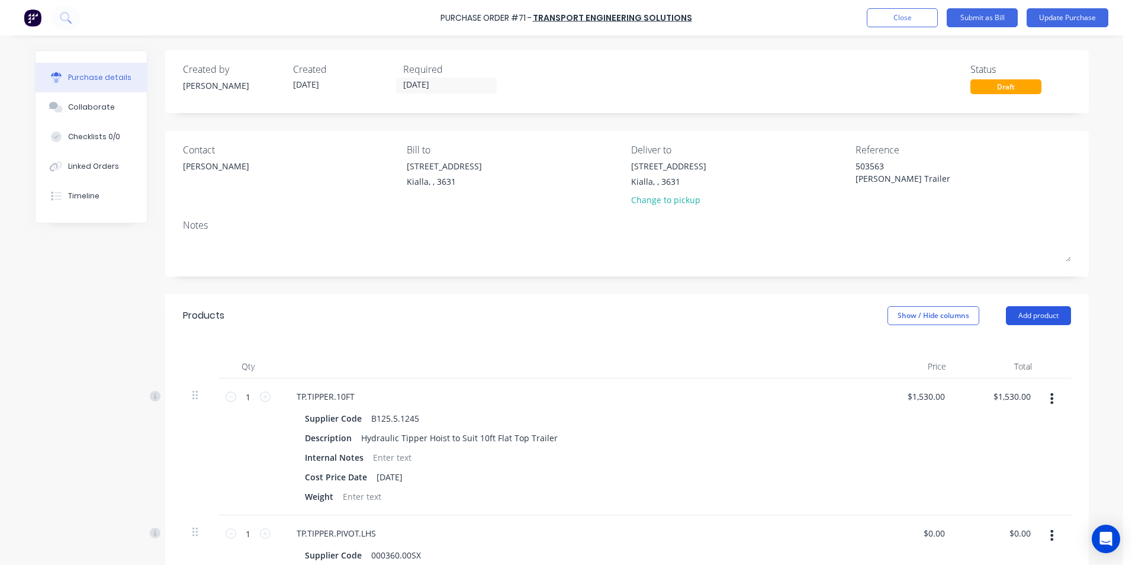
click at [1051, 316] on button "Add product" at bounding box center [1038, 315] width 65 height 19
click at [971, 346] on div "Product catalogue" at bounding box center [1014, 346] width 91 height 17
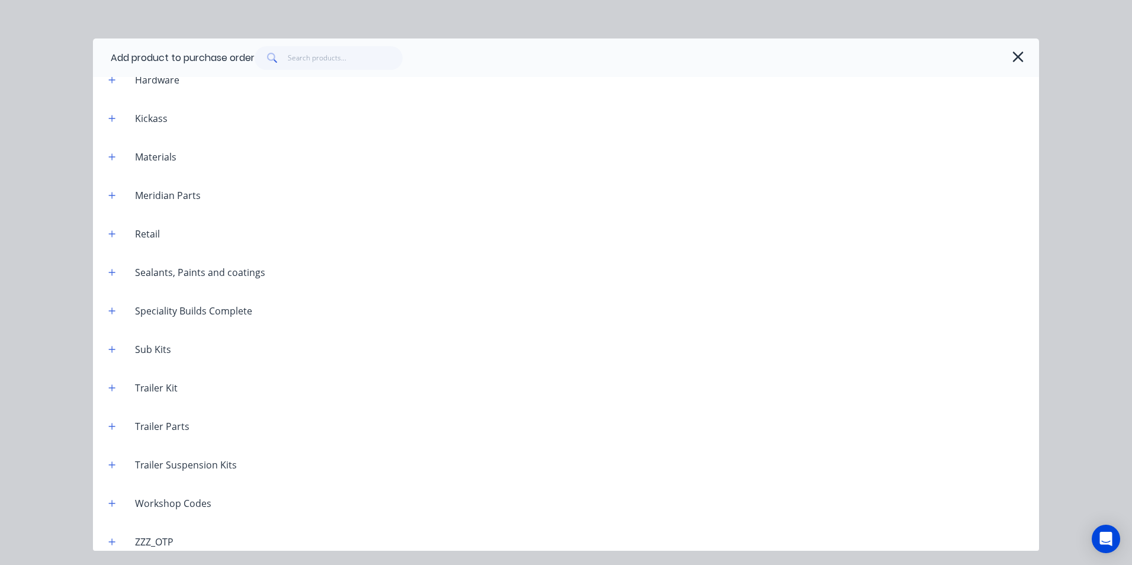
scroll to position [847, 0]
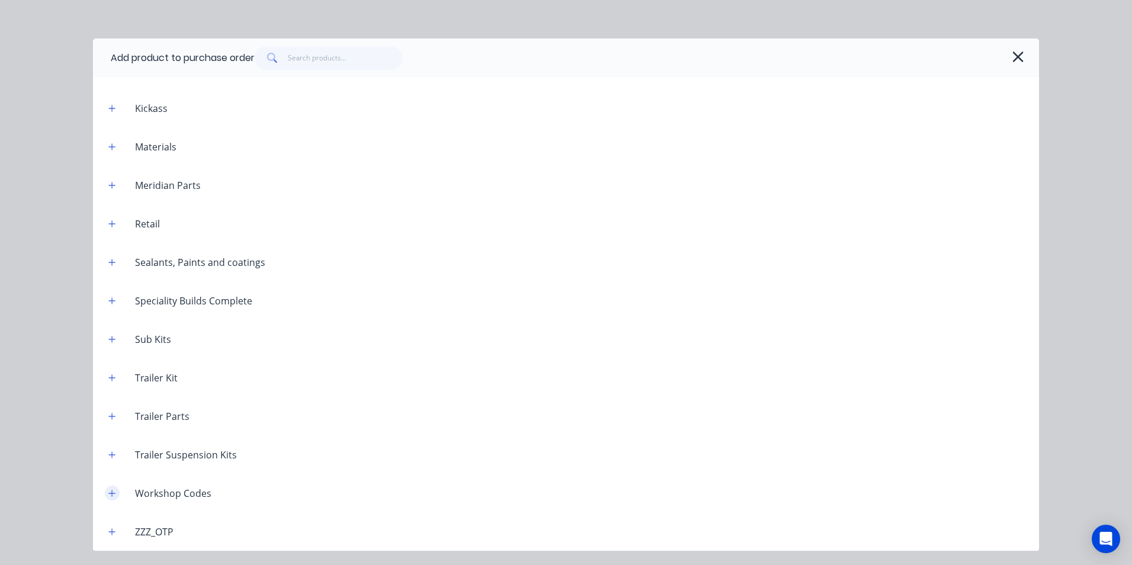
click at [114, 496] on icon "button" at bounding box center [111, 493] width 7 height 8
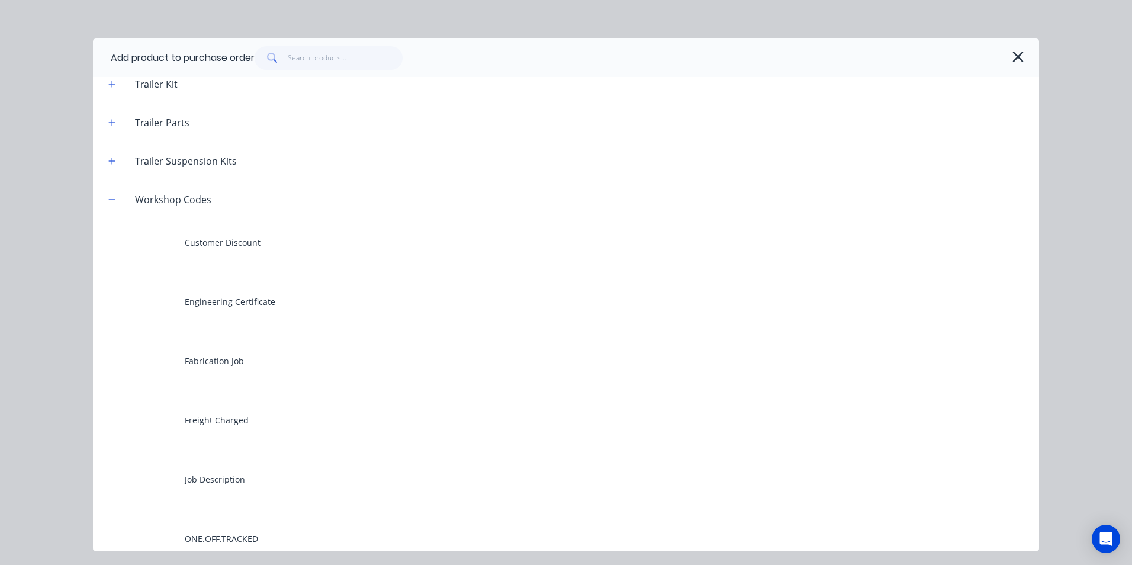
scroll to position [1143, 0]
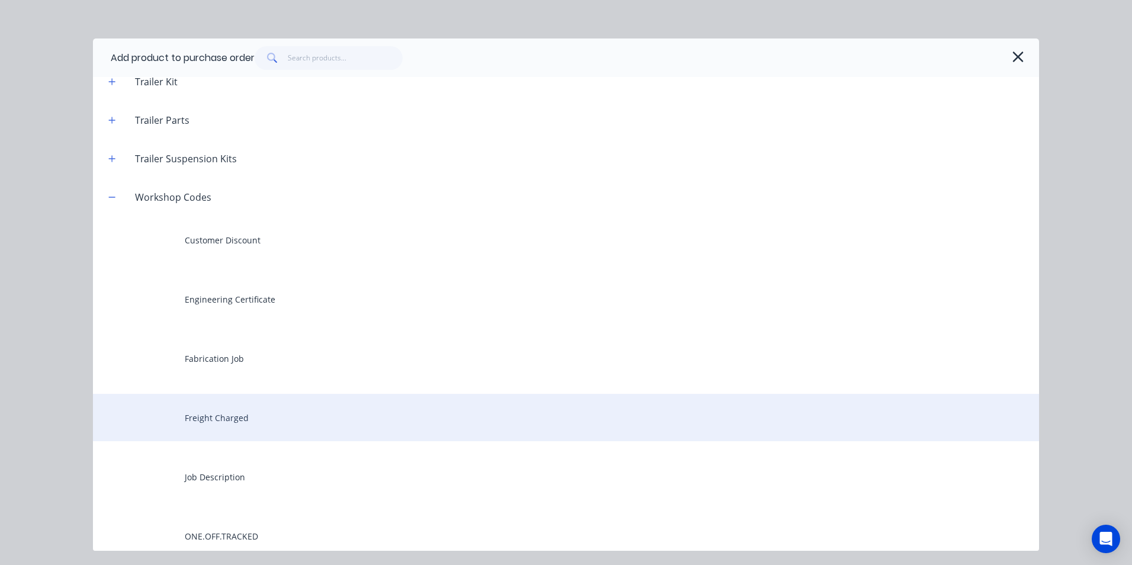
click at [210, 422] on div "Freight Charged" at bounding box center [566, 417] width 946 height 47
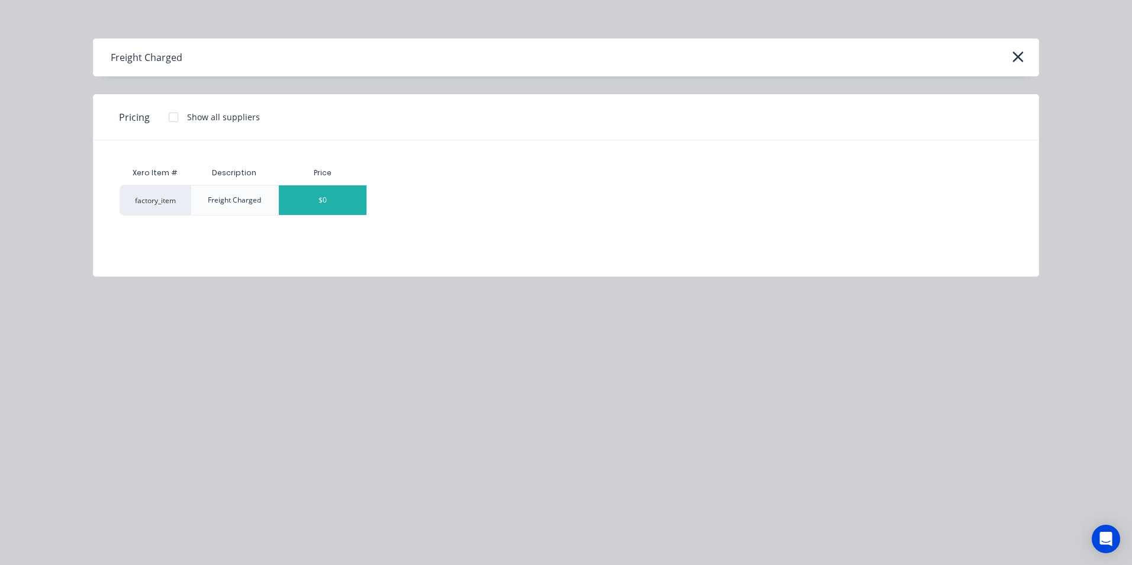
click at [358, 204] on div "$0" at bounding box center [323, 200] width 88 height 30
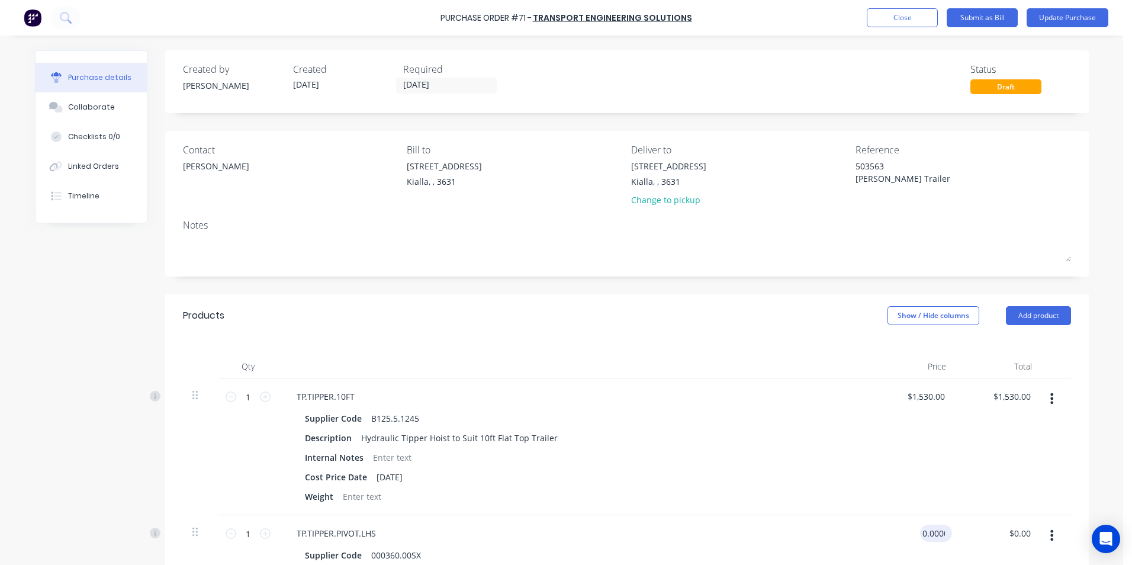
click at [939, 532] on input "0.0000" at bounding box center [933, 533] width 27 height 17
click at [939, 532] on input "0.0000" at bounding box center [932, 533] width 32 height 17
type input "$40.00"
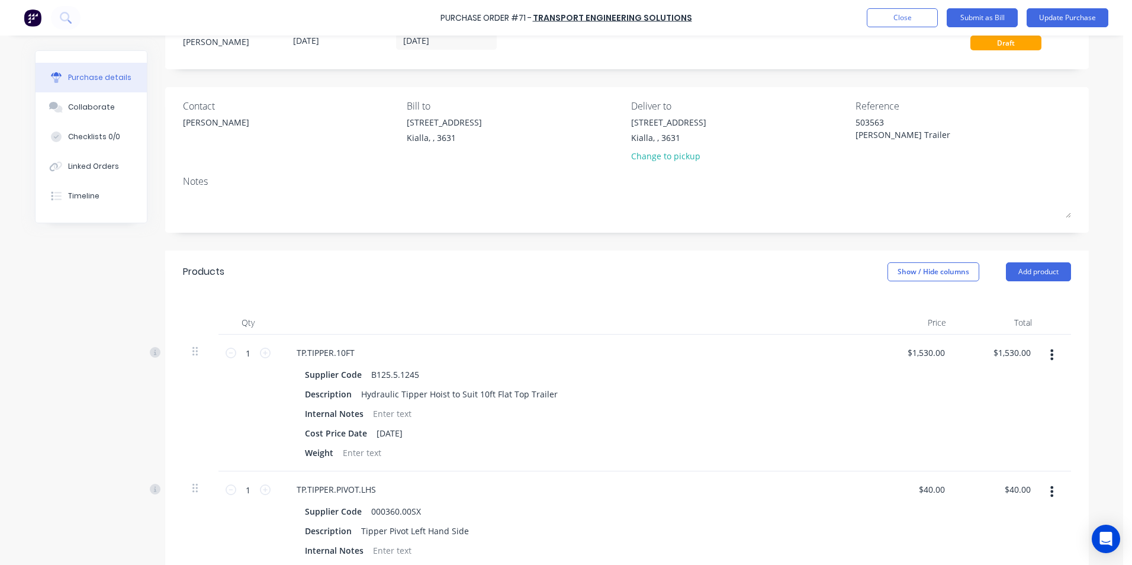
scroll to position [0, 0]
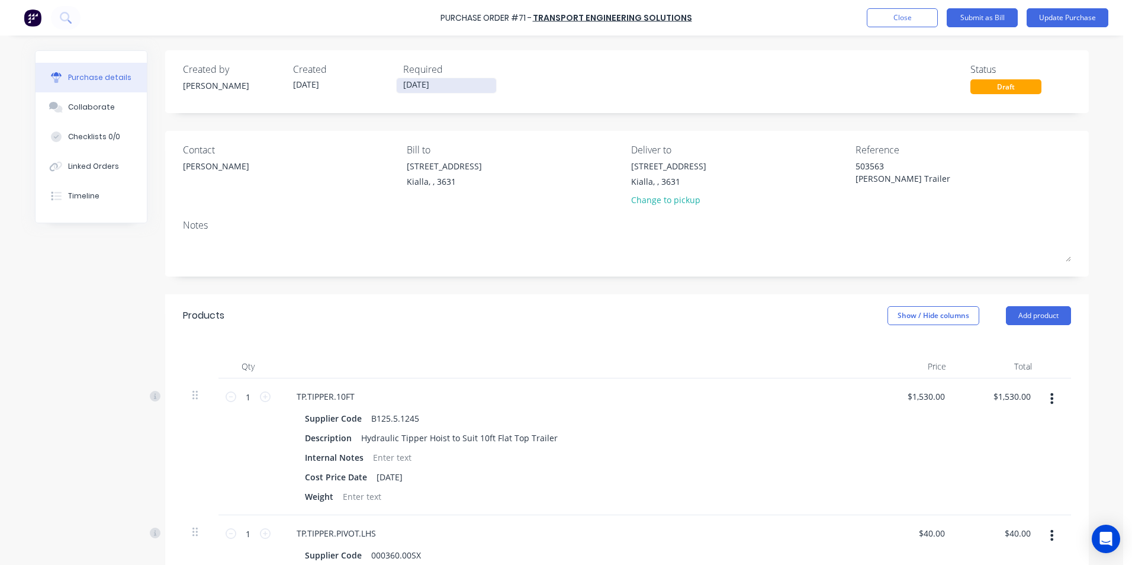
click at [438, 83] on input "[DATE]" at bounding box center [446, 85] width 99 height 15
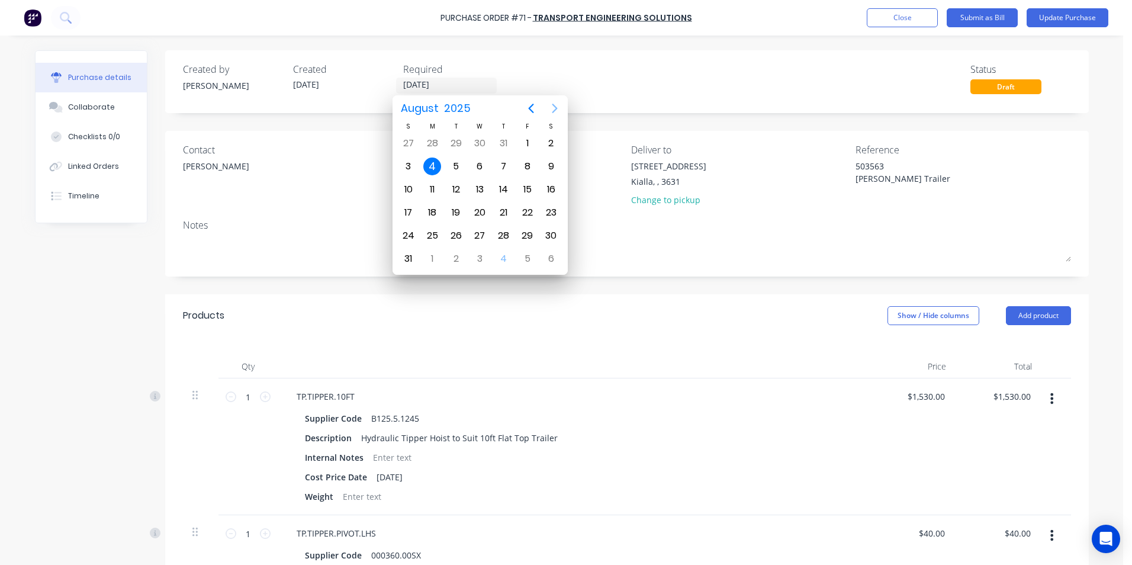
click at [557, 107] on icon "Next page" at bounding box center [555, 108] width 14 height 14
click at [458, 229] on div "30" at bounding box center [456, 236] width 18 height 18
type input "[DATE]"
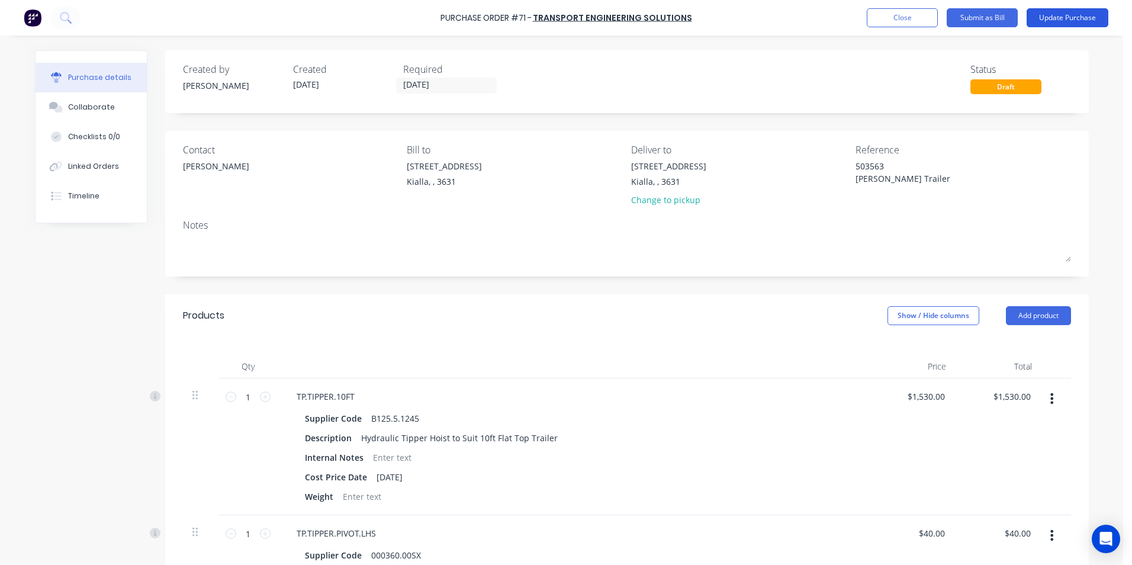
click at [1055, 17] on button "Update Purchase" at bounding box center [1068, 17] width 82 height 19
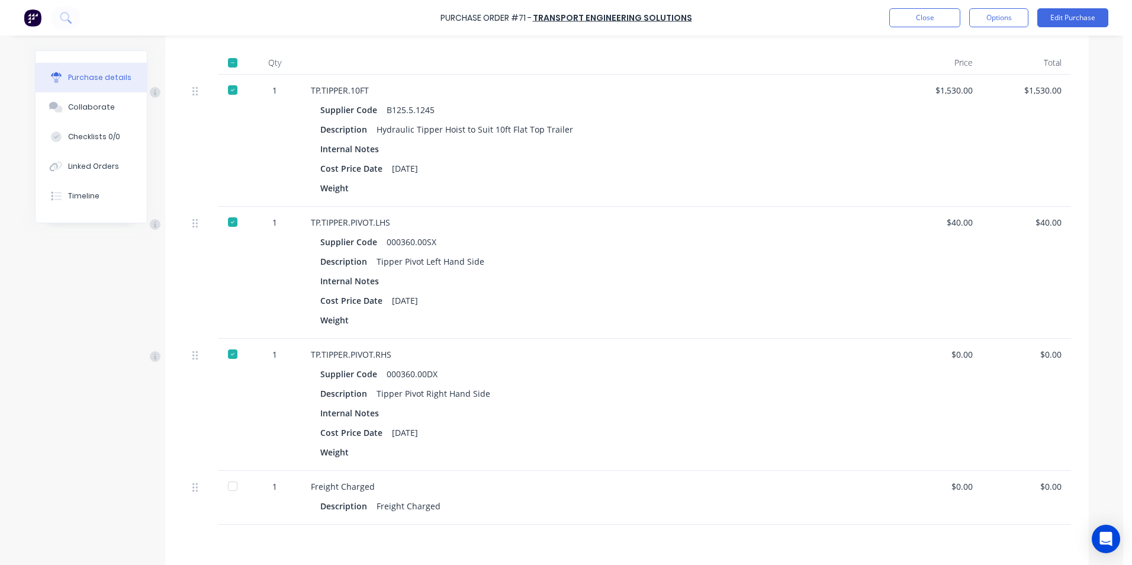
scroll to position [355, 0]
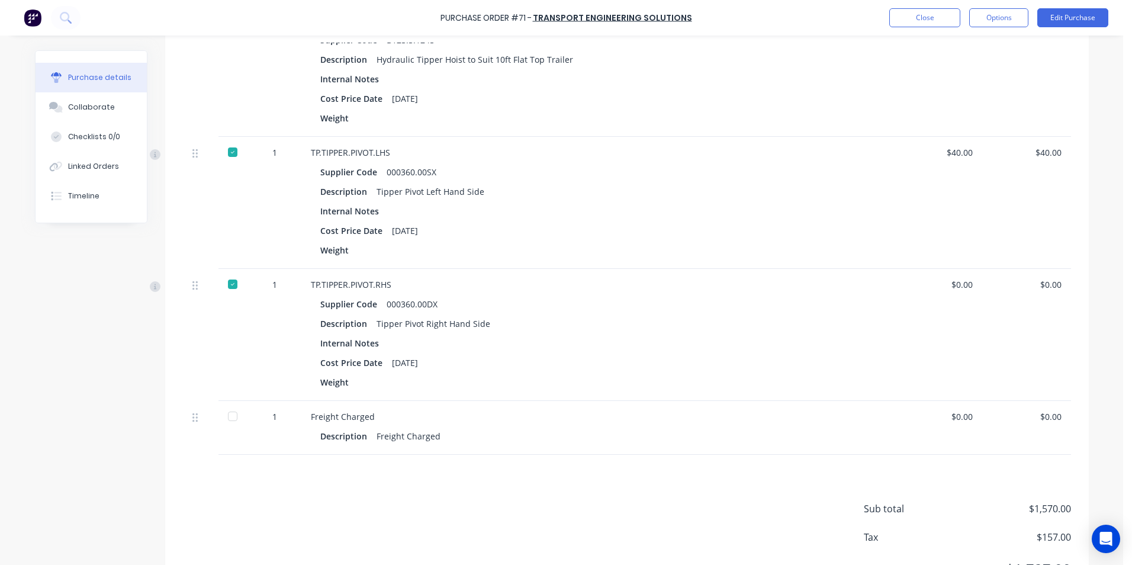
click at [229, 417] on div at bounding box center [233, 416] width 24 height 24
click at [94, 110] on div "Collaborate" at bounding box center [91, 107] width 47 height 11
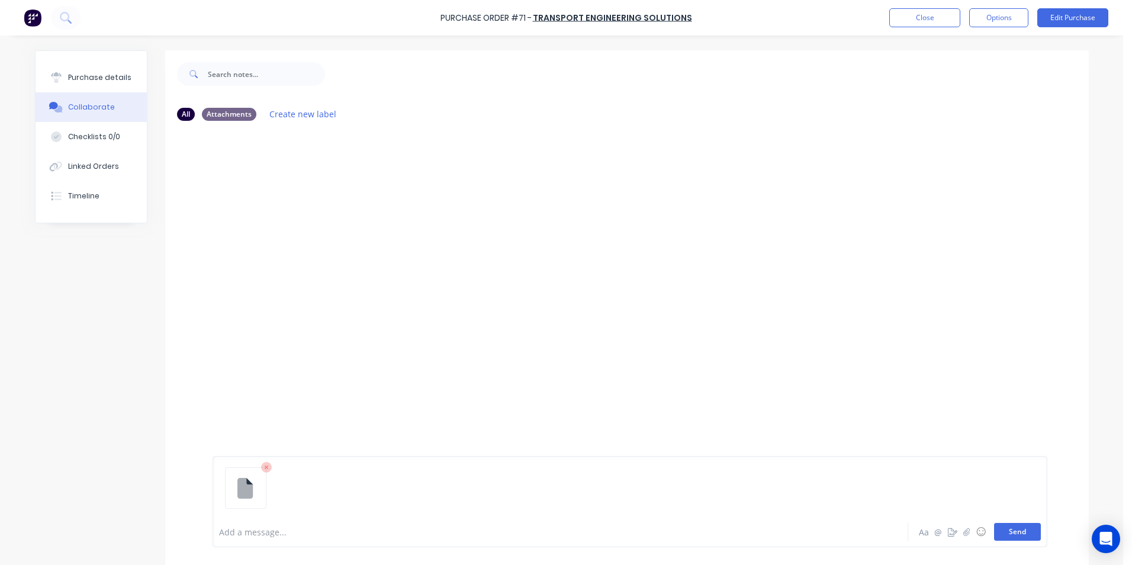
click at [1018, 537] on button "Send" at bounding box center [1017, 532] width 47 height 18
click at [252, 184] on p "Fw_ Sales Invoice 503563.msg" at bounding box center [294, 180] width 117 height 12
drag, startPoint x: 252, startPoint y: 184, endPoint x: 320, endPoint y: 285, distance: 122.0
click at [333, 292] on div "TS You 08:43am [DATE] Fw_ Sales Invoice 503563.msg Fw_ Sales Invoice 503563.msg…" at bounding box center [627, 323] width 924 height 386
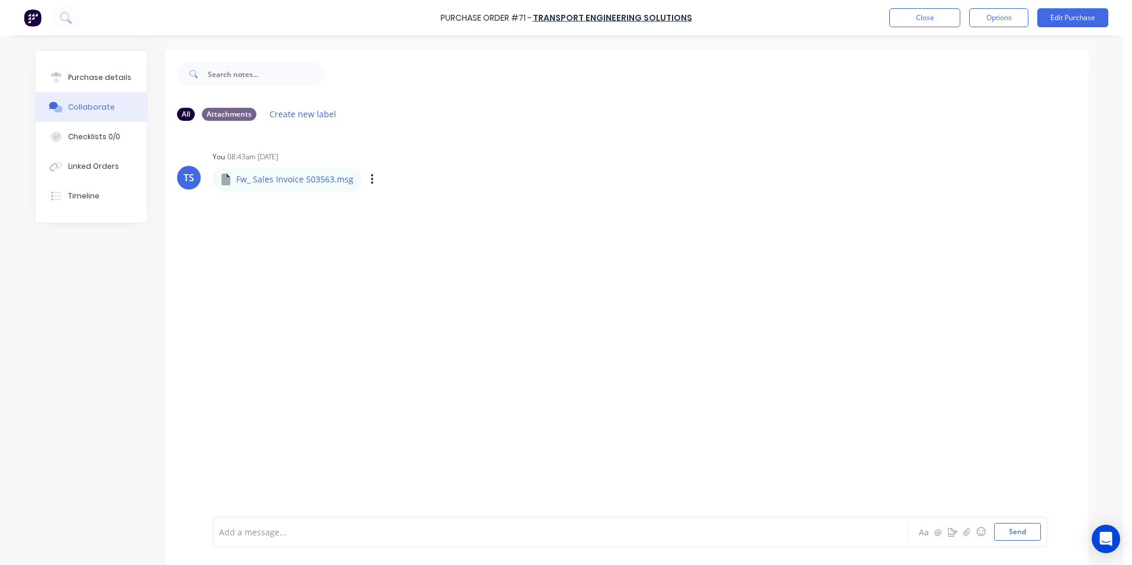
click at [336, 181] on p "Fw_ Sales Invoice 503563.msg" at bounding box center [294, 180] width 117 height 12
drag, startPoint x: 336, startPoint y: 181, endPoint x: 335, endPoint y: 264, distance: 82.9
click at [335, 264] on div "TS You 08:43am [DATE] Fw_ Sales Invoice 503563.msg Fw_ Sales Invoice 503563.msg…" at bounding box center [627, 323] width 924 height 386
click at [371, 178] on icon "button" at bounding box center [373, 180] width 4 height 14
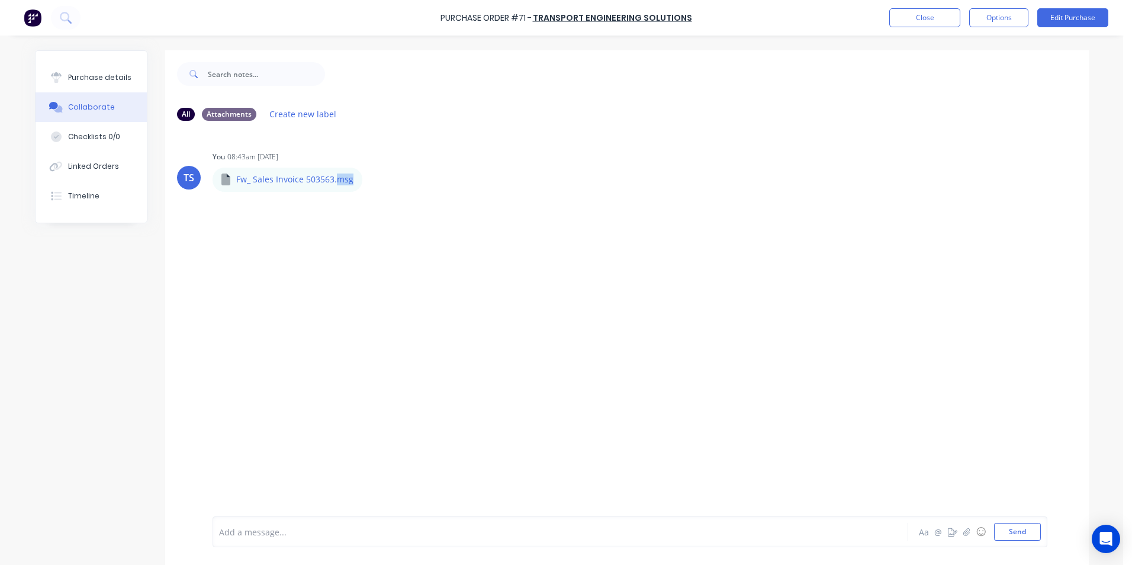
click at [0, 0] on button "Delete" at bounding box center [0, 0] width 0 height 0
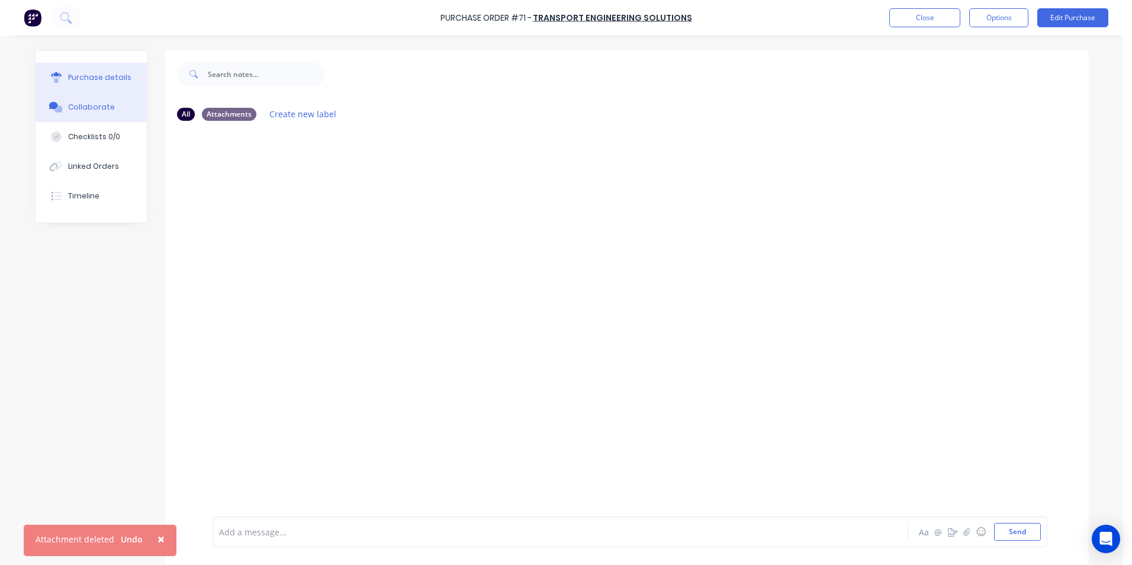
click at [75, 73] on div "Purchase details" at bounding box center [99, 77] width 63 height 11
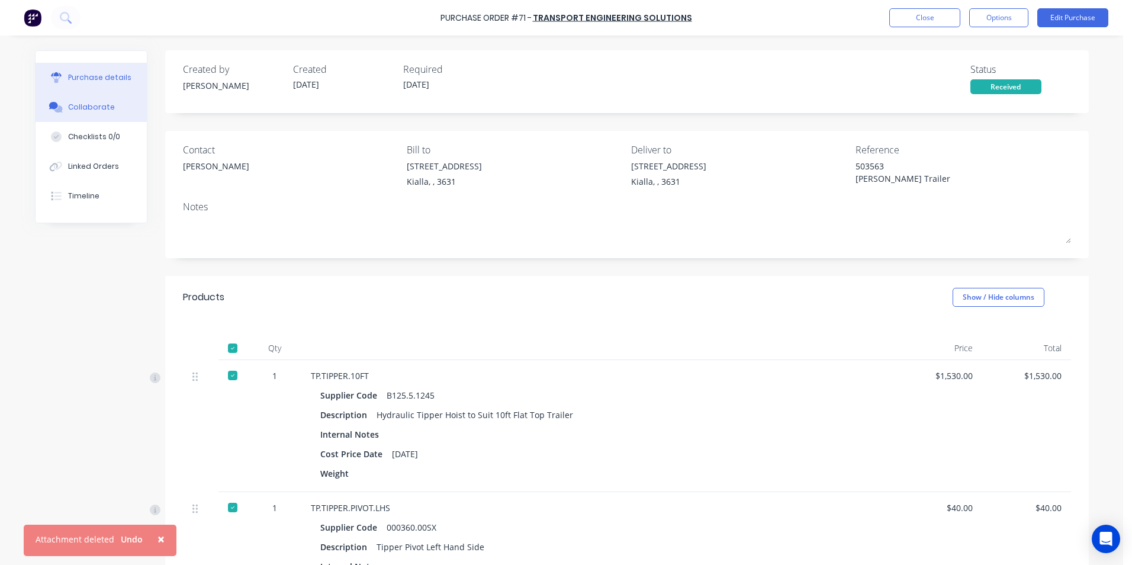
click at [101, 108] on div "Collaborate" at bounding box center [91, 107] width 47 height 11
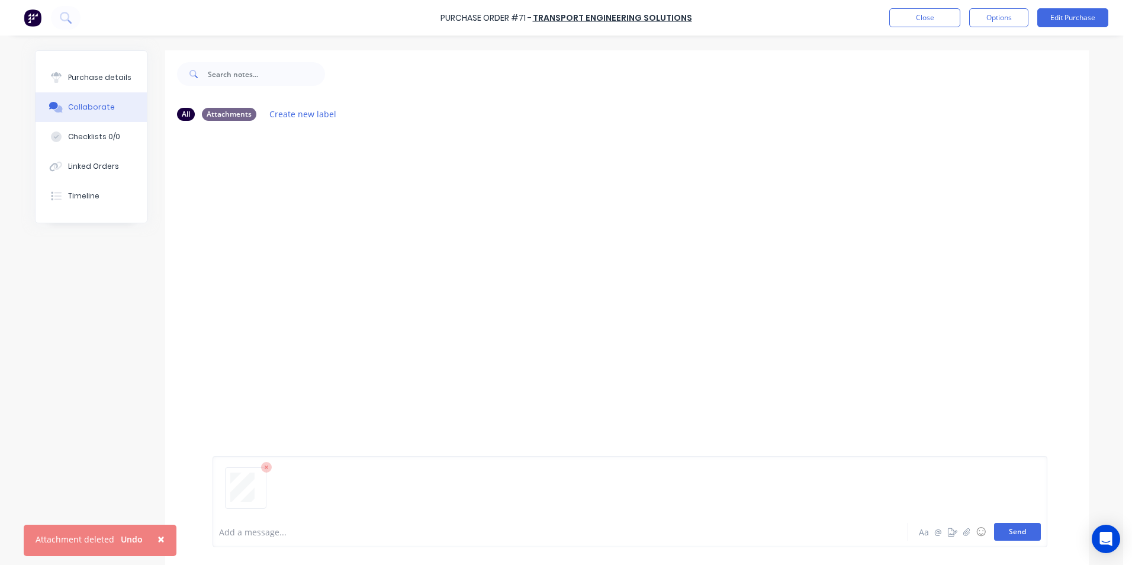
click at [1020, 535] on button "Send" at bounding box center [1017, 532] width 47 height 18
click at [78, 76] on div "Purchase details" at bounding box center [99, 77] width 63 height 11
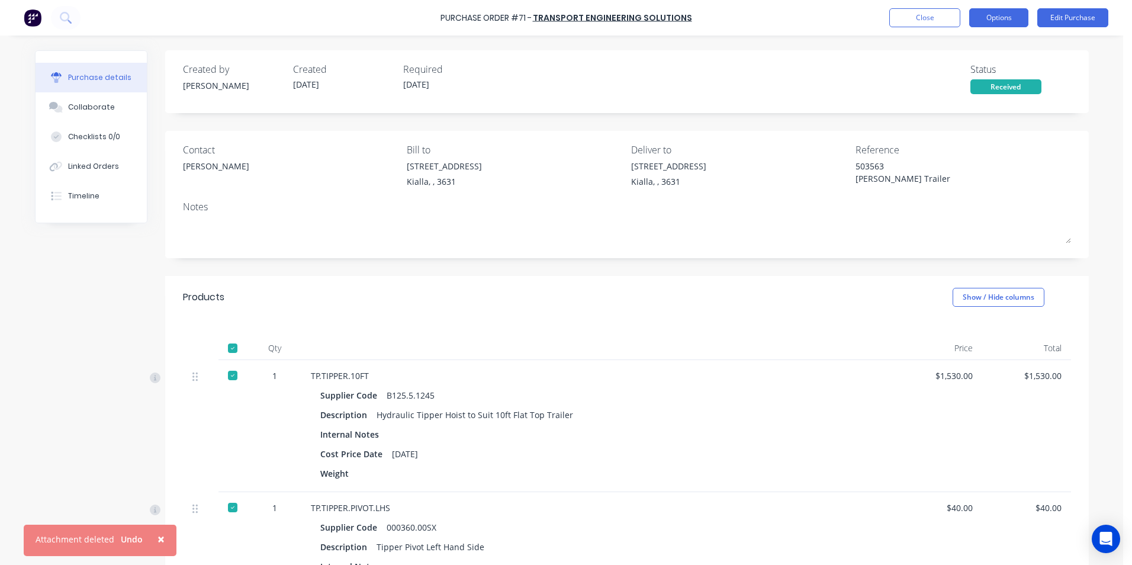
click at [1006, 11] on button "Options" at bounding box center [998, 17] width 59 height 19
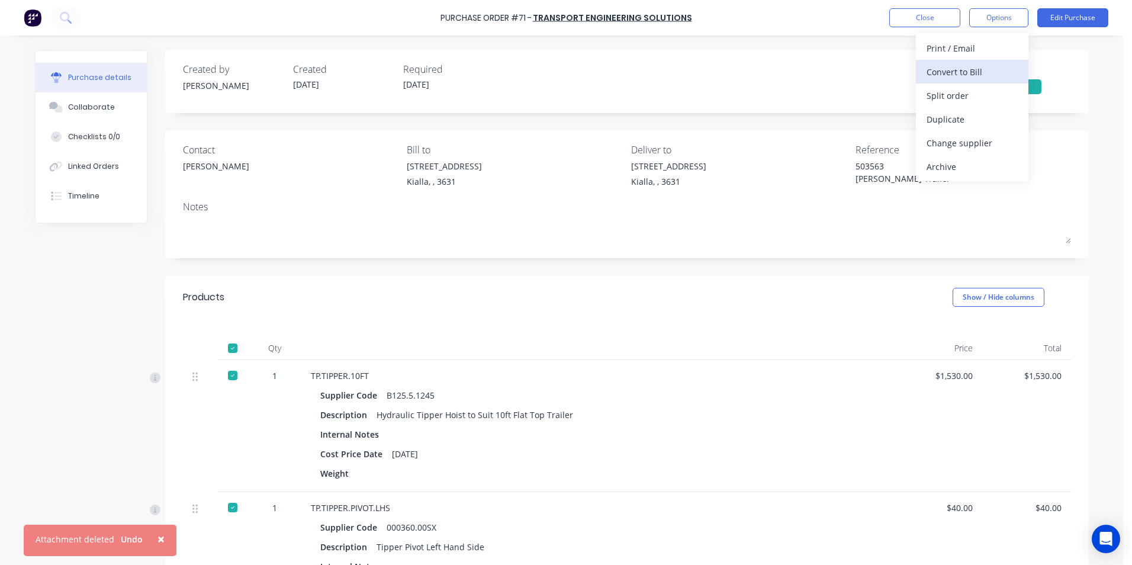
click at [946, 72] on div "Convert to Bill" at bounding box center [972, 71] width 91 height 17
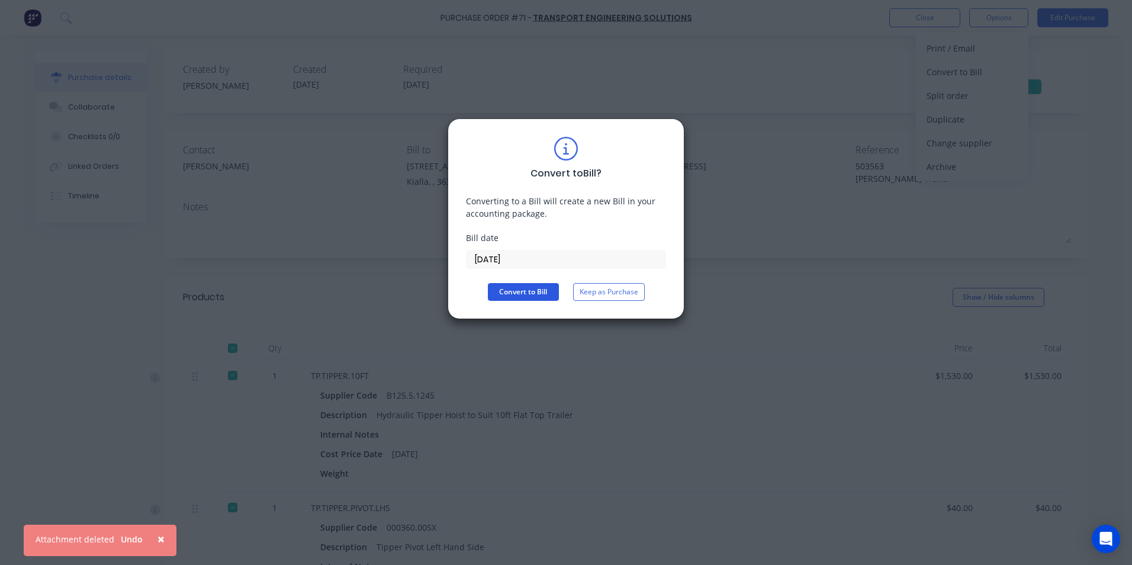
click at [531, 293] on button "Convert to Bill" at bounding box center [523, 292] width 71 height 18
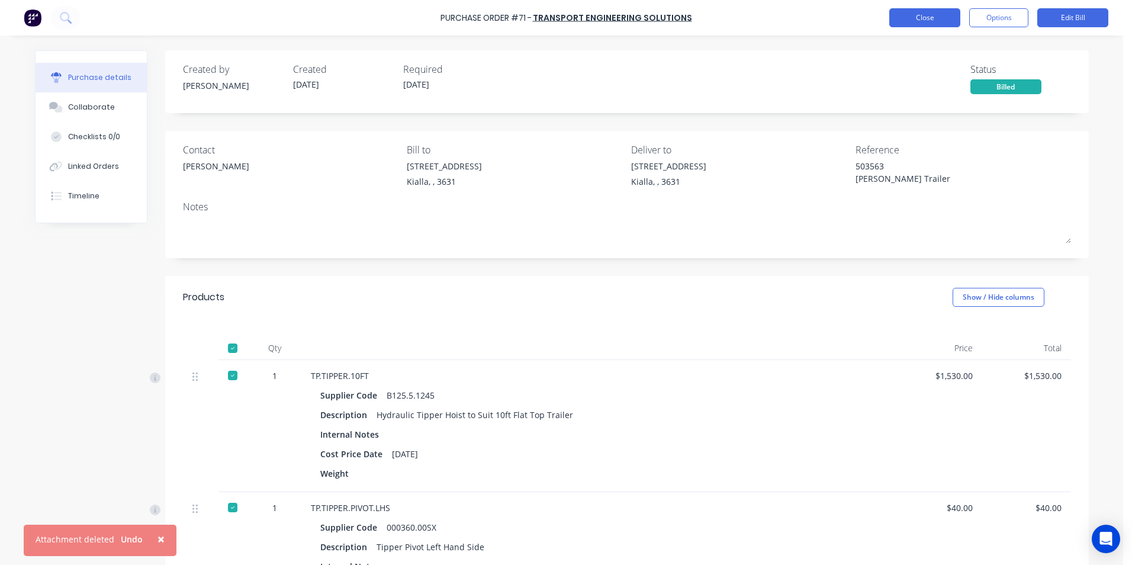
click at [933, 18] on button "Close" at bounding box center [924, 17] width 71 height 19
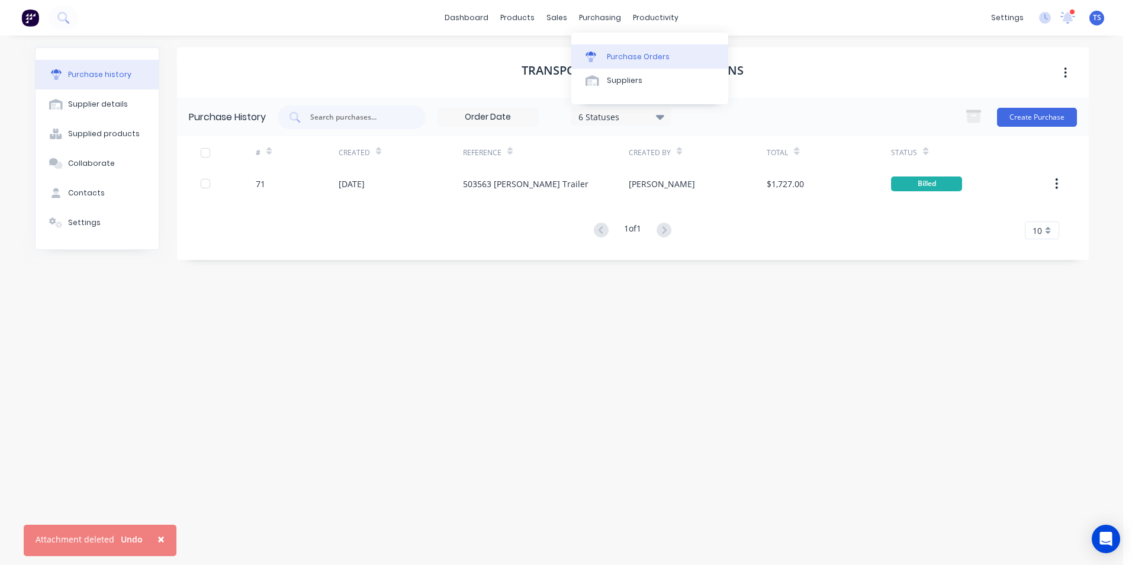
click at [627, 57] on div "Purchase Orders" at bounding box center [638, 57] width 63 height 11
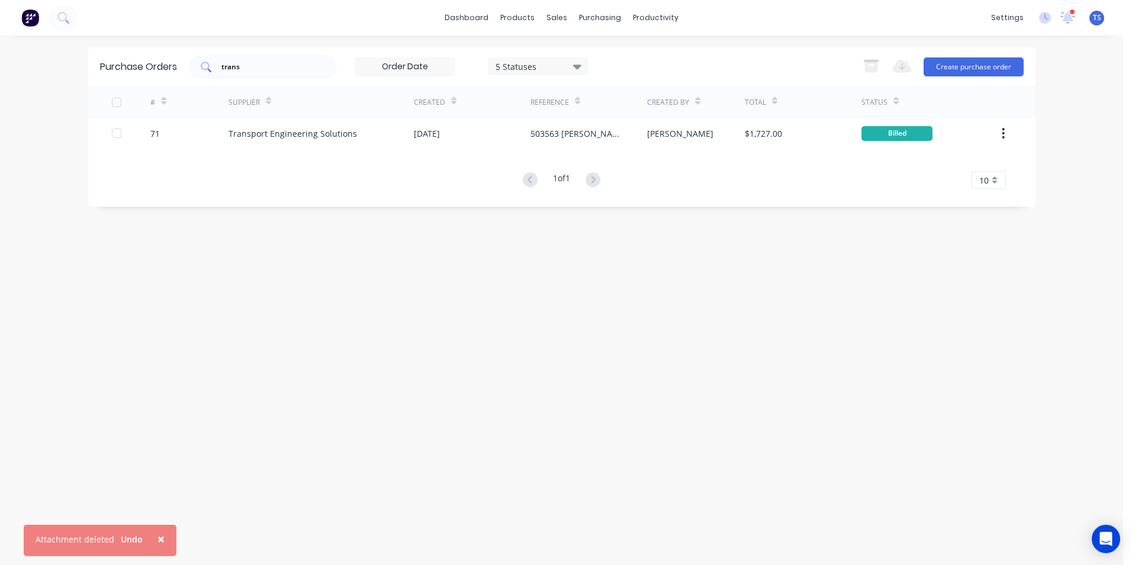
click at [256, 64] on input "trans" at bounding box center [269, 67] width 98 height 12
type input "t"
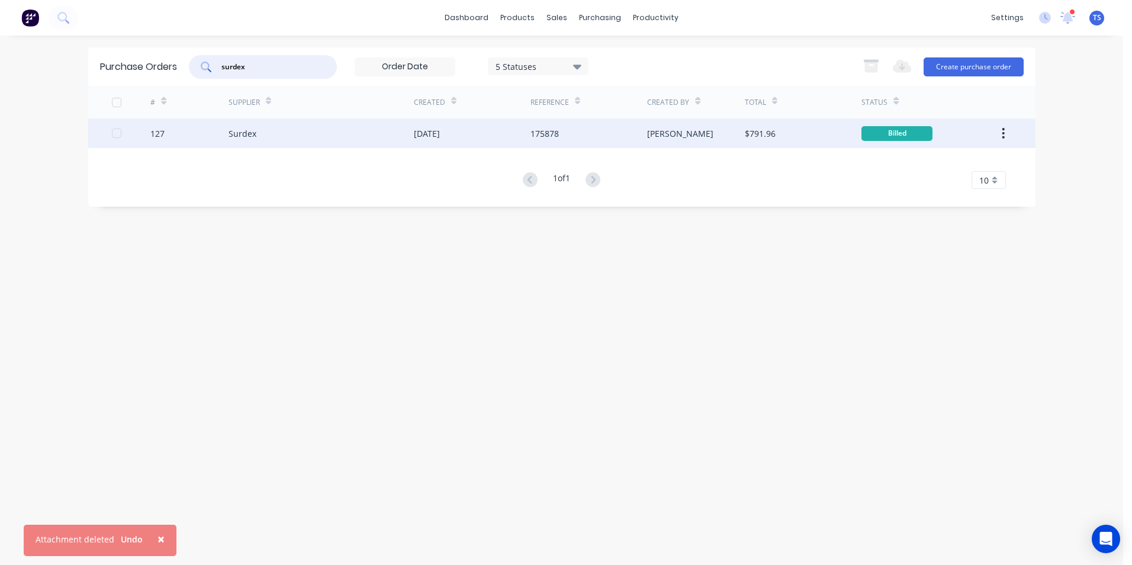
type input "surdex"
click at [238, 136] on div "Surdex" at bounding box center [243, 133] width 28 height 12
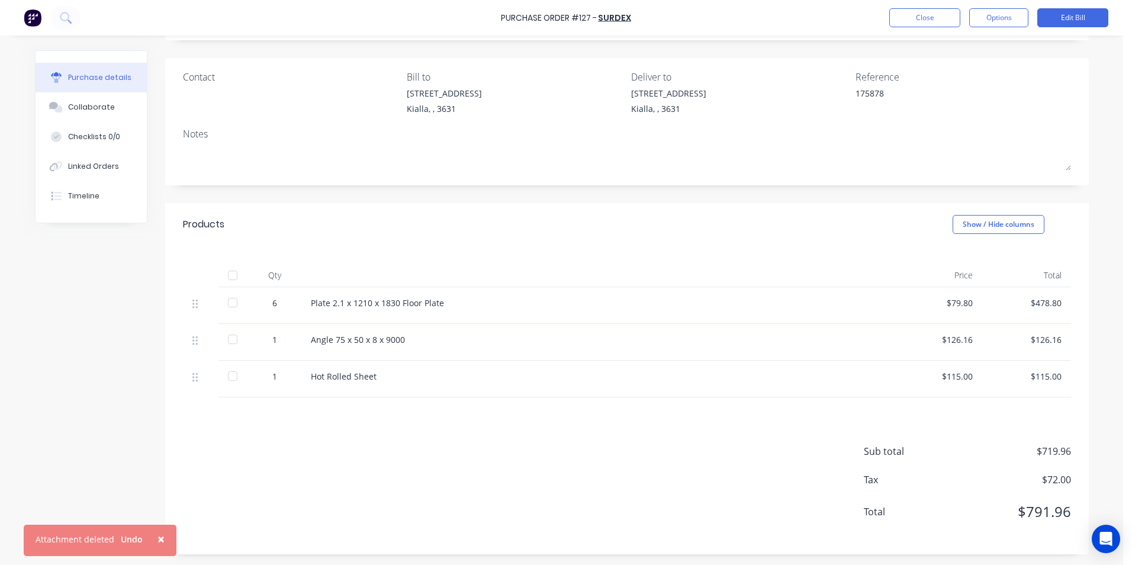
scroll to position [74, 0]
click at [908, 16] on button "Close" at bounding box center [924, 17] width 71 height 19
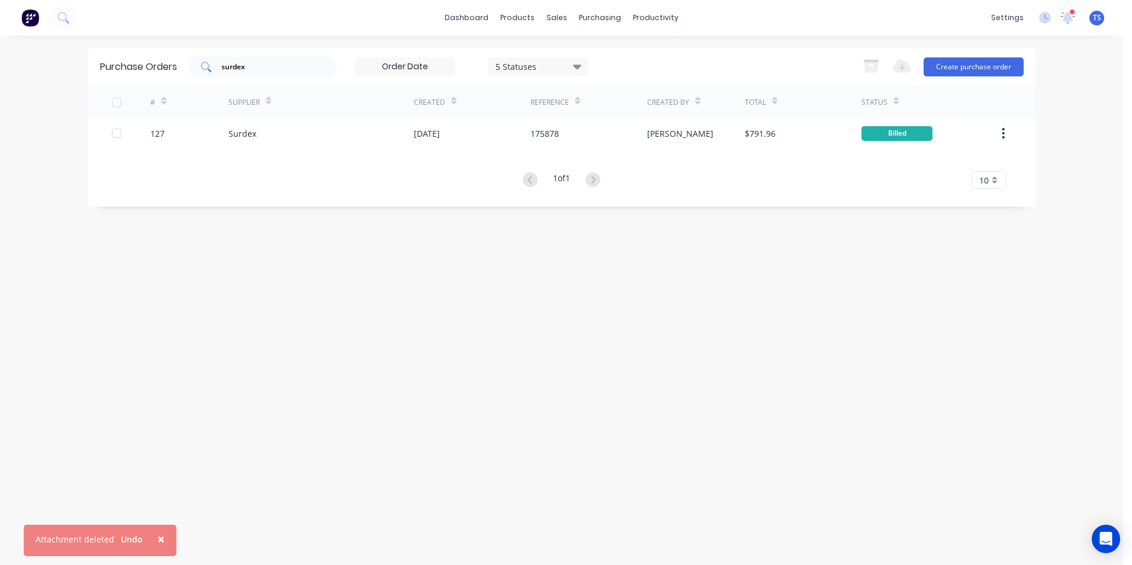
click at [274, 69] on input "surdex" at bounding box center [269, 67] width 98 height 12
type input "s"
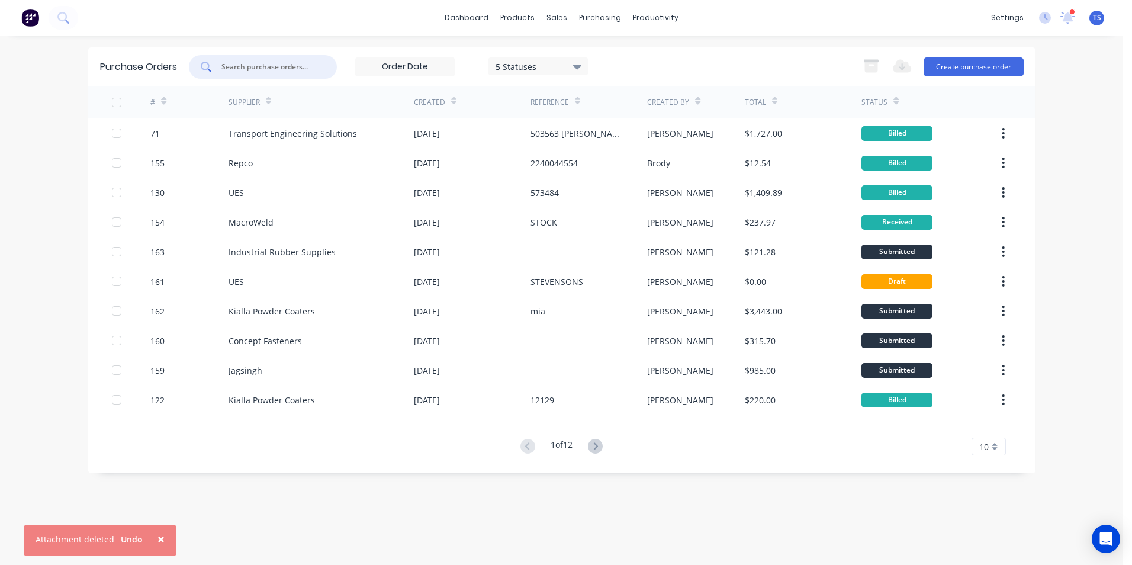
click at [247, 66] on input "text" at bounding box center [269, 67] width 98 height 12
type input "h"
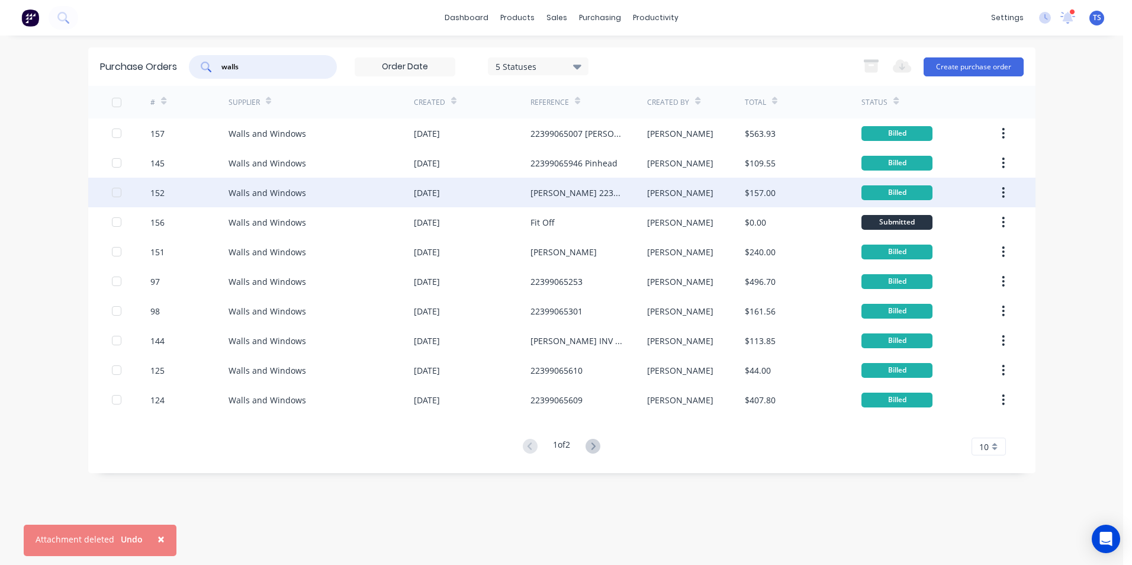
type input "walls"
click at [271, 194] on div "Walls and Windows" at bounding box center [268, 193] width 78 height 12
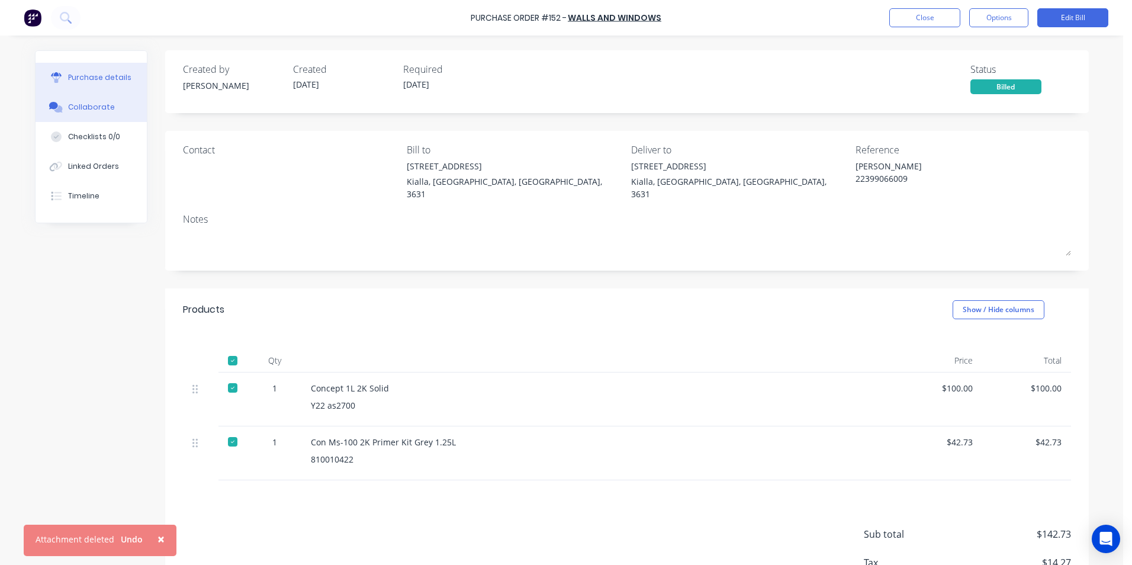
click at [86, 108] on div "Collaborate" at bounding box center [91, 107] width 47 height 11
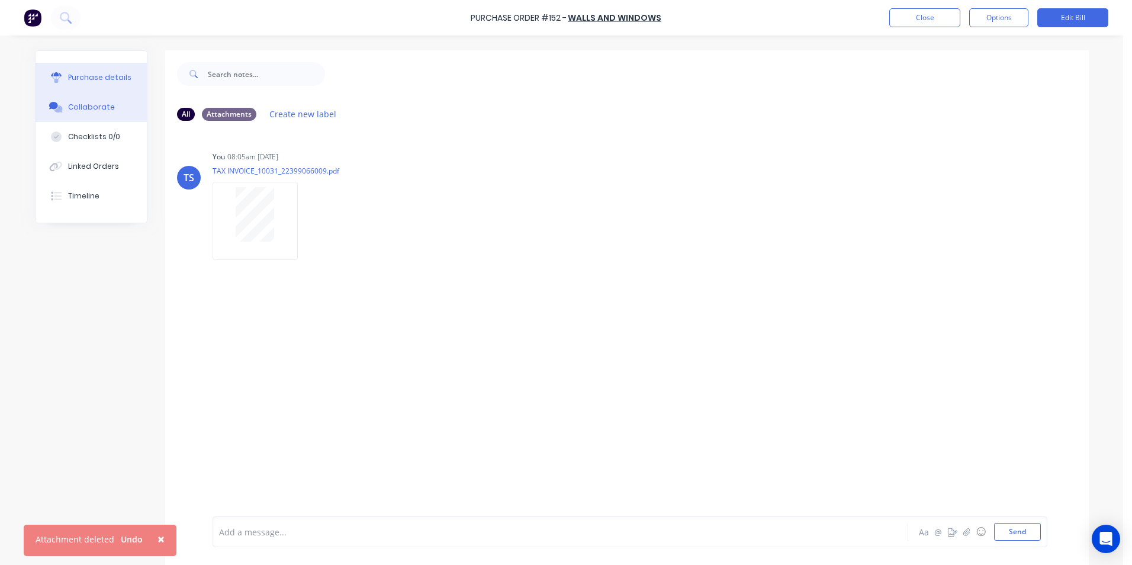
click at [92, 75] on div "Purchase details" at bounding box center [99, 77] width 63 height 11
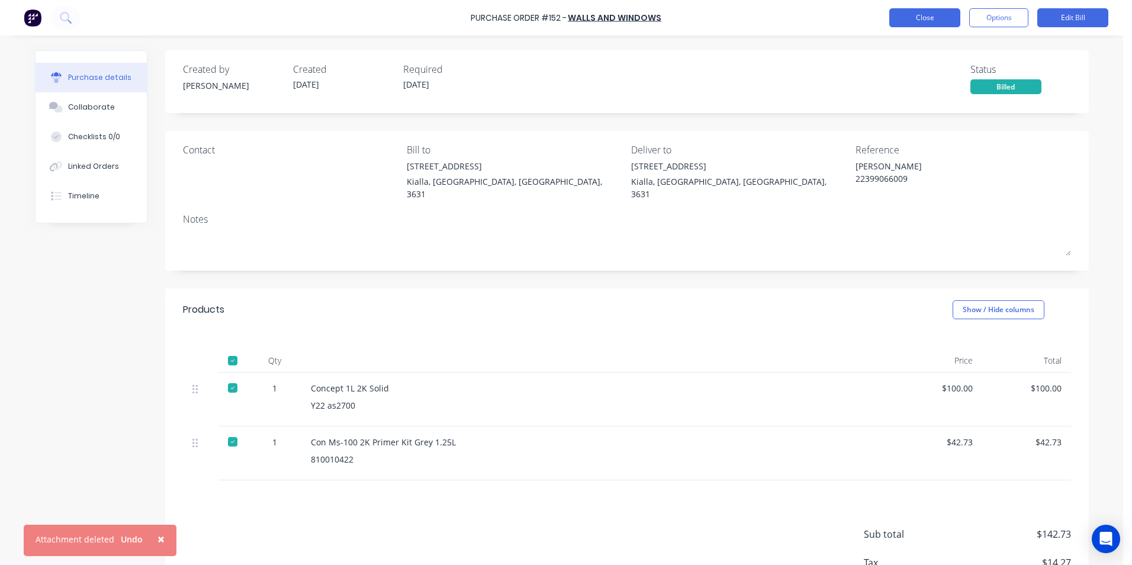
click at [902, 16] on button "Close" at bounding box center [924, 17] width 71 height 19
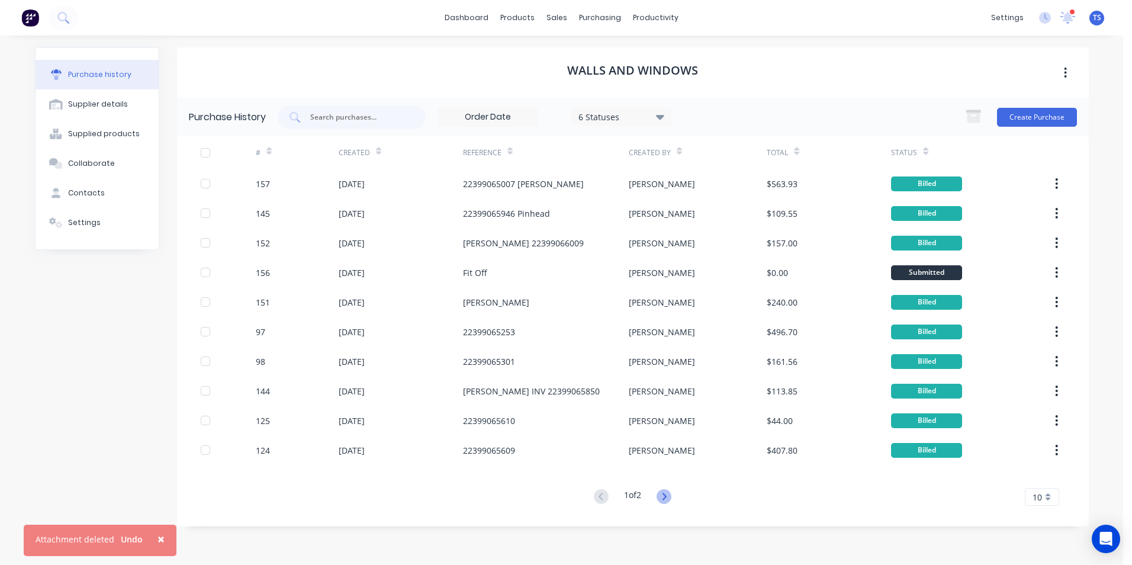
click at [665, 496] on icon at bounding box center [664, 496] width 15 height 15
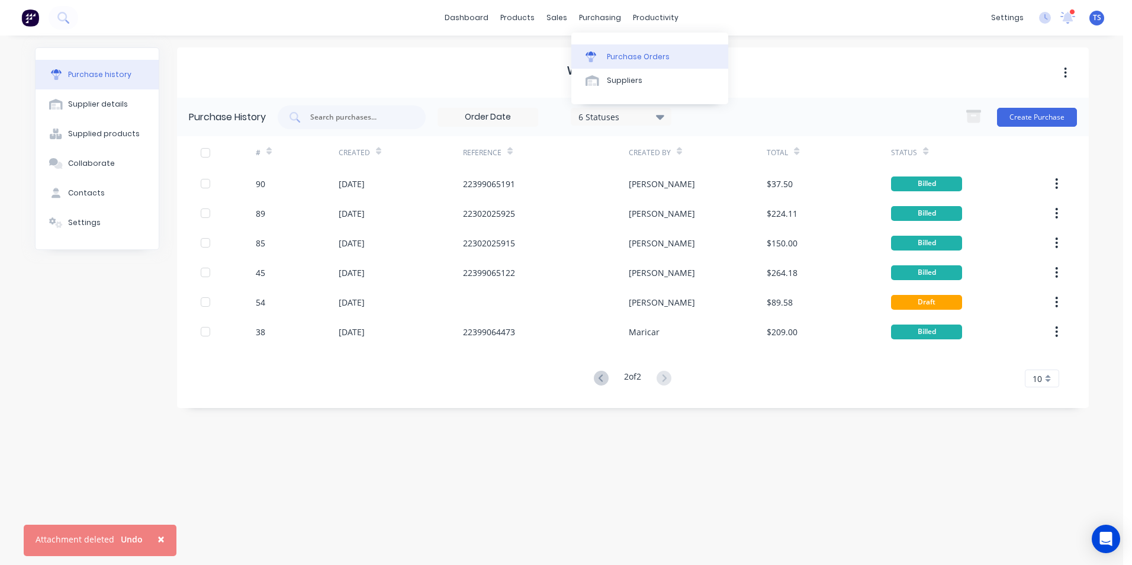
click at [615, 56] on div "Purchase Orders" at bounding box center [638, 57] width 63 height 11
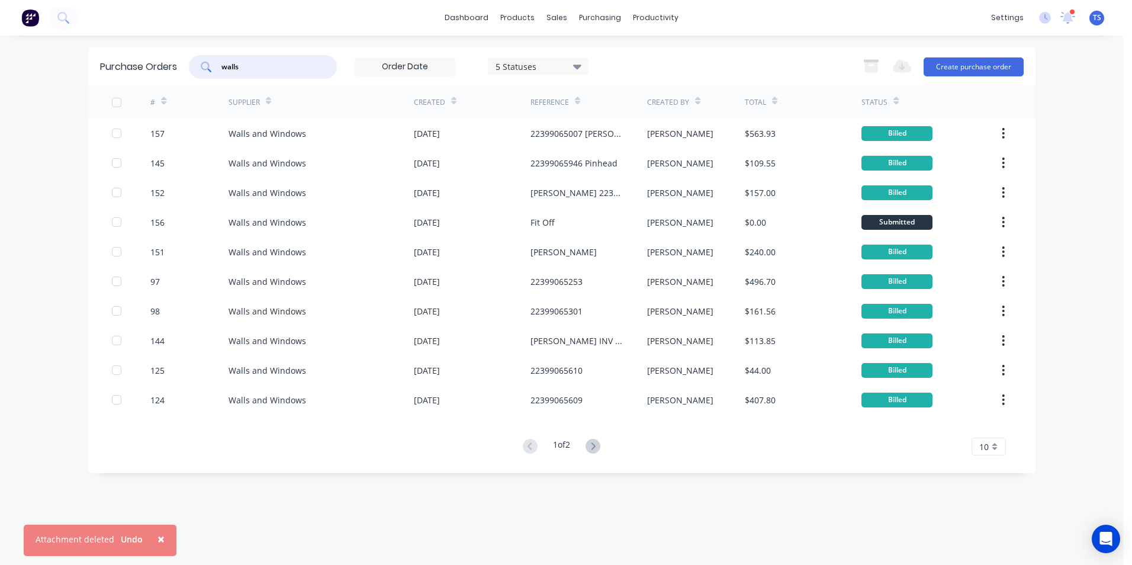
click at [252, 65] on input "walls" at bounding box center [269, 67] width 98 height 12
type input "w"
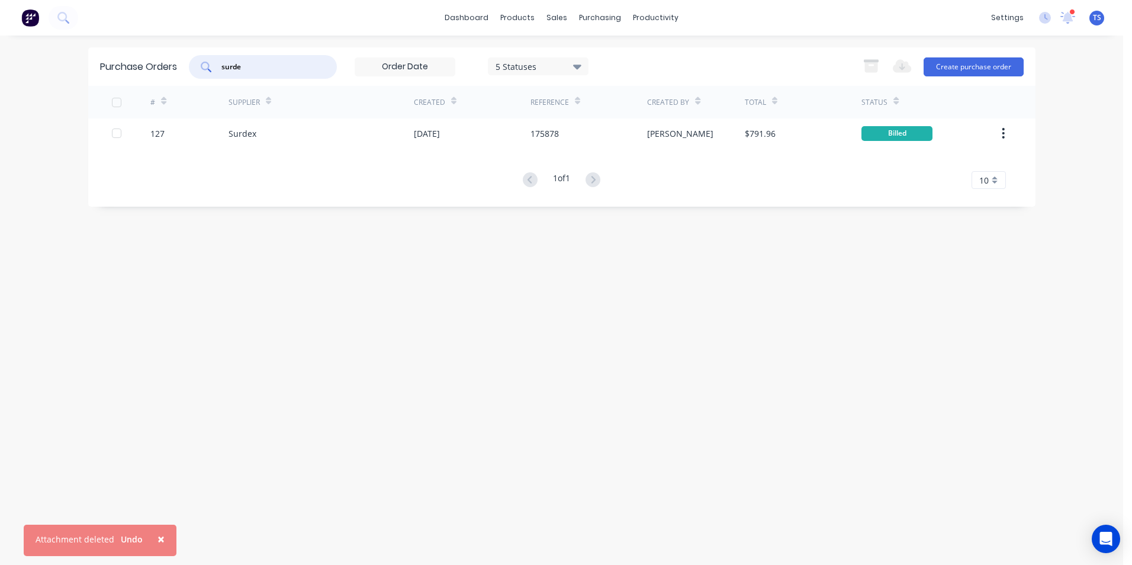
type input "surde"
